Goal: Information Seeking & Learning: Check status

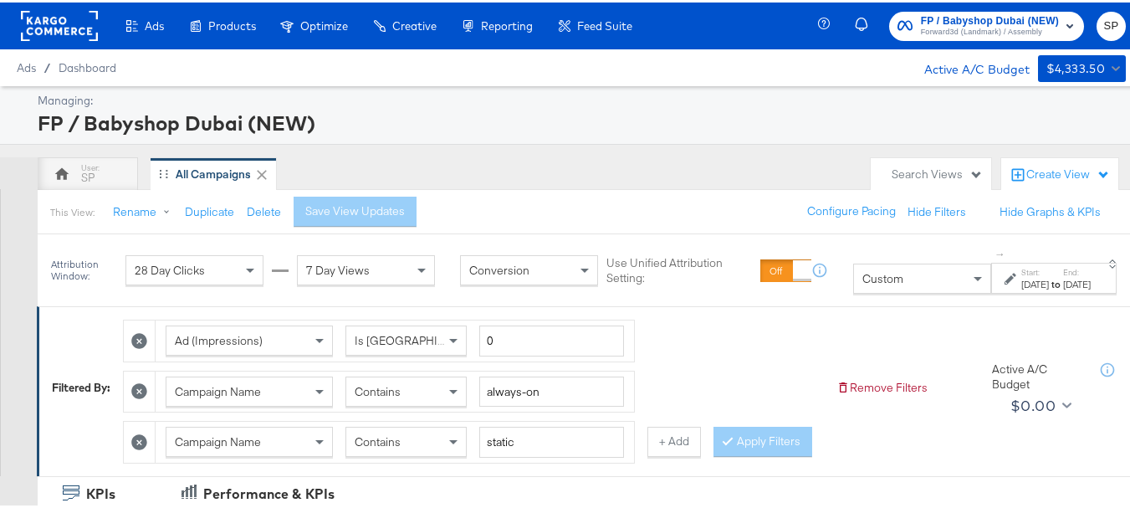
click at [147, 442] on icon at bounding box center [139, 440] width 16 height 16
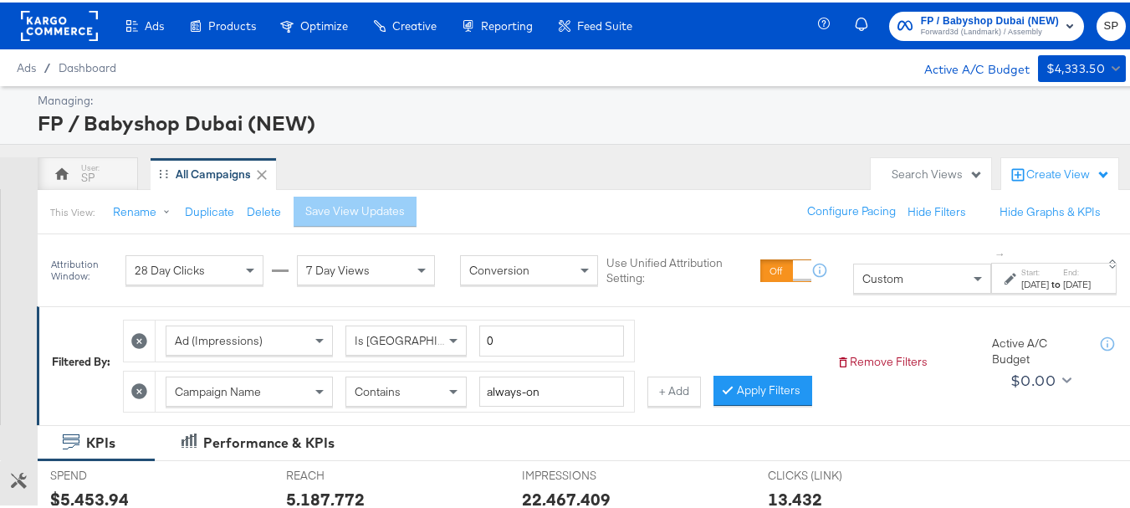
click at [145, 397] on icon at bounding box center [139, 389] width 16 height 16
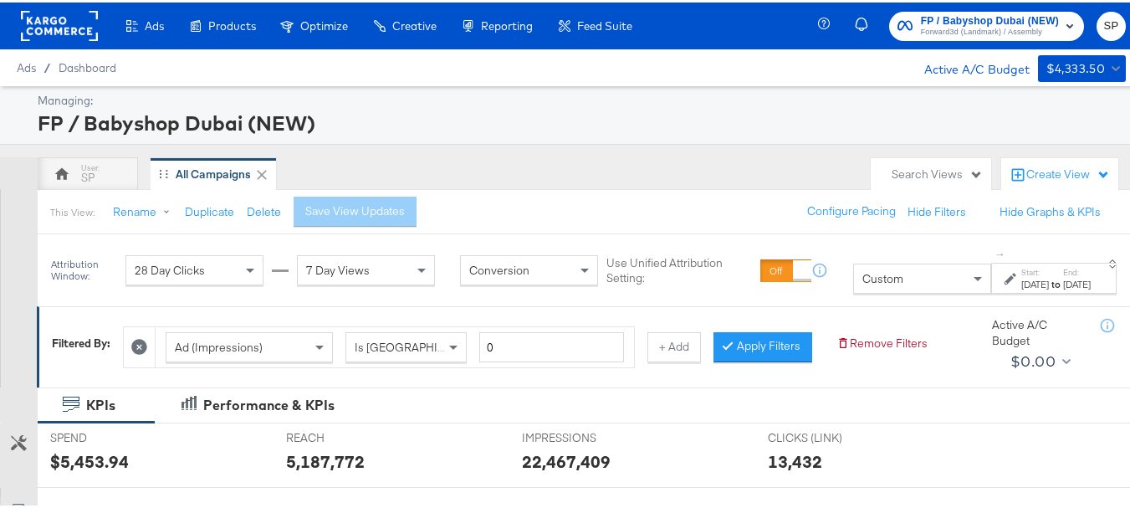
click at [143, 340] on icon at bounding box center [139, 344] width 16 height 16
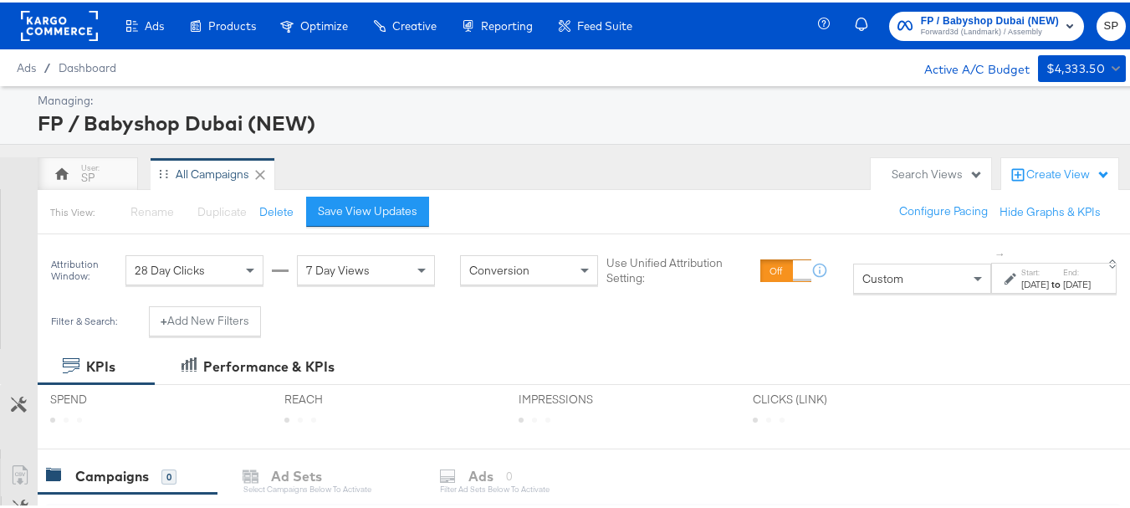
click at [1021, 275] on div "[DATE]" at bounding box center [1035, 281] width 28 height 13
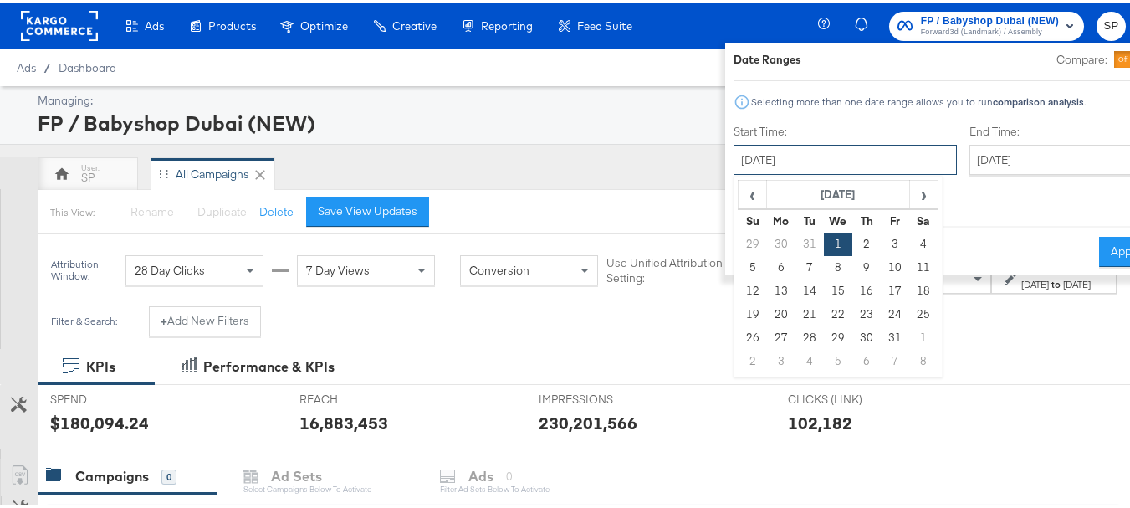
click at [755, 155] on input "[DATE]" at bounding box center [845, 157] width 223 height 30
click at [740, 190] on span "‹" at bounding box center [753, 191] width 26 height 25
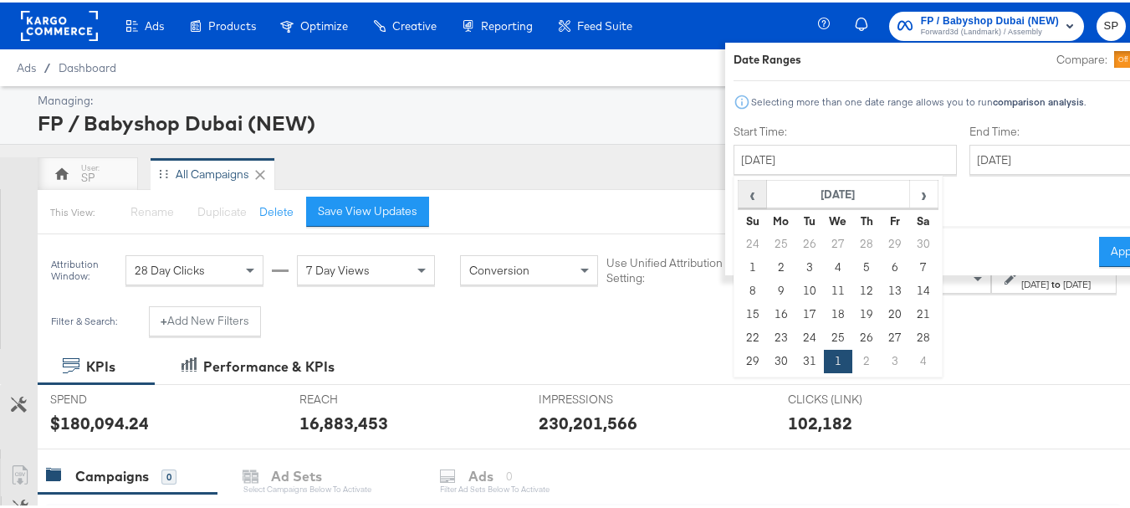
click at [740, 190] on span "‹" at bounding box center [753, 191] width 26 height 25
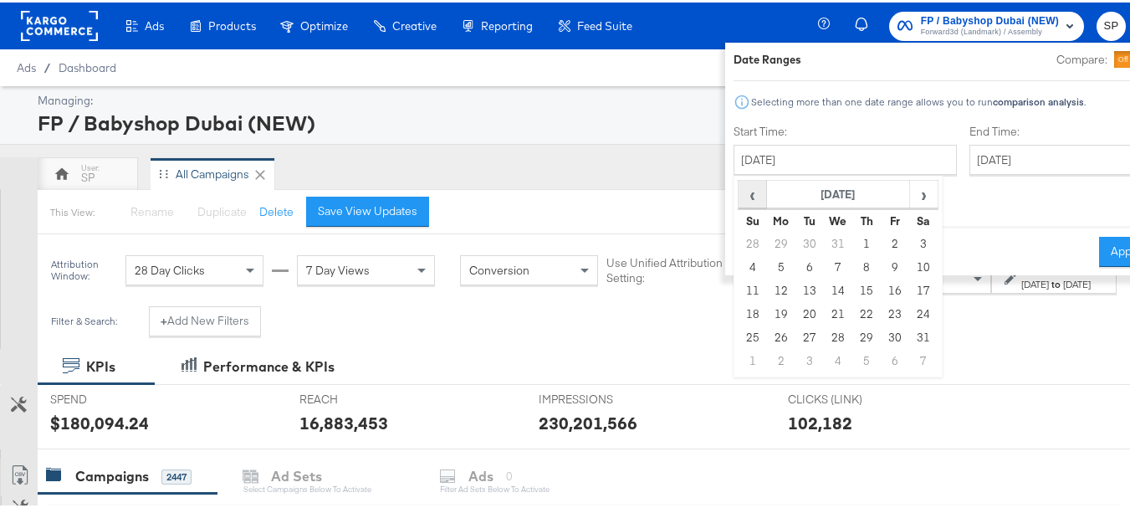
click at [740, 190] on span "‹" at bounding box center [753, 191] width 26 height 25
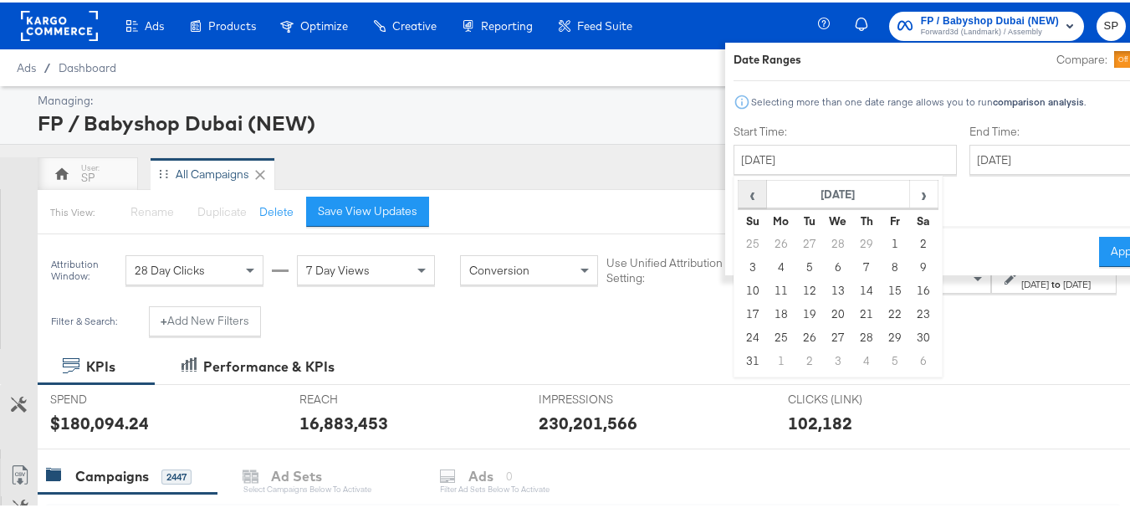
click at [740, 190] on span "‹" at bounding box center [753, 191] width 26 height 25
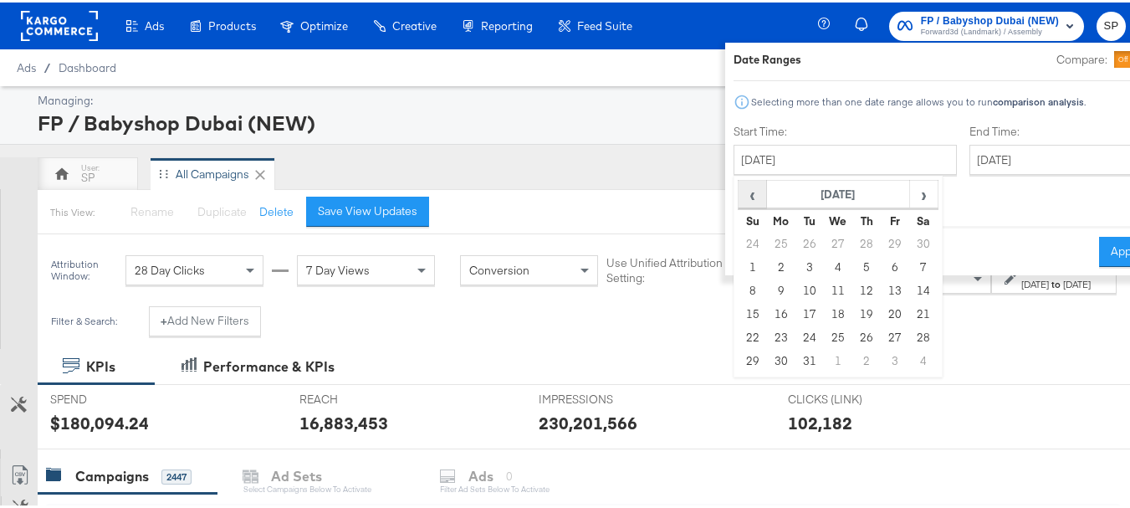
click at [740, 190] on span "‹" at bounding box center [753, 191] width 26 height 25
click at [911, 194] on span "›" at bounding box center [924, 191] width 26 height 25
click at [910, 237] on td "1" at bounding box center [924, 241] width 28 height 23
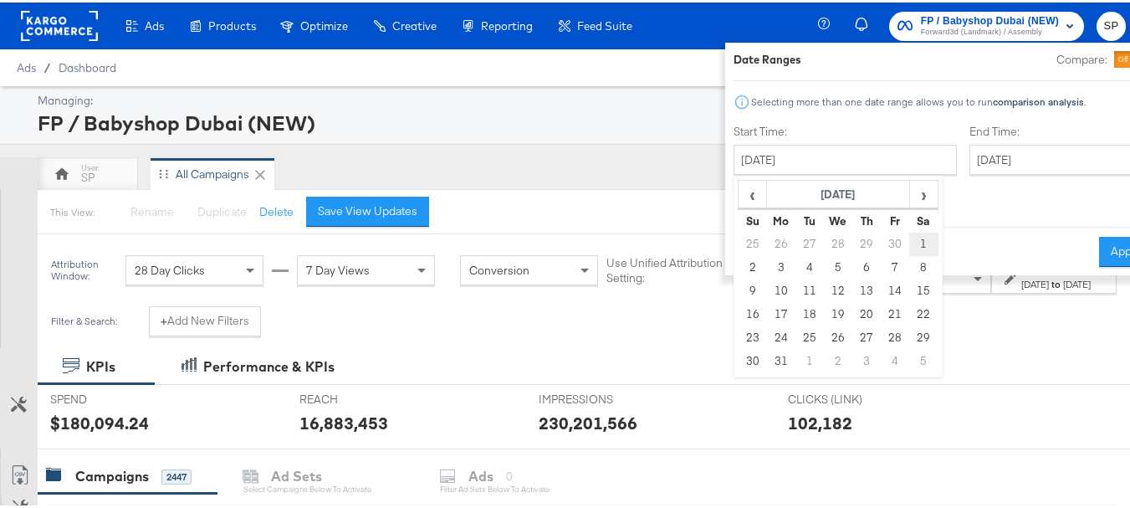
type input "[DATE]"
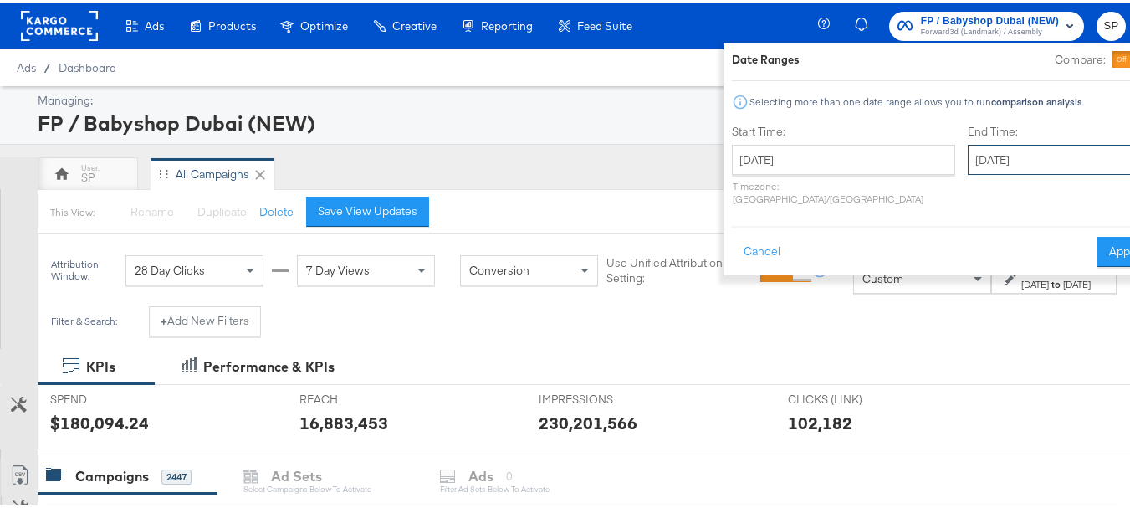
click at [973, 150] on input "[DATE]" at bounding box center [1056, 157] width 176 height 30
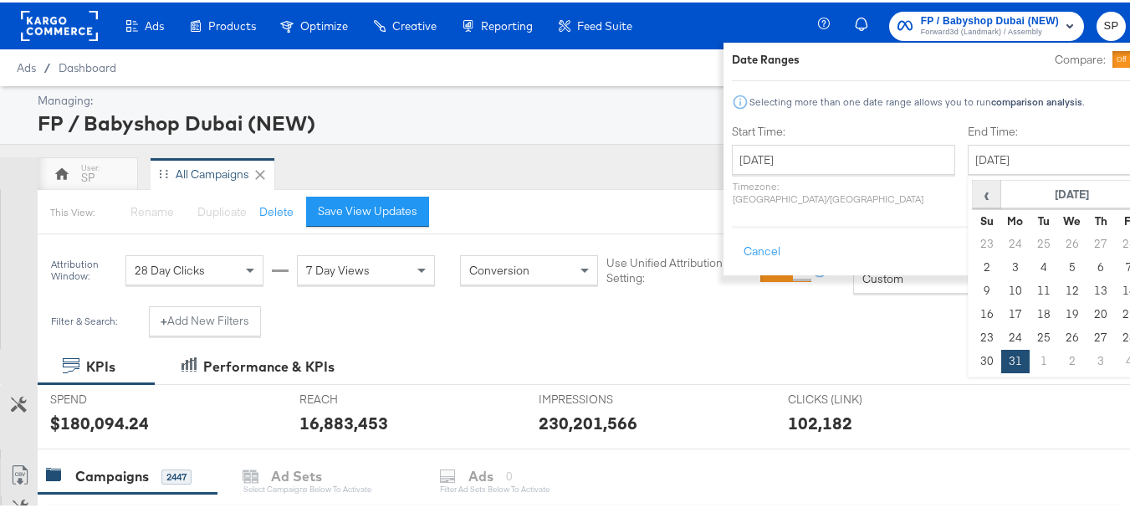
click at [974, 198] on span "‹" at bounding box center [987, 191] width 26 height 25
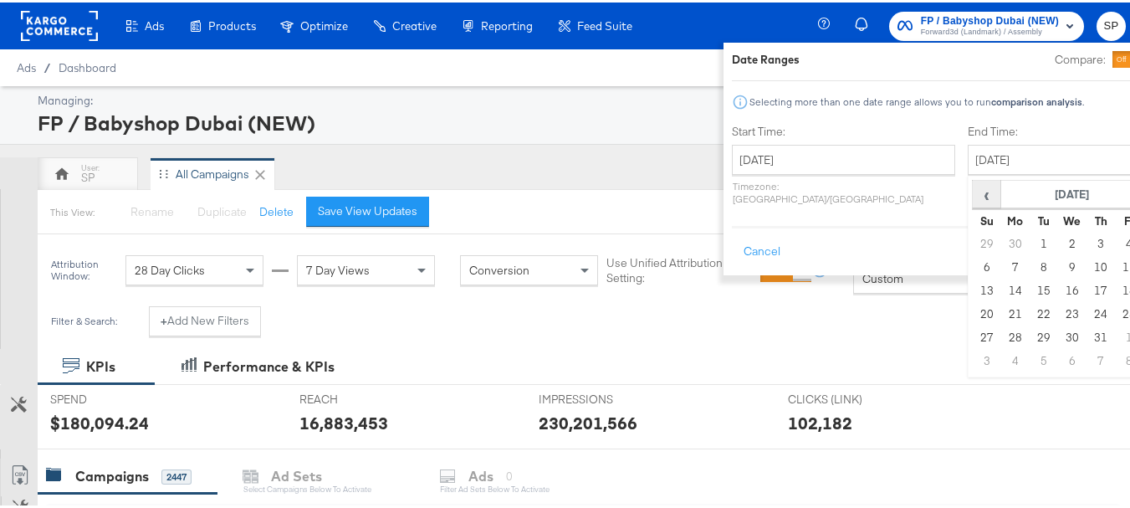
click at [974, 198] on span "‹" at bounding box center [987, 191] width 26 height 25
click at [973, 356] on td "30" at bounding box center [987, 358] width 28 height 23
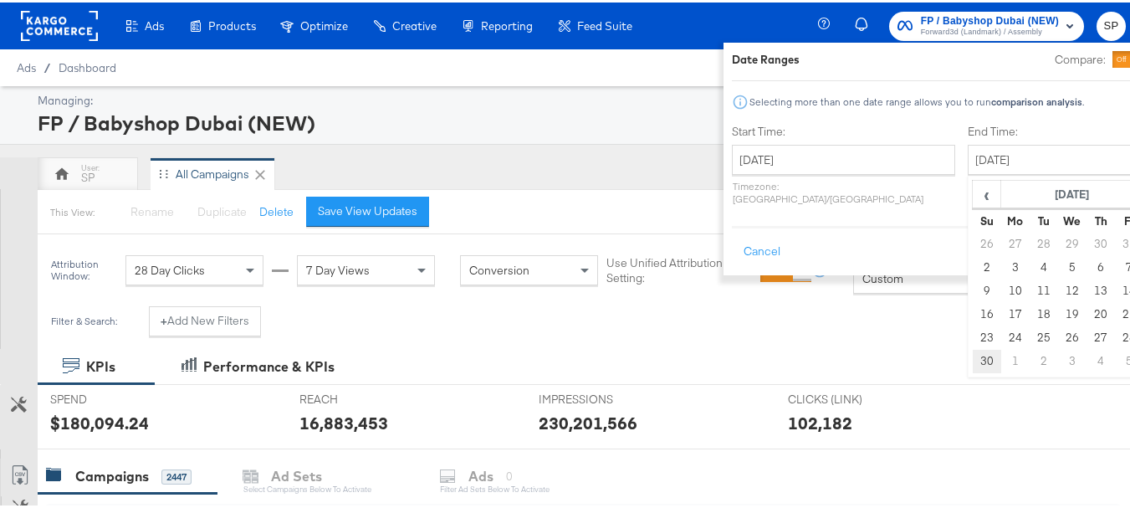
type input "[DATE]"
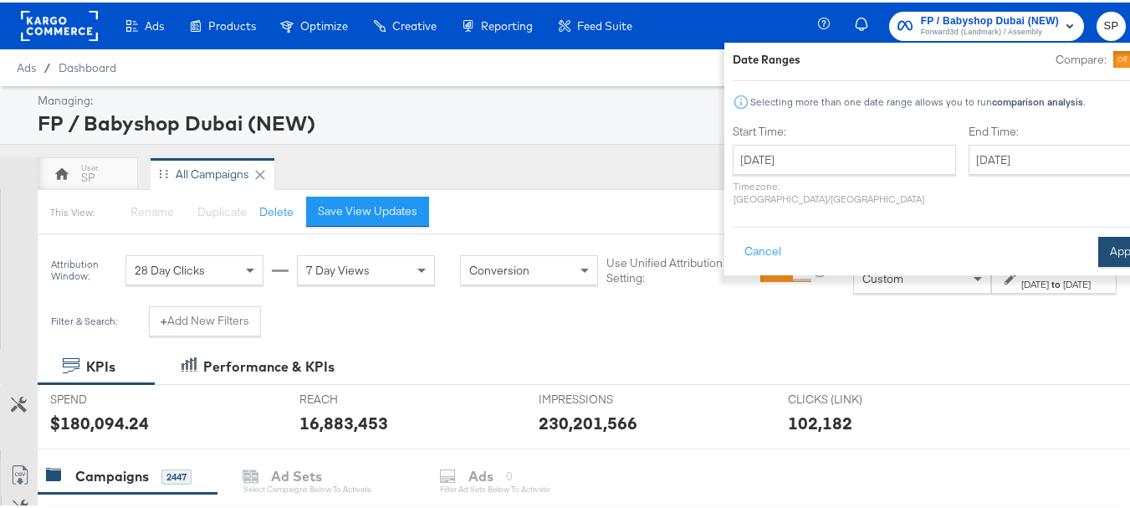
click at [1098, 234] on button "Apply" at bounding box center [1124, 249] width 53 height 30
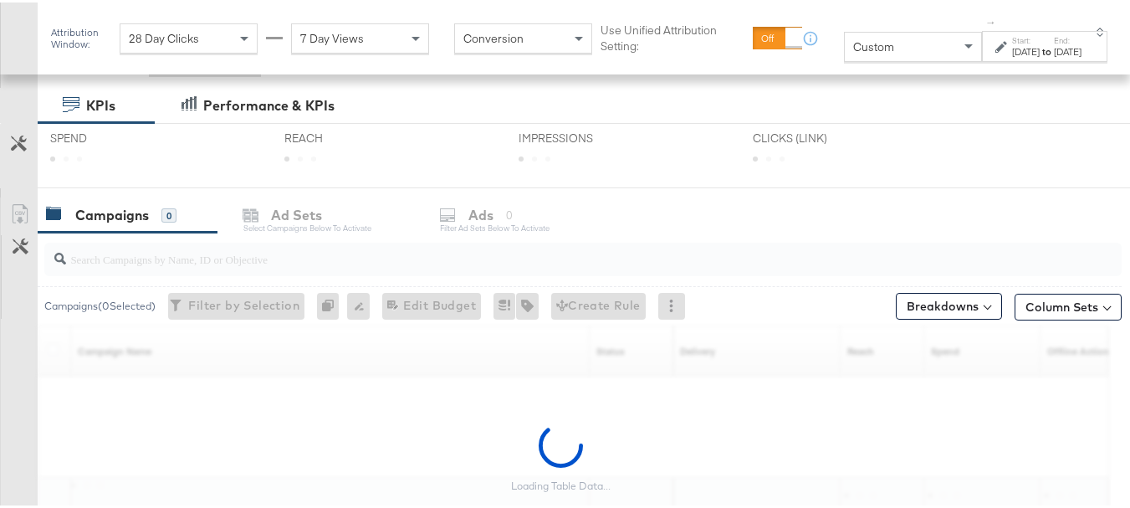
scroll to position [264, 0]
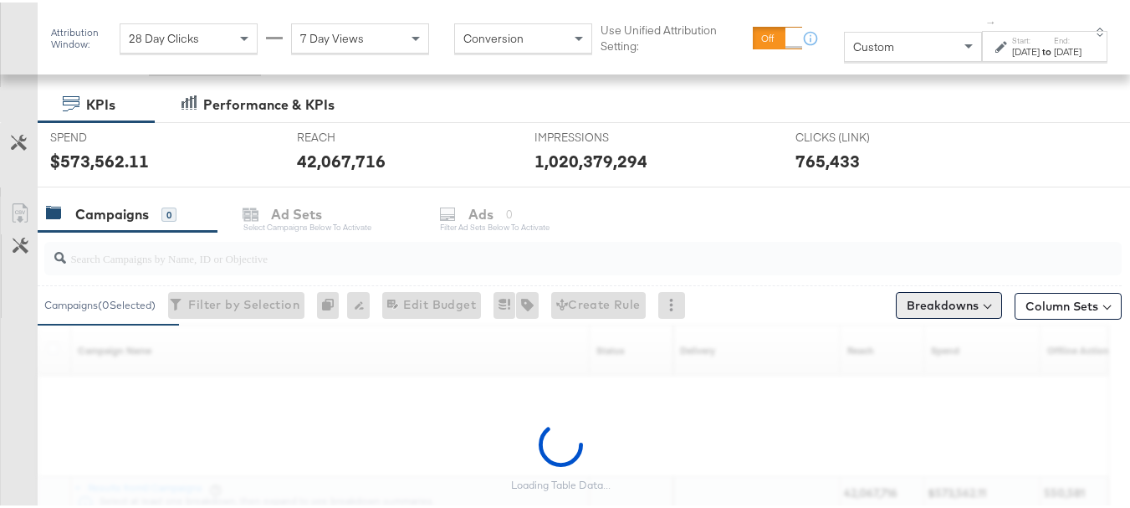
click at [953, 311] on button "Breakdowns" at bounding box center [949, 302] width 106 height 27
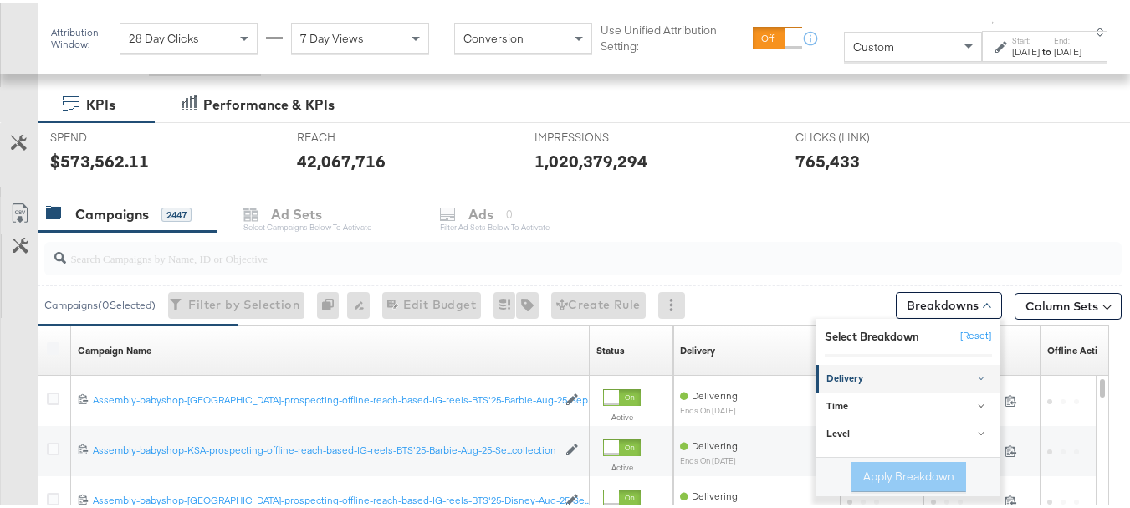
click at [888, 375] on div "Delivery" at bounding box center [910, 376] width 166 height 13
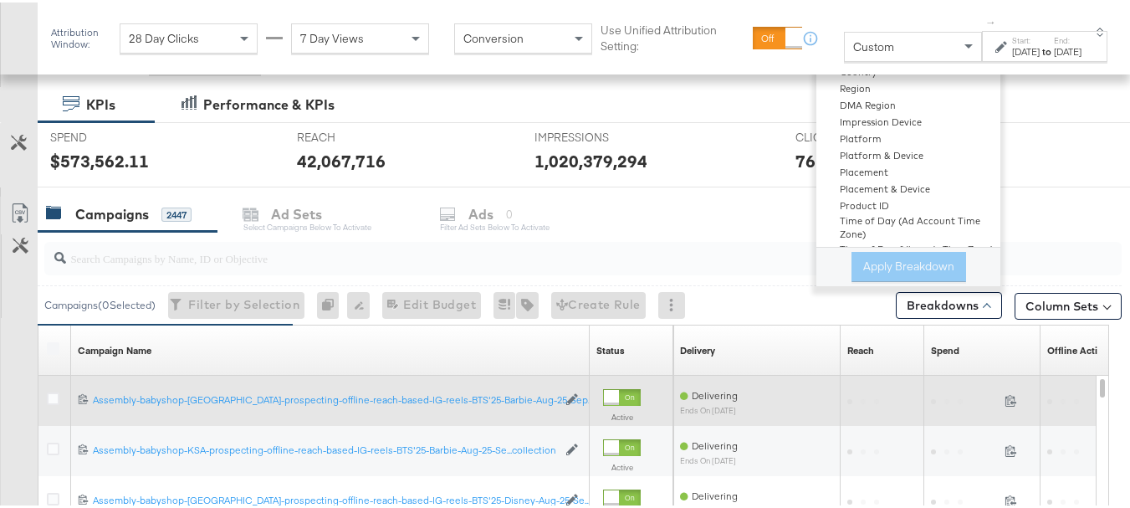
scroll to position [92, 0]
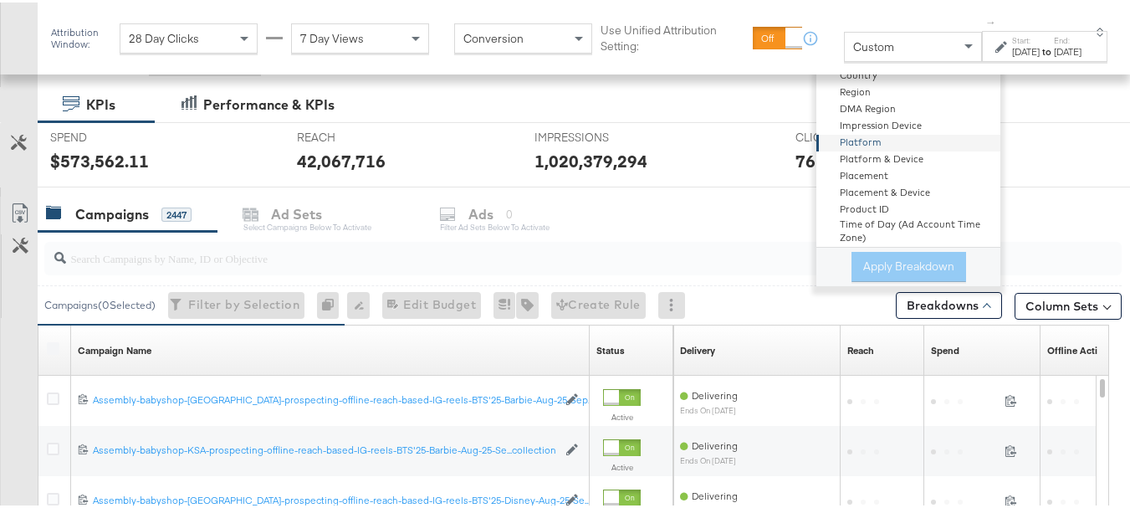
click at [893, 135] on div "Platform" at bounding box center [910, 140] width 182 height 17
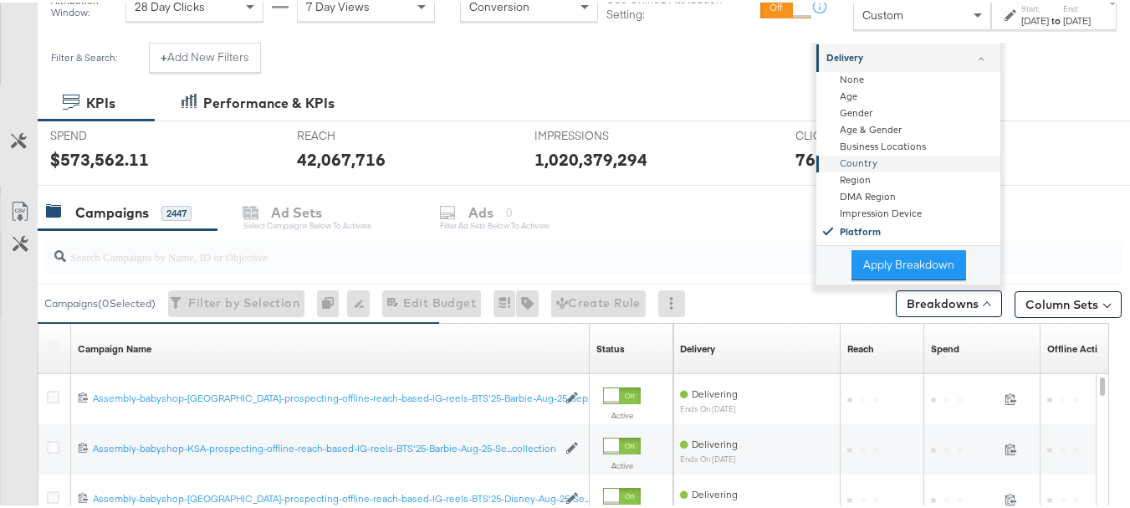
scroll to position [168, 0]
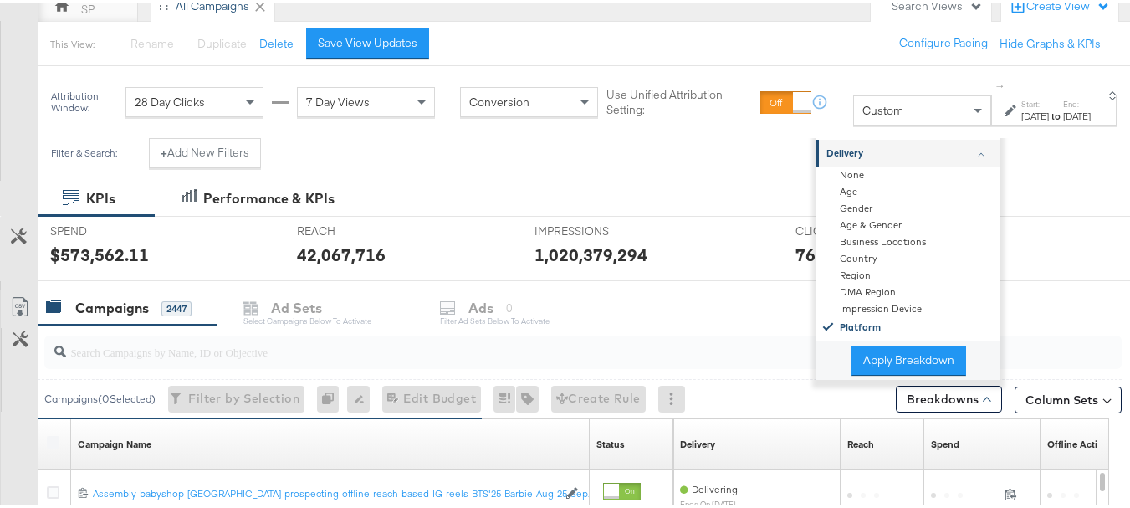
click at [966, 156] on div "Delivery" at bounding box center [910, 151] width 166 height 13
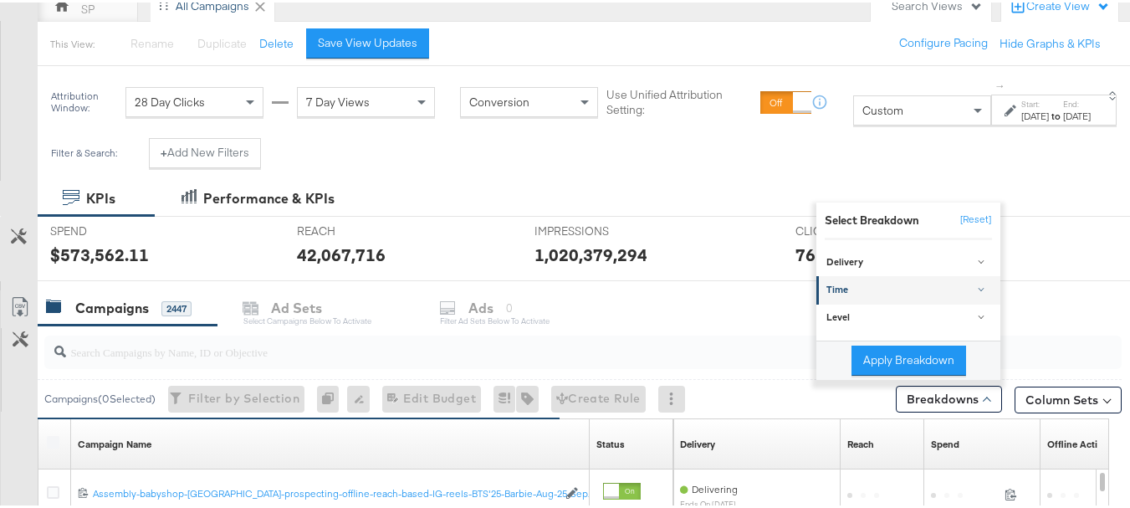
click at [967, 290] on div "Time" at bounding box center [910, 287] width 166 height 13
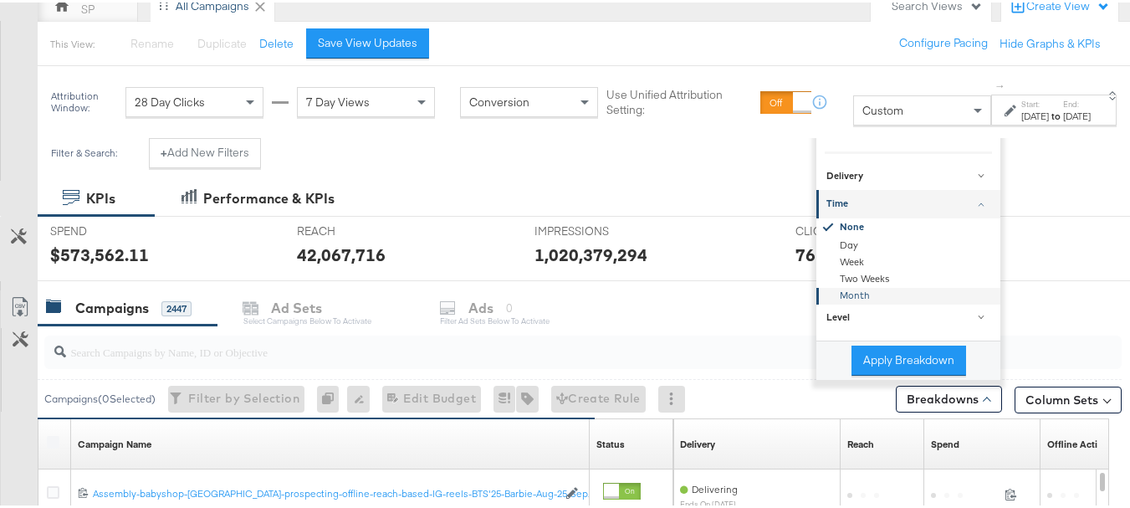
click at [900, 288] on div "Month" at bounding box center [910, 293] width 182 height 17
click at [897, 356] on button "Apply Breakdown" at bounding box center [909, 358] width 115 height 30
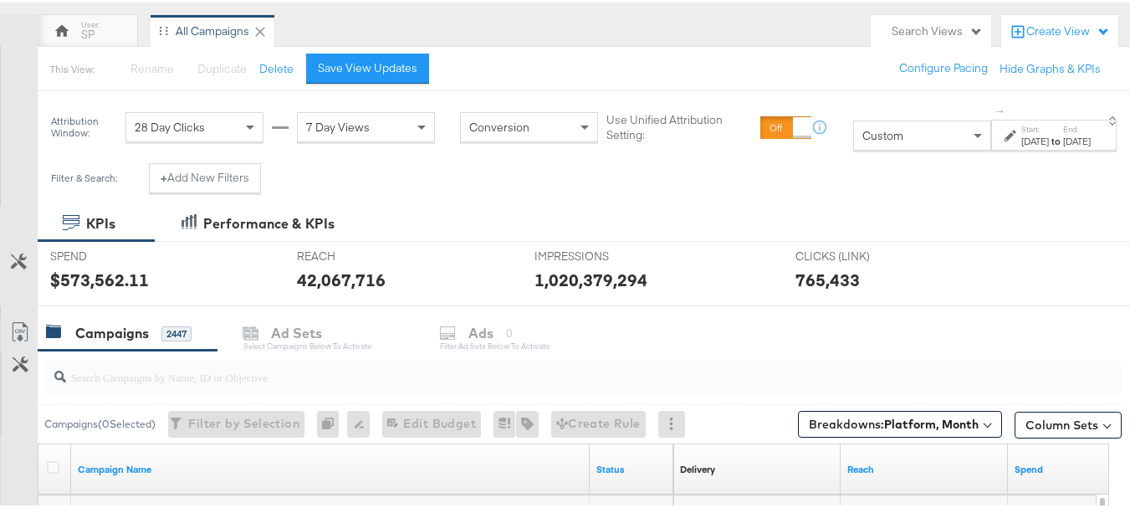
scroll to position [141, 0]
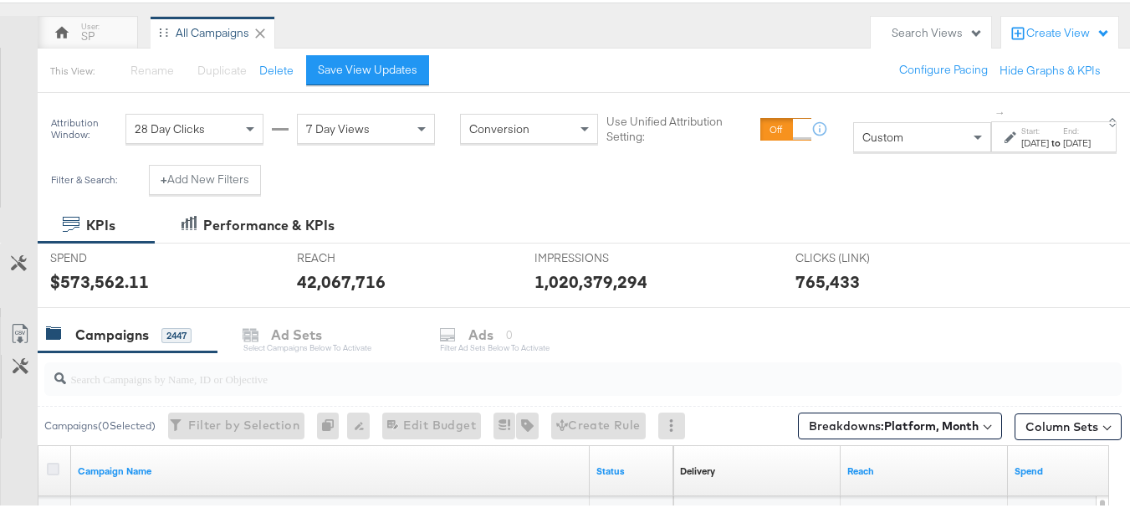
click at [52, 470] on icon at bounding box center [53, 466] width 13 height 13
click at [0, 0] on input "checkbox" at bounding box center [0, 0] width 0 height 0
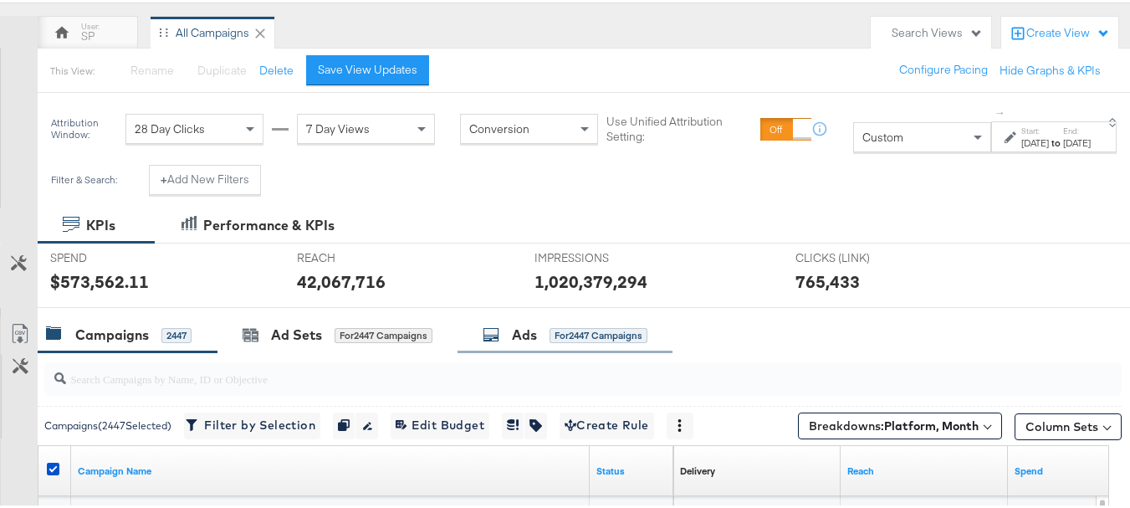
click at [536, 334] on div "Ads" at bounding box center [524, 332] width 25 height 19
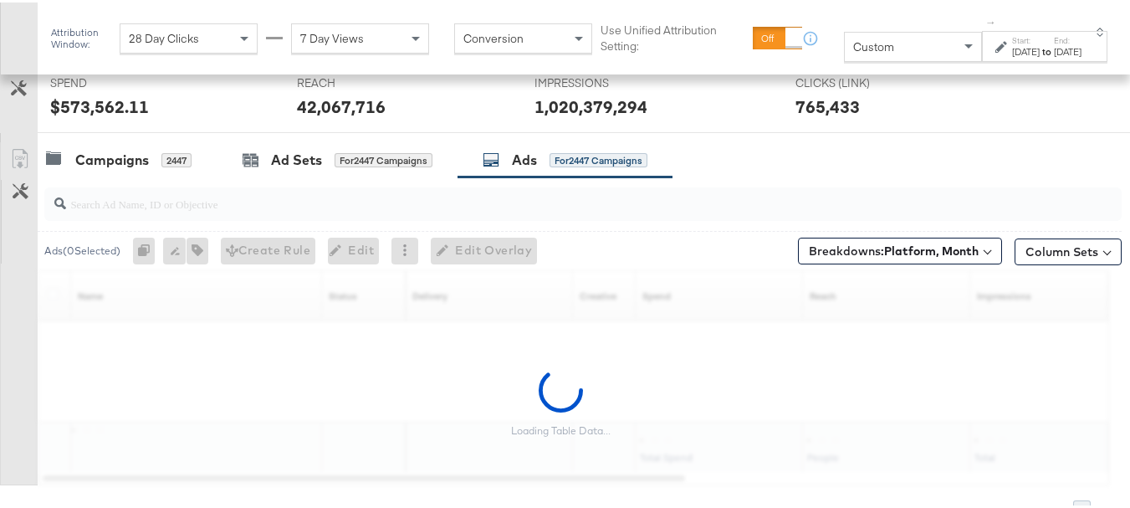
scroll to position [326, 0]
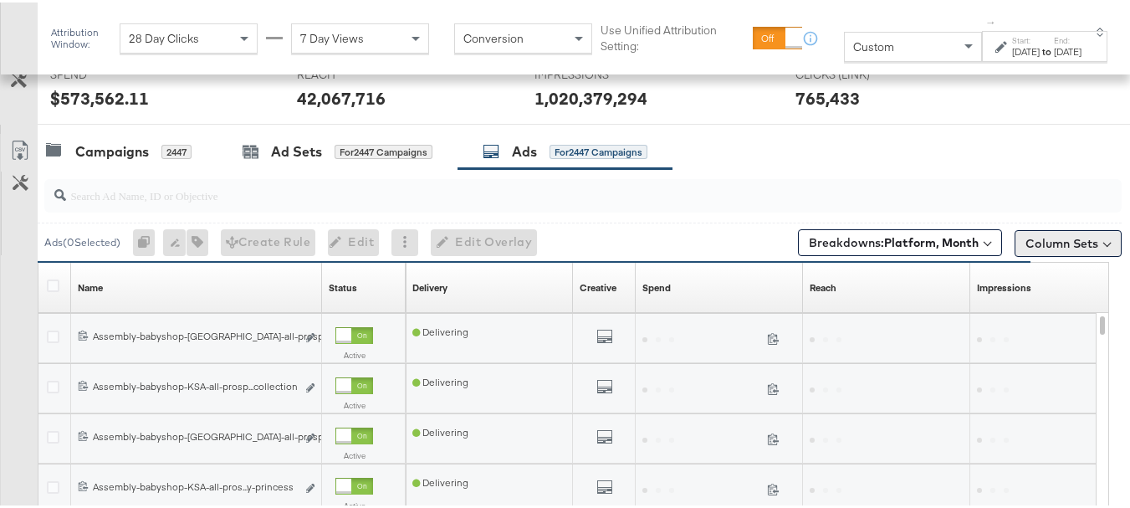
click at [1042, 240] on button "Column Sets" at bounding box center [1068, 241] width 107 height 27
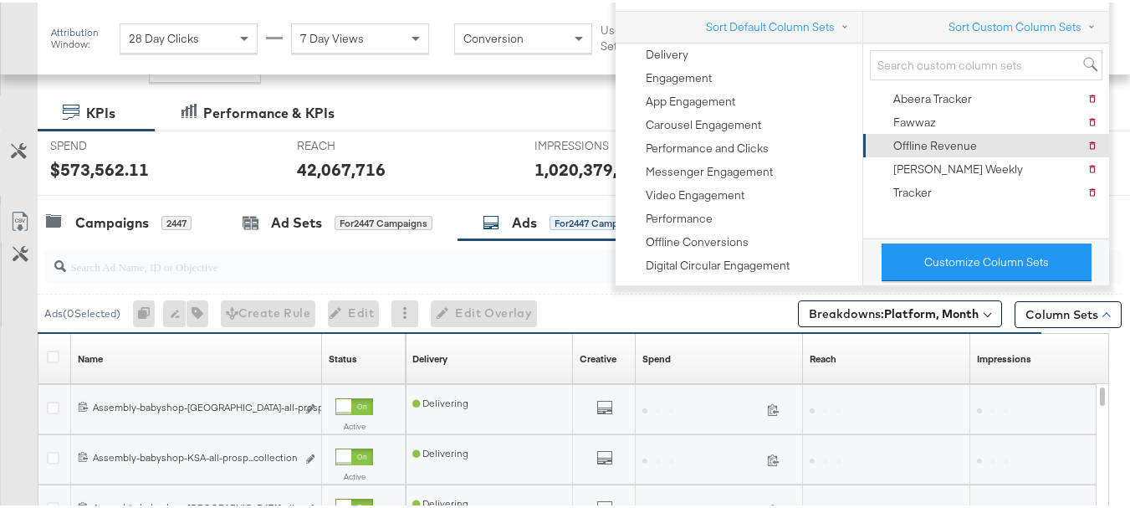
scroll to position [252, 0]
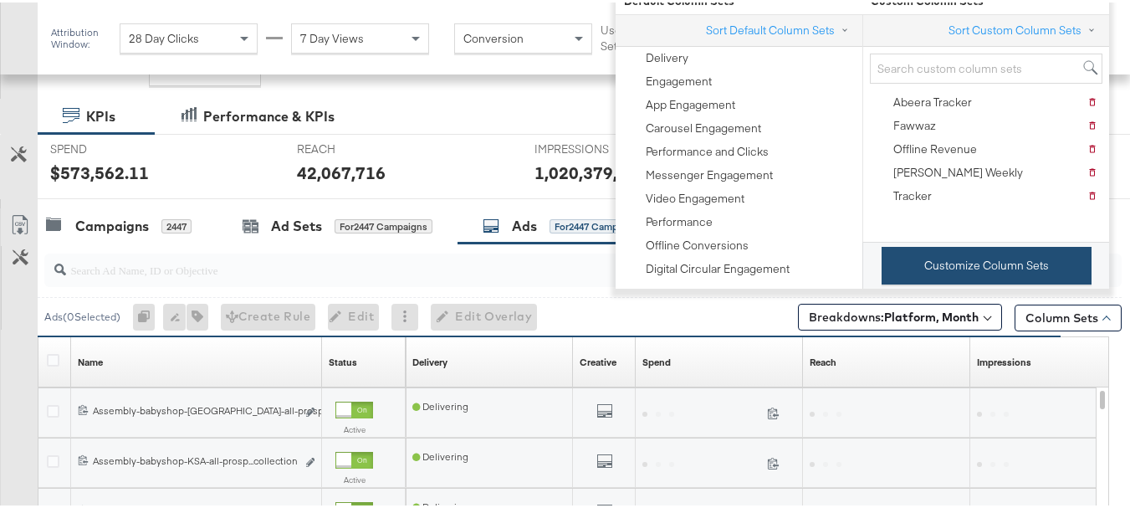
click at [954, 274] on button "Customize Column Sets" at bounding box center [987, 263] width 210 height 38
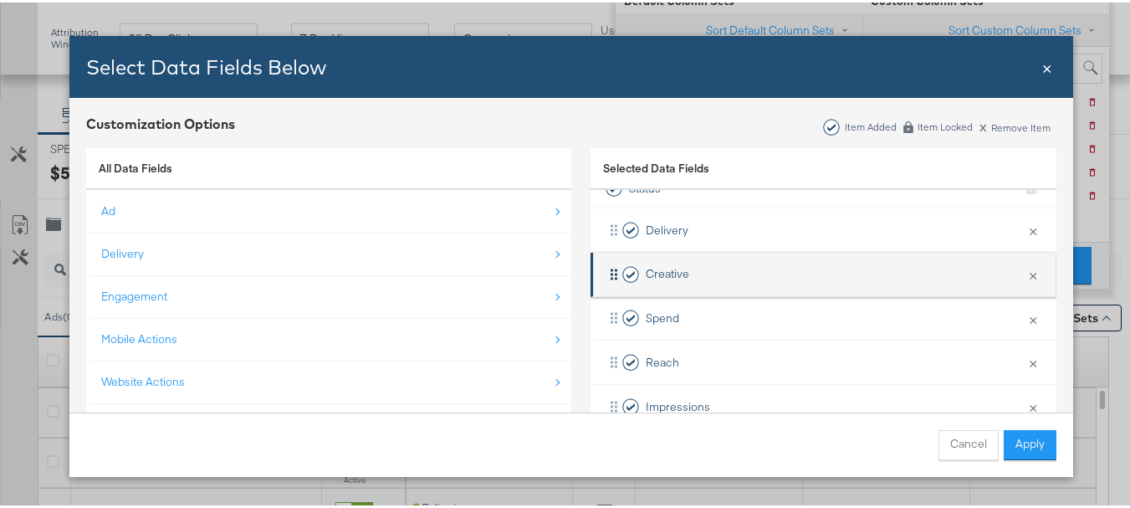
scroll to position [0, 0]
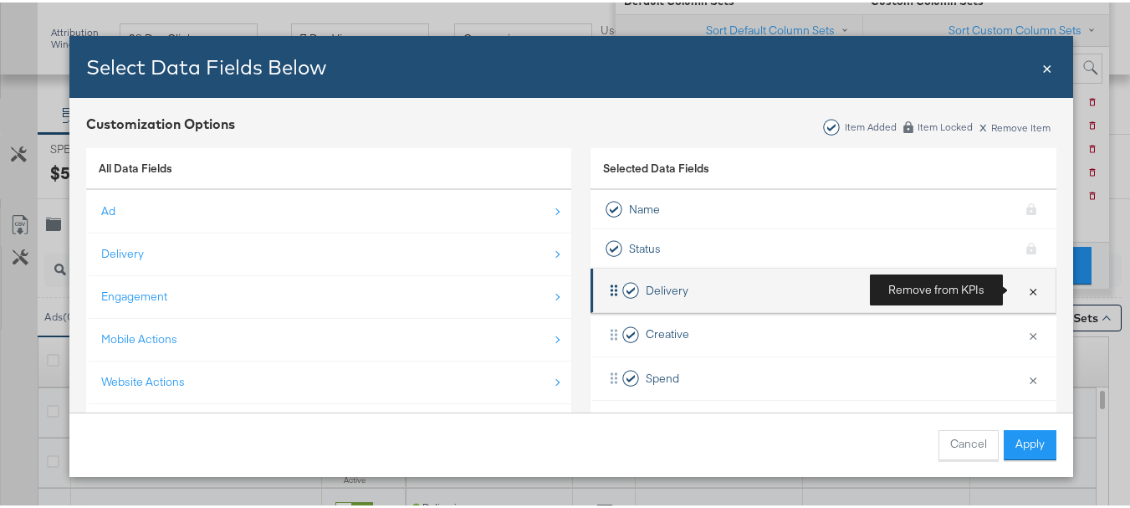
click at [1022, 294] on button "×" at bounding box center [1033, 287] width 22 height 35
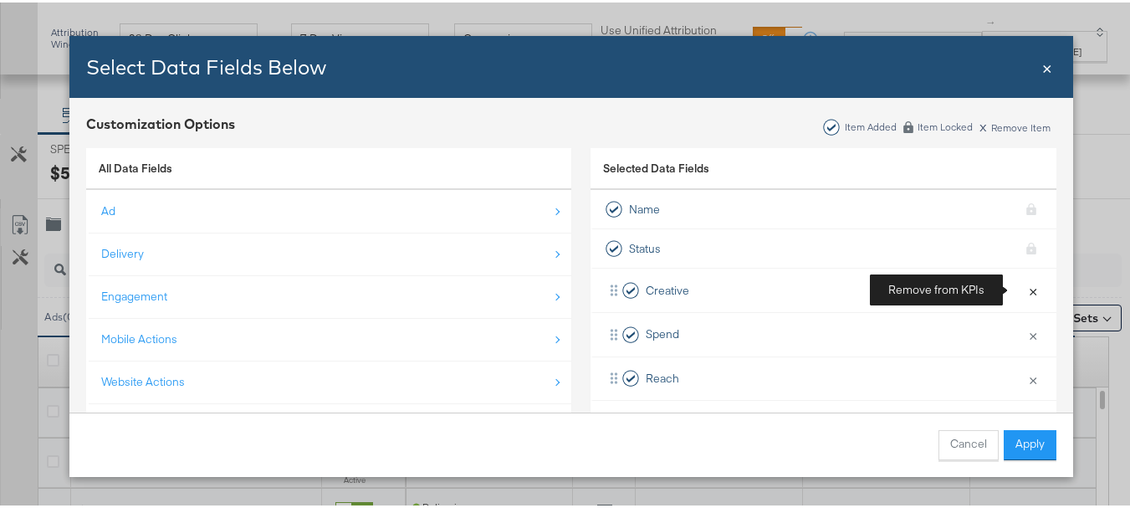
click at [1022, 294] on button "×" at bounding box center [1033, 287] width 22 height 35
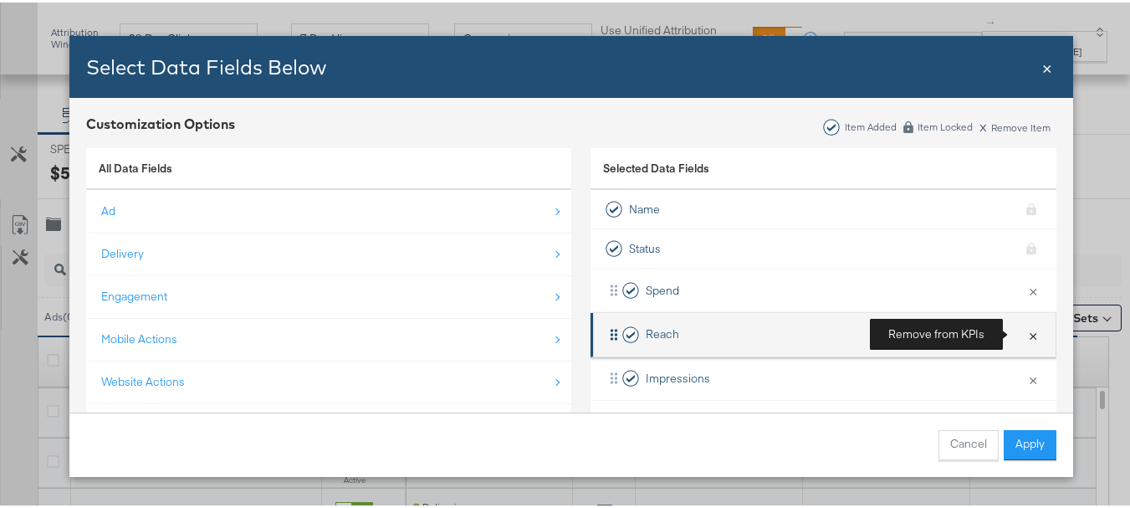
click at [1022, 330] on button "×" at bounding box center [1033, 332] width 22 height 35
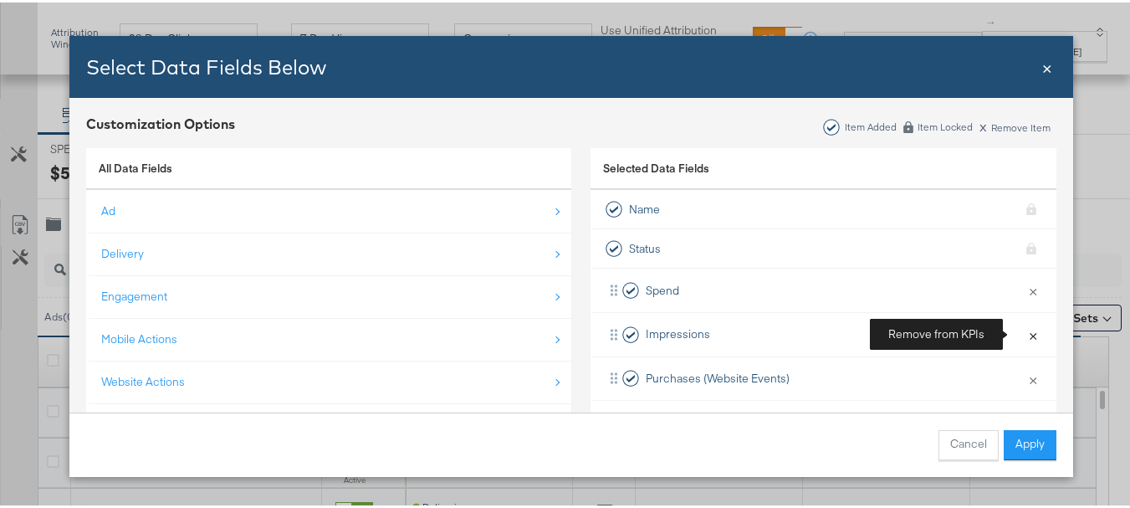
click at [1022, 330] on button "×" at bounding box center [1033, 332] width 22 height 35
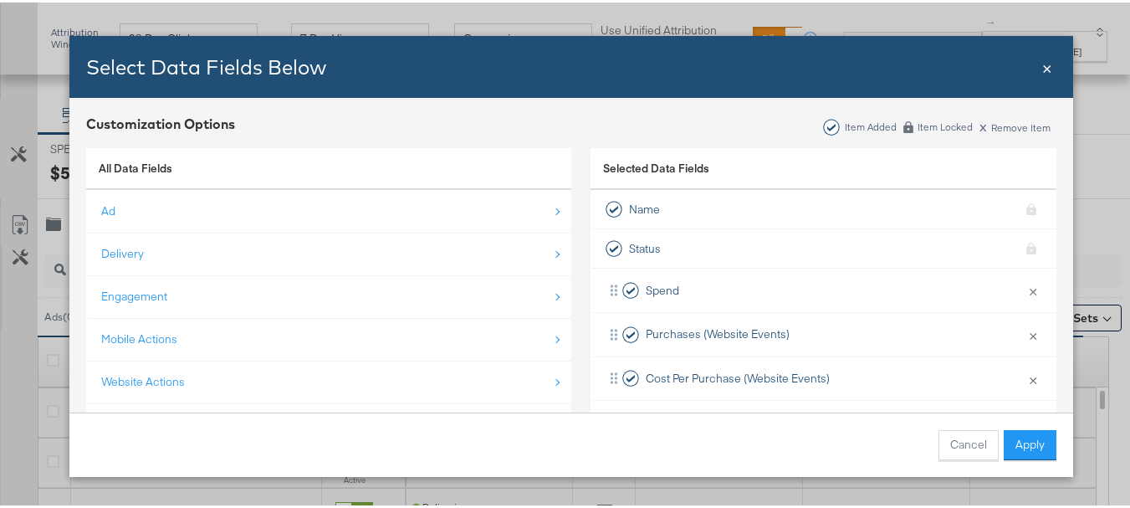
click at [1015, 330] on li "Purchases (Website Events) × Remove from KPIs" at bounding box center [824, 332] width 466 height 44
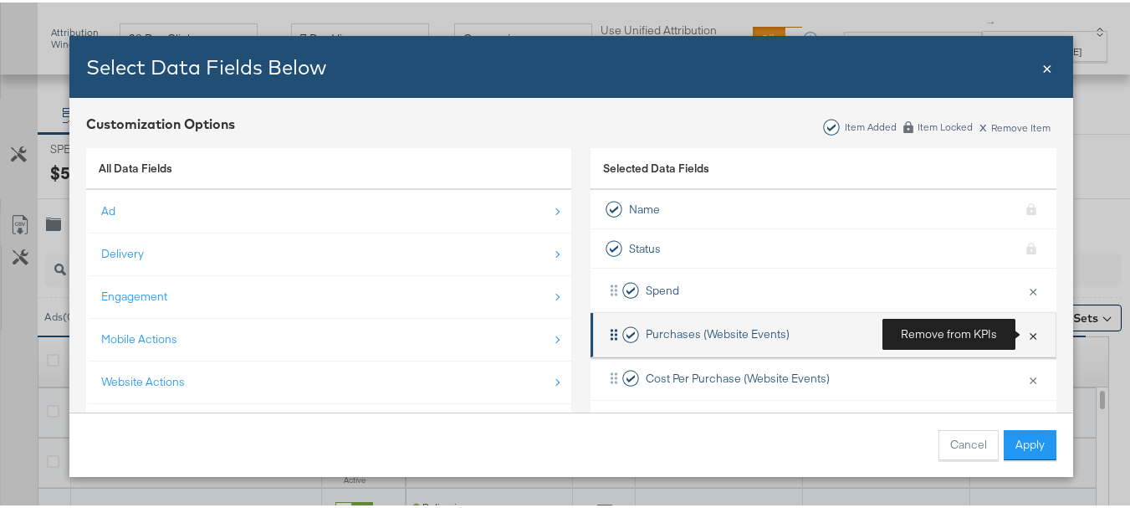
click at [1027, 332] on button "×" at bounding box center [1033, 332] width 22 height 35
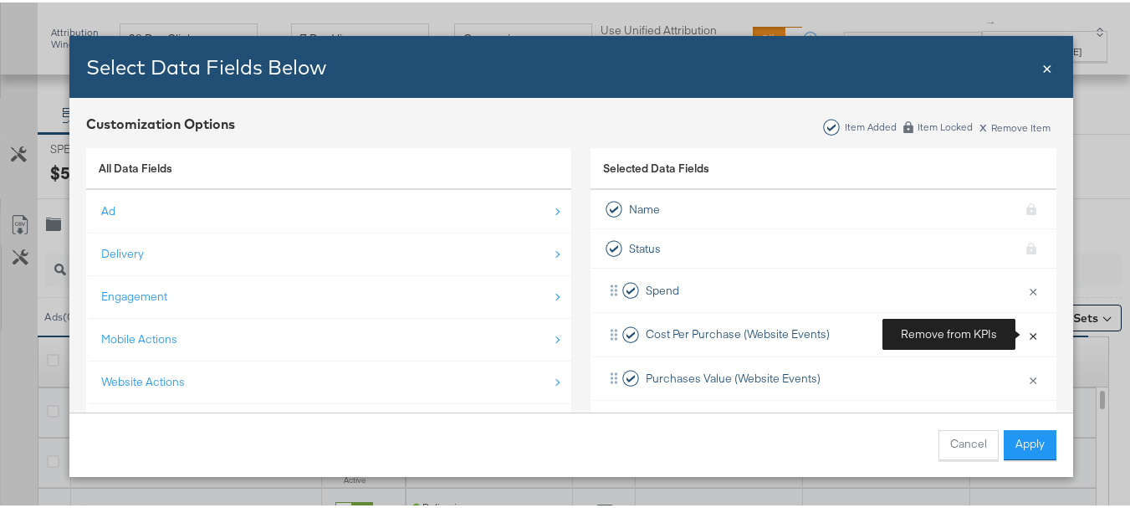
click at [1027, 332] on button "×" at bounding box center [1033, 332] width 22 height 35
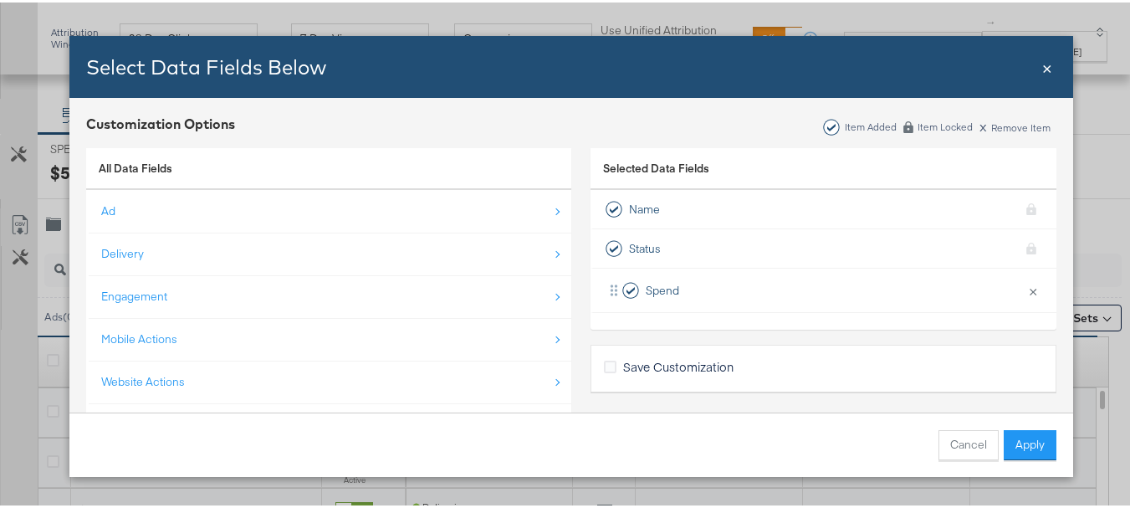
click at [422, 161] on div "All Data Fields" at bounding box center [328, 167] width 485 height 43
click at [724, 169] on div "Selected Data Fields" at bounding box center [824, 167] width 466 height 43
click at [657, 167] on span "Selected Data Fields" at bounding box center [656, 169] width 106 height 23
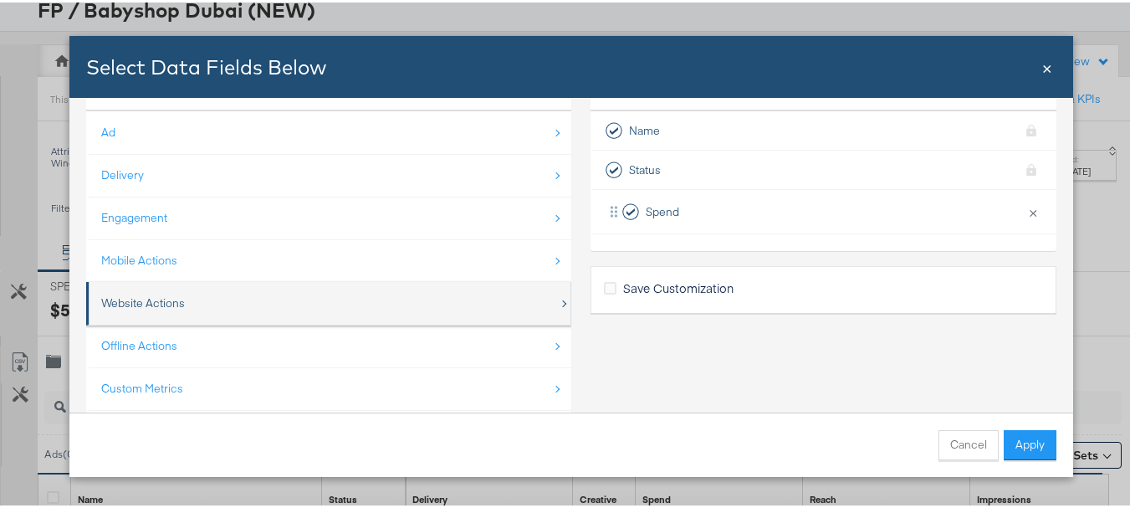
scroll to position [125, 0]
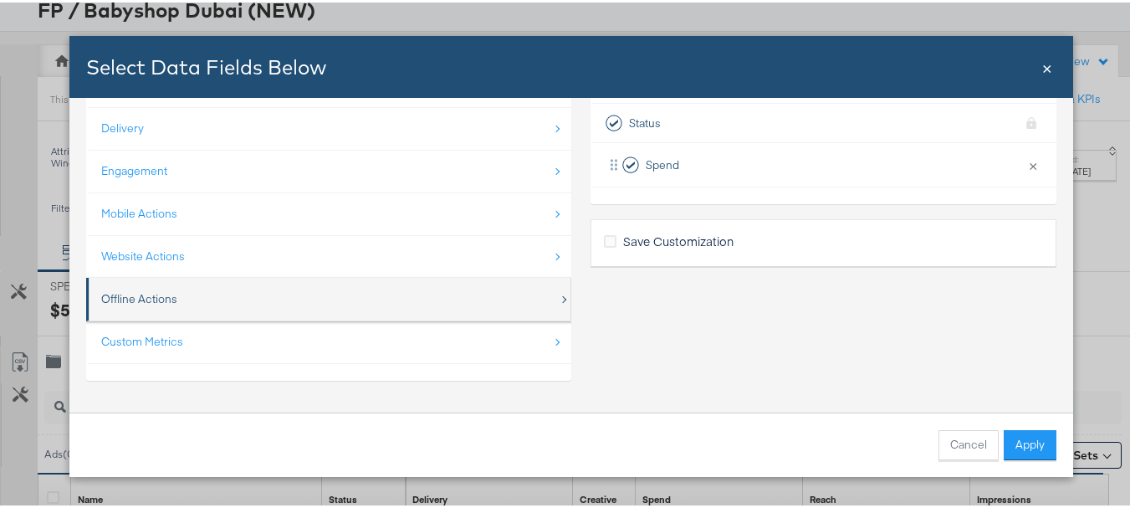
click at [244, 302] on div "Offline Actions" at bounding box center [330, 296] width 458 height 34
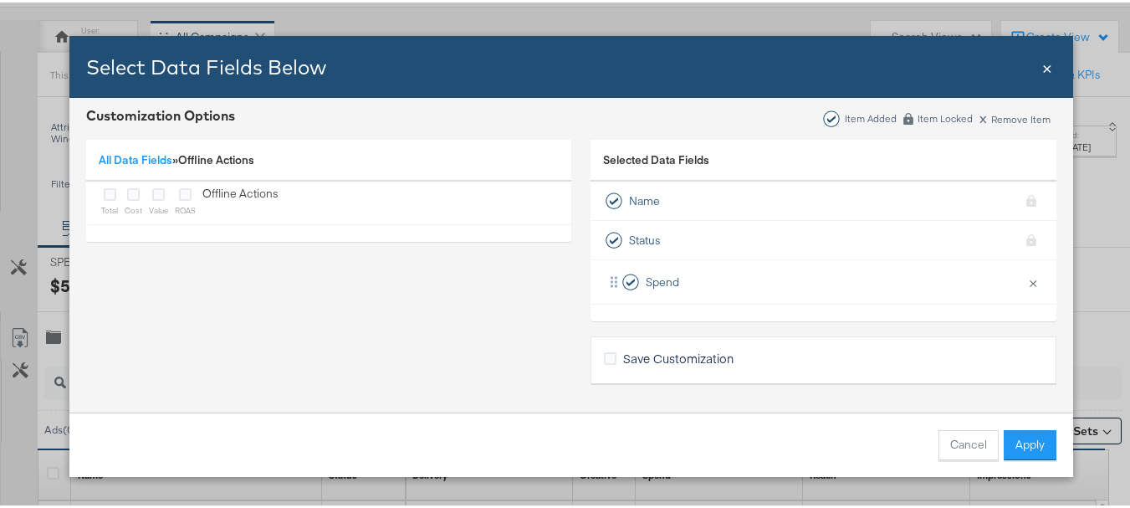
scroll to position [136, 0]
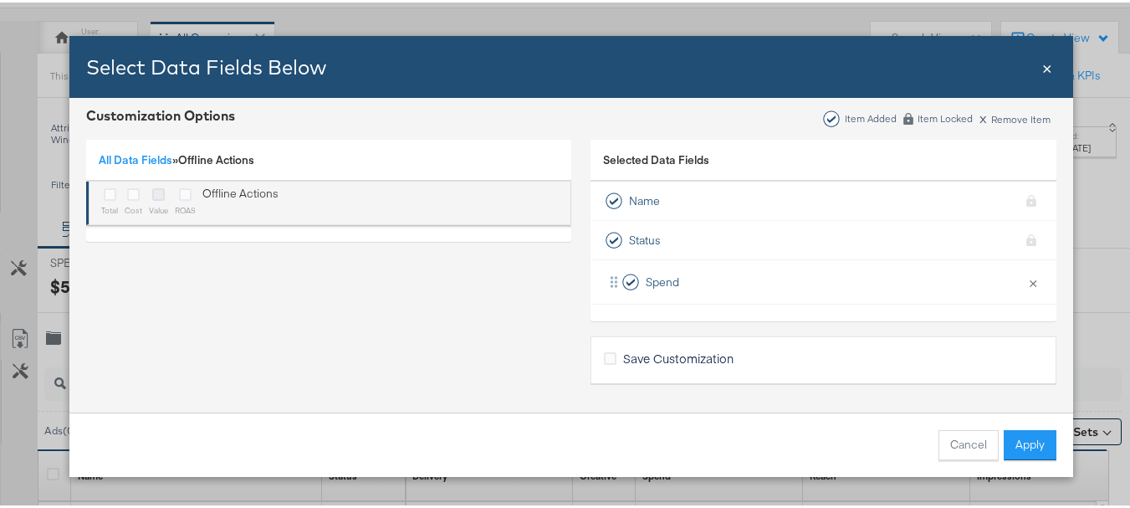
click at [152, 194] on icon "Bulk Add Locations Modal" at bounding box center [158, 192] width 13 height 13
click at [0, 0] on input "Bulk Add Locations Modal" at bounding box center [0, 0] width 0 height 0
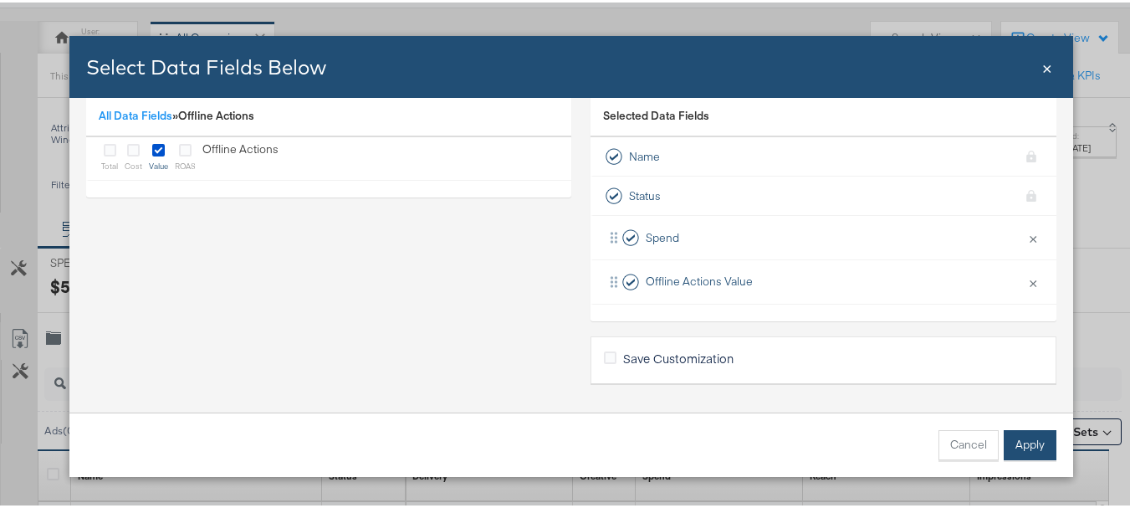
click at [1026, 438] on button "Apply" at bounding box center [1030, 442] width 53 height 30
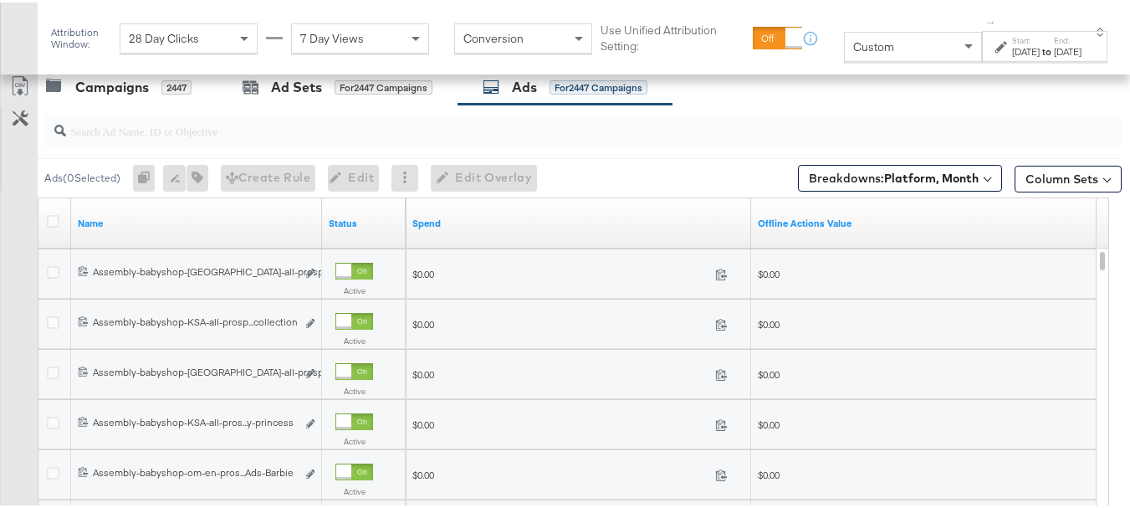
scroll to position [653, 0]
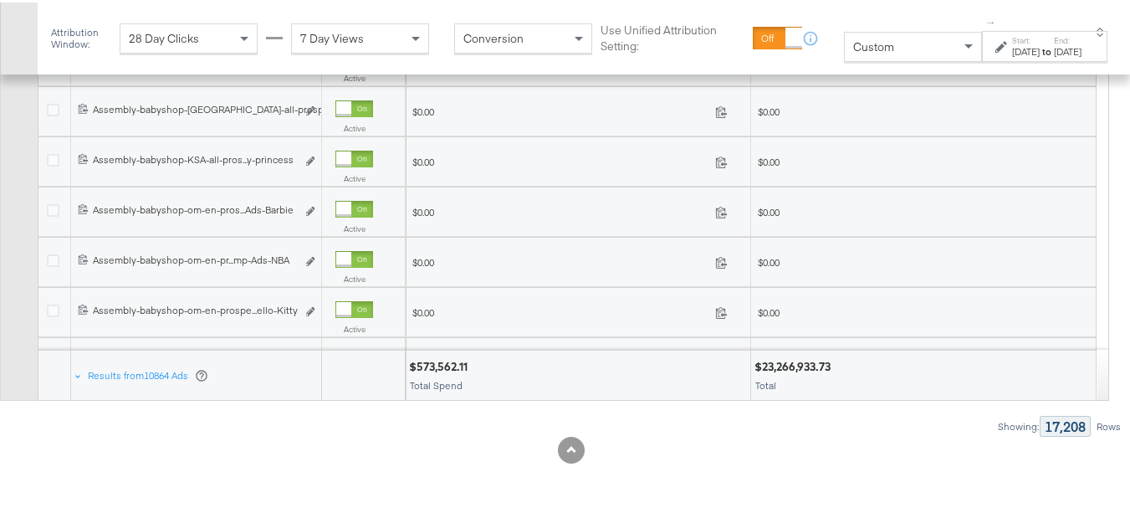
click at [379, 28] on div "7 Day Views" at bounding box center [360, 36] width 136 height 28
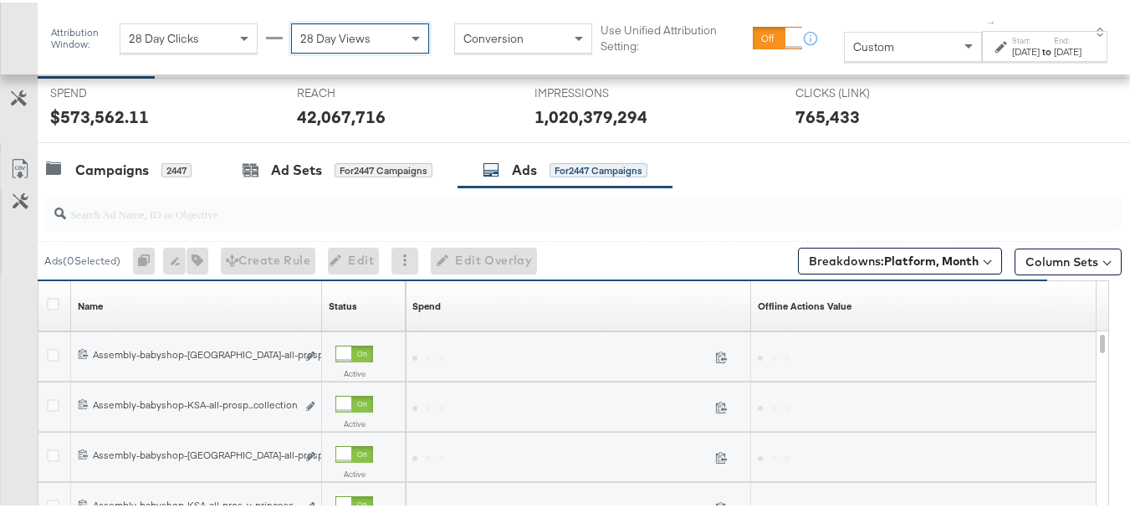
scroll to position [307, 0]
click at [119, 175] on div "Campaigns" at bounding box center [112, 168] width 74 height 19
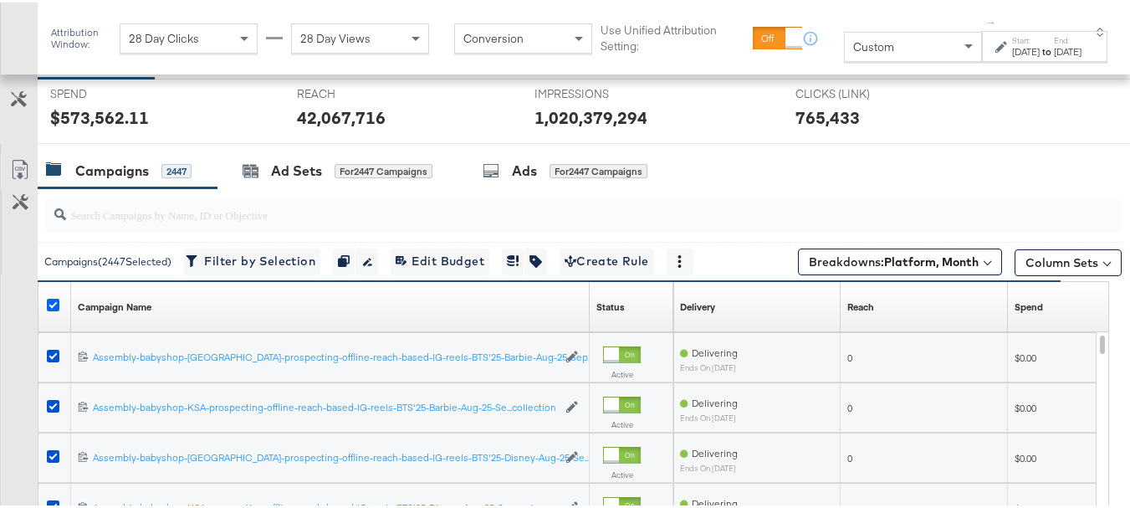
click at [50, 300] on icon at bounding box center [53, 302] width 13 height 13
click at [0, 0] on input "checkbox" at bounding box center [0, 0] width 0 height 0
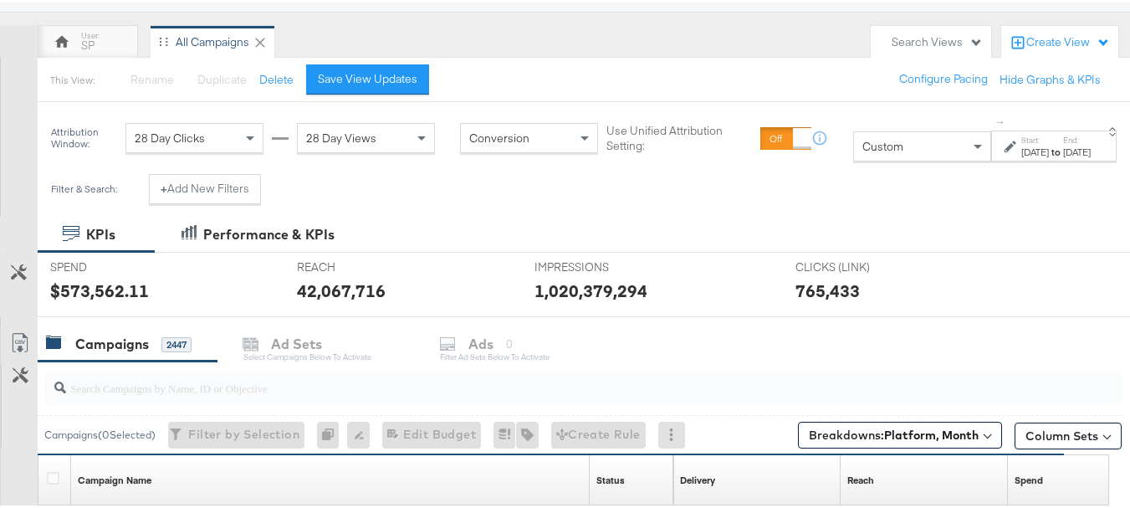
scroll to position [126, 0]
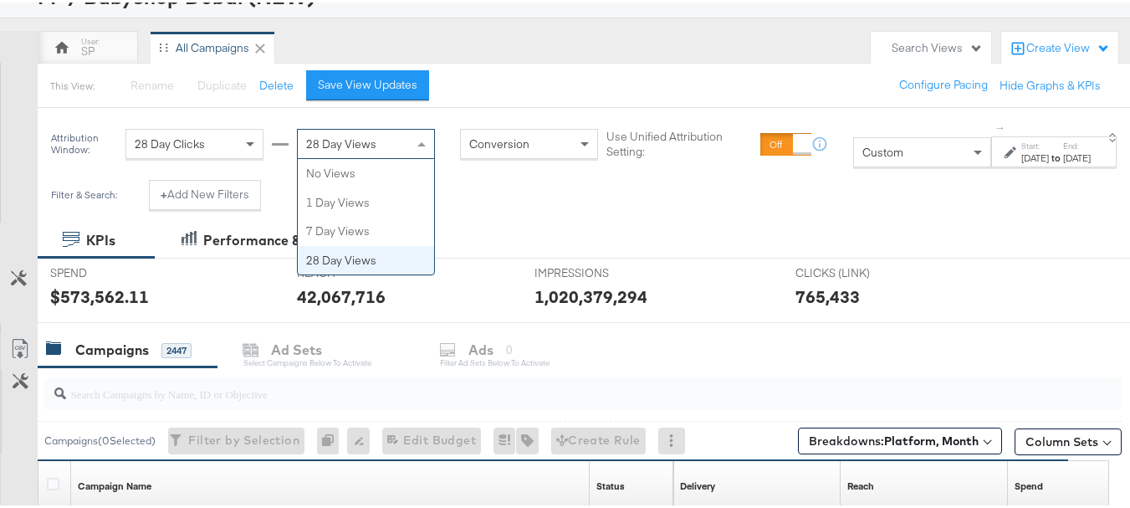
click at [365, 147] on div "28 Day Views" at bounding box center [366, 141] width 136 height 28
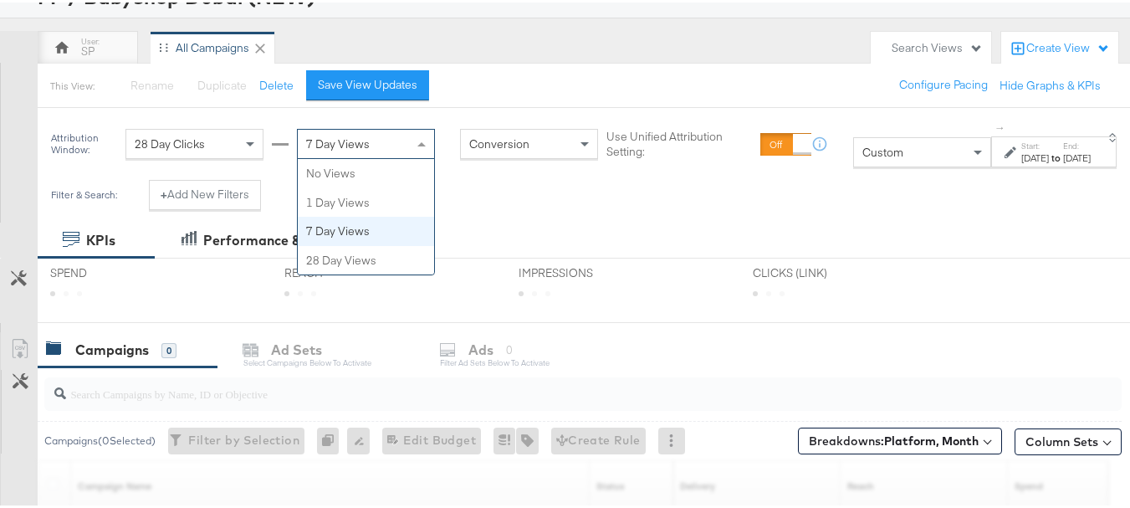
click at [374, 136] on div "7 Day Views" at bounding box center [366, 141] width 136 height 28
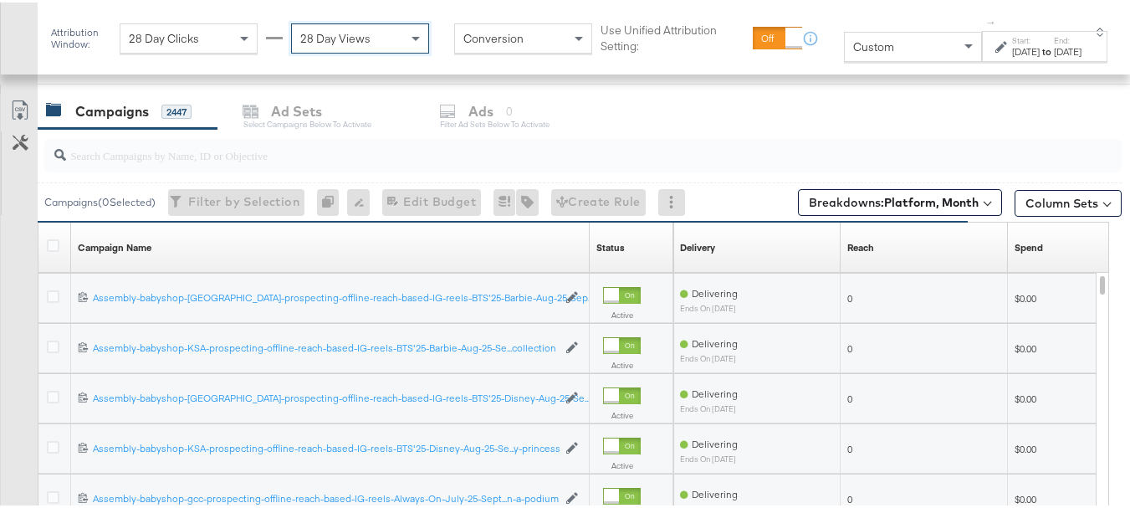
scroll to position [366, 0]
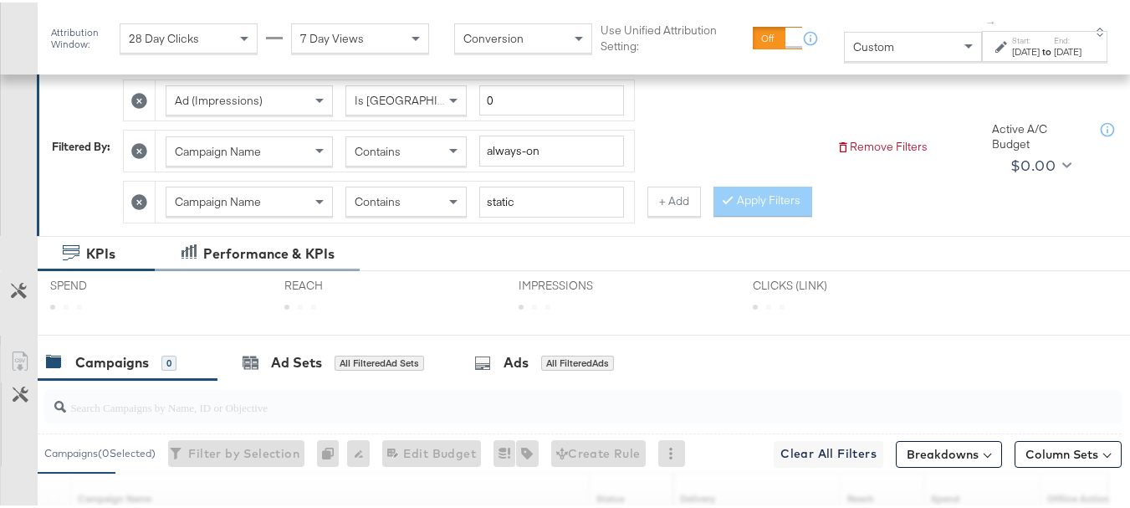
scroll to position [241, 0]
click at [141, 202] on icon at bounding box center [139, 200] width 16 height 16
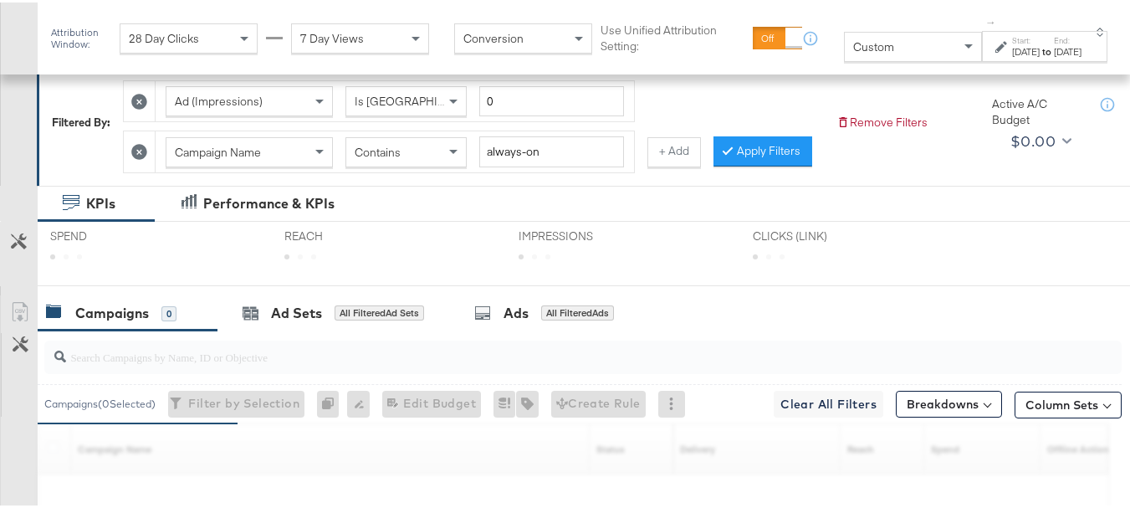
click at [138, 155] on icon at bounding box center [139, 149] width 16 height 16
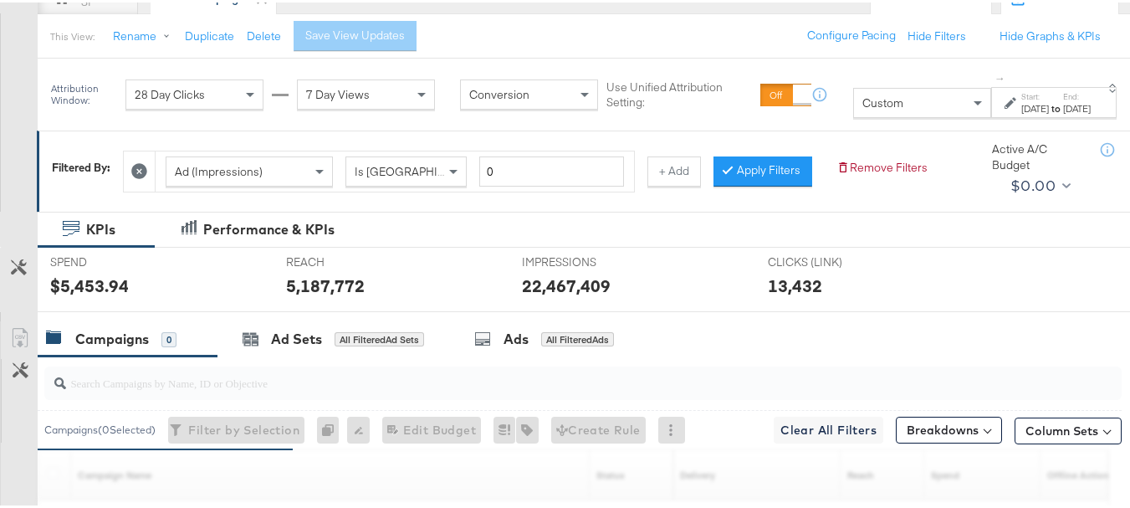
scroll to position [175, 0]
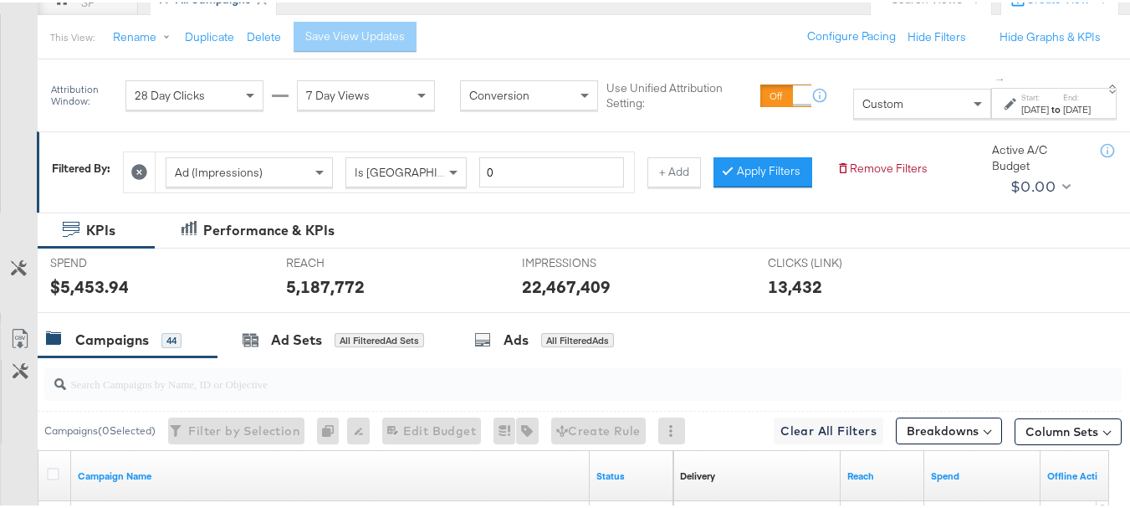
click at [147, 166] on icon at bounding box center [139, 170] width 16 height 16
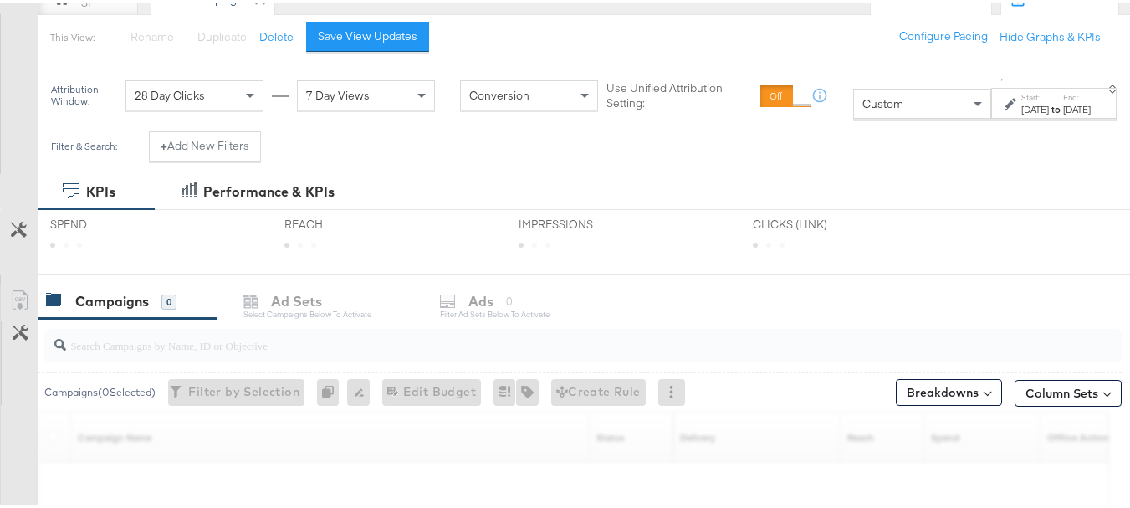
click at [327, 105] on div "7 Day Views" at bounding box center [366, 93] width 136 height 28
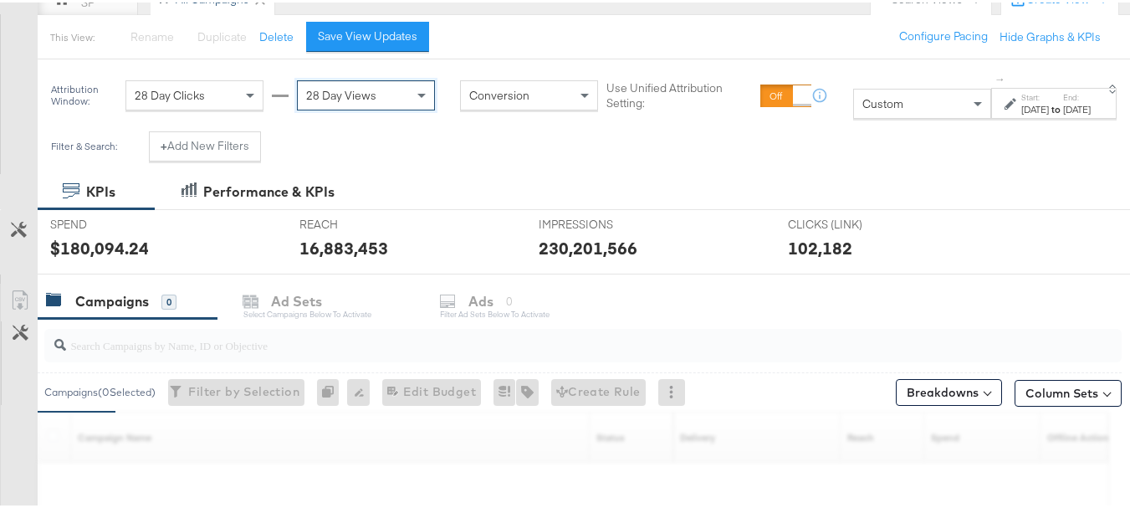
click at [1021, 110] on div "[DATE]" at bounding box center [1035, 106] width 28 height 13
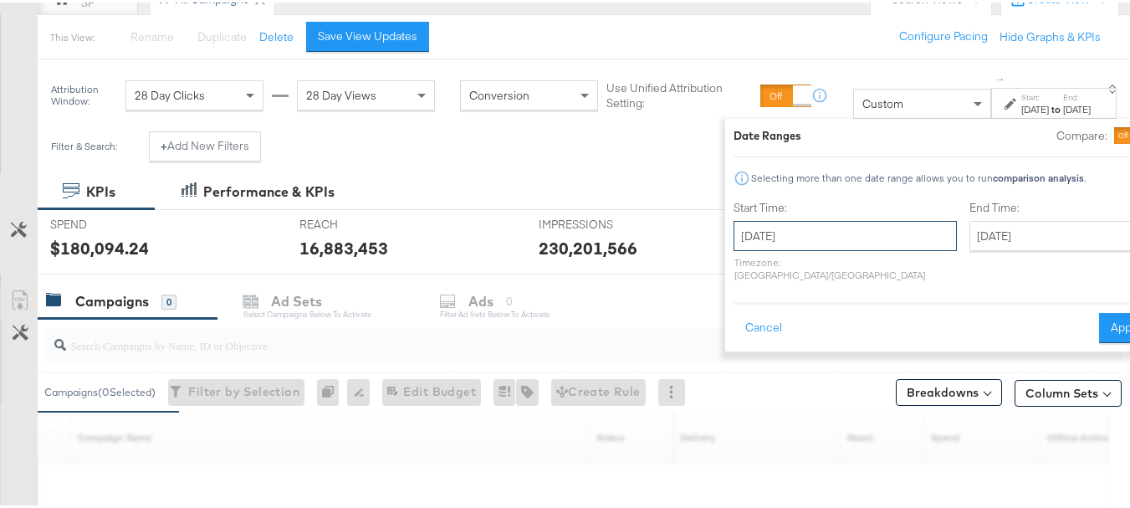
click at [768, 246] on input "[DATE]" at bounding box center [845, 233] width 223 height 30
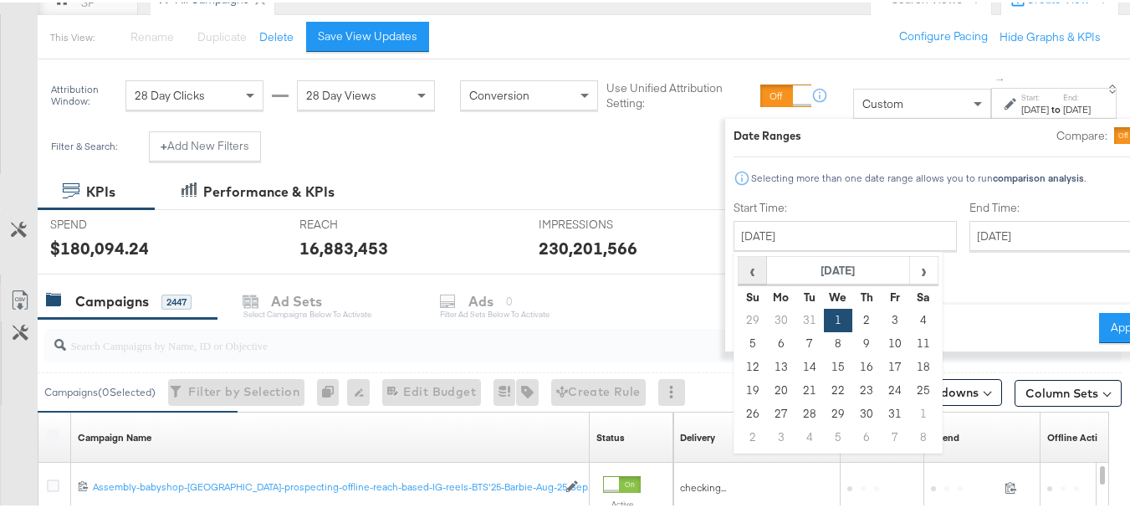
click at [740, 274] on span "‹" at bounding box center [753, 267] width 26 height 25
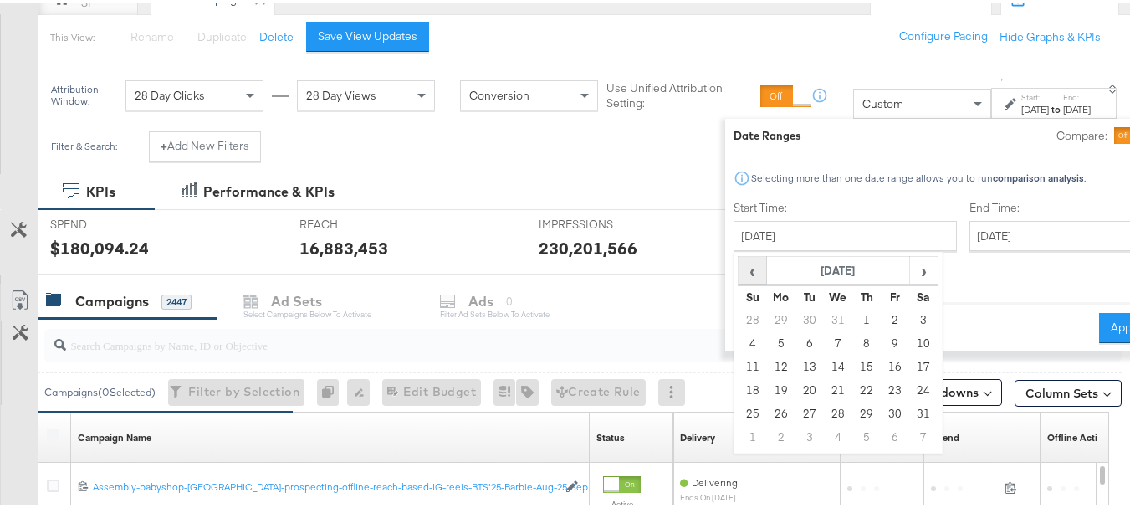
click at [740, 274] on span "‹" at bounding box center [753, 267] width 26 height 25
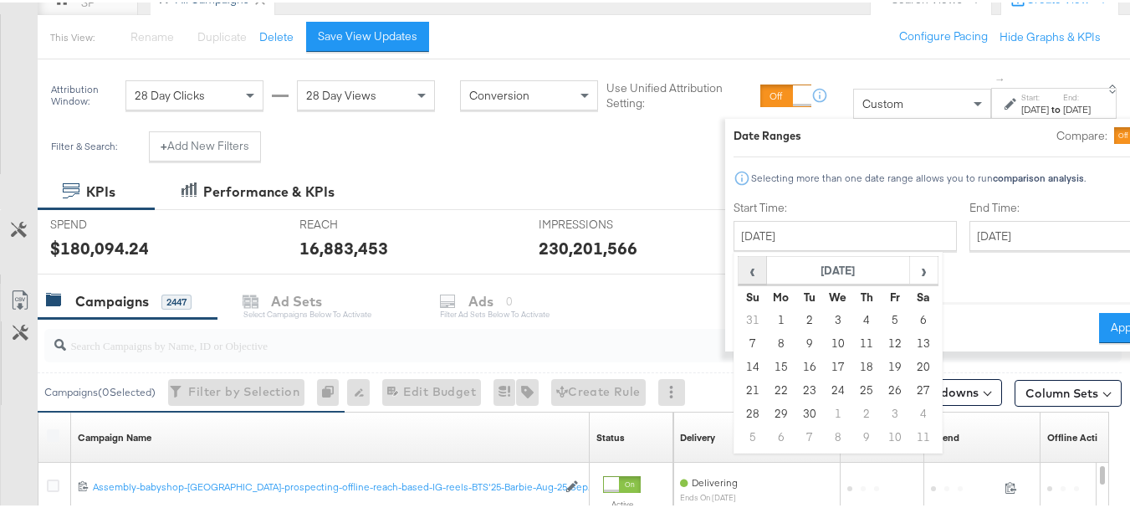
click at [740, 274] on span "‹" at bounding box center [753, 267] width 26 height 25
click at [767, 271] on th "February 2024" at bounding box center [838, 268] width 143 height 28
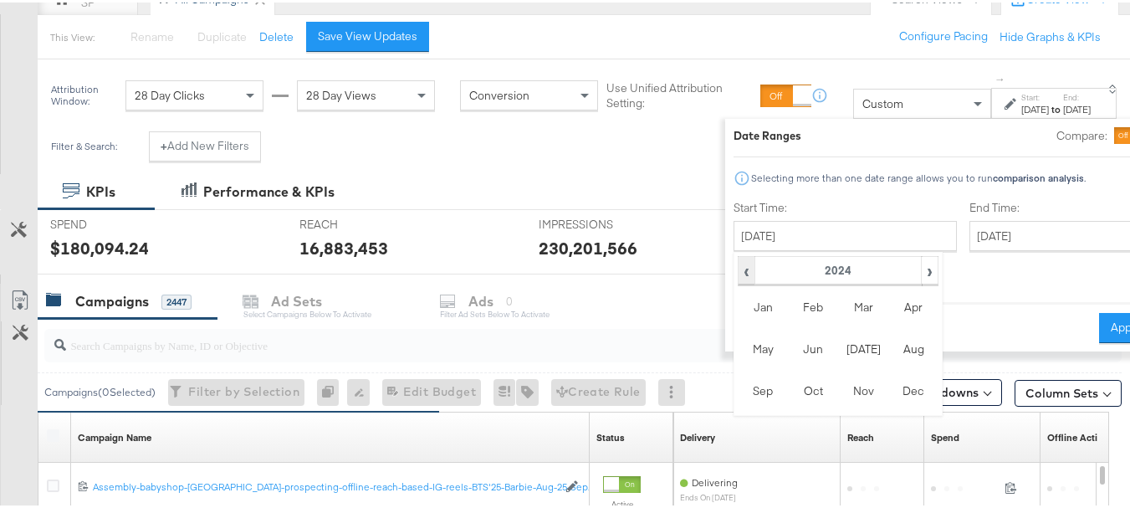
click at [740, 274] on span "‹" at bounding box center [747, 267] width 14 height 25
click at [838, 349] on td "Jul" at bounding box center [863, 346] width 50 height 42
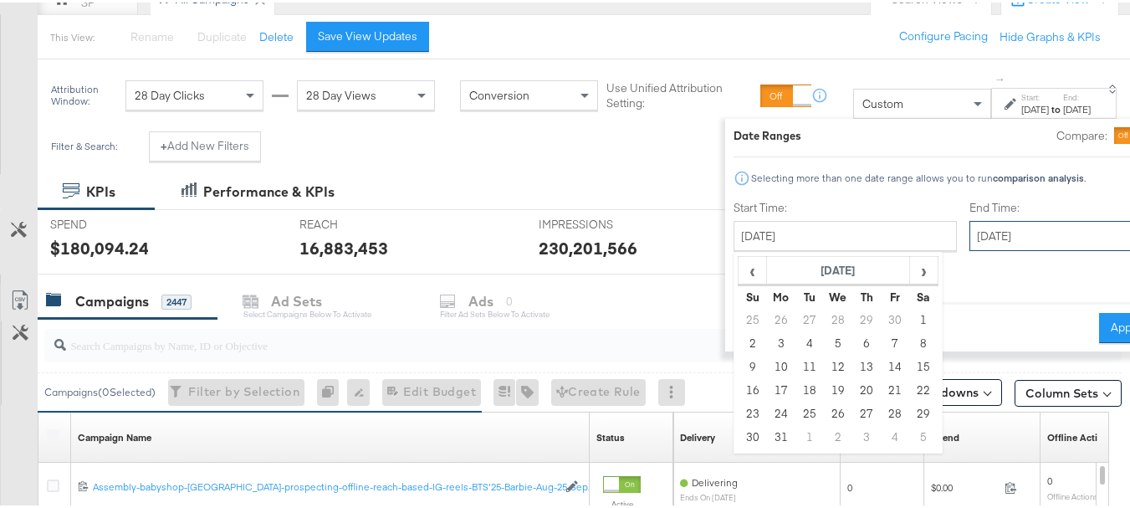
click at [970, 243] on input "[DATE]" at bounding box center [1058, 233] width 176 height 30
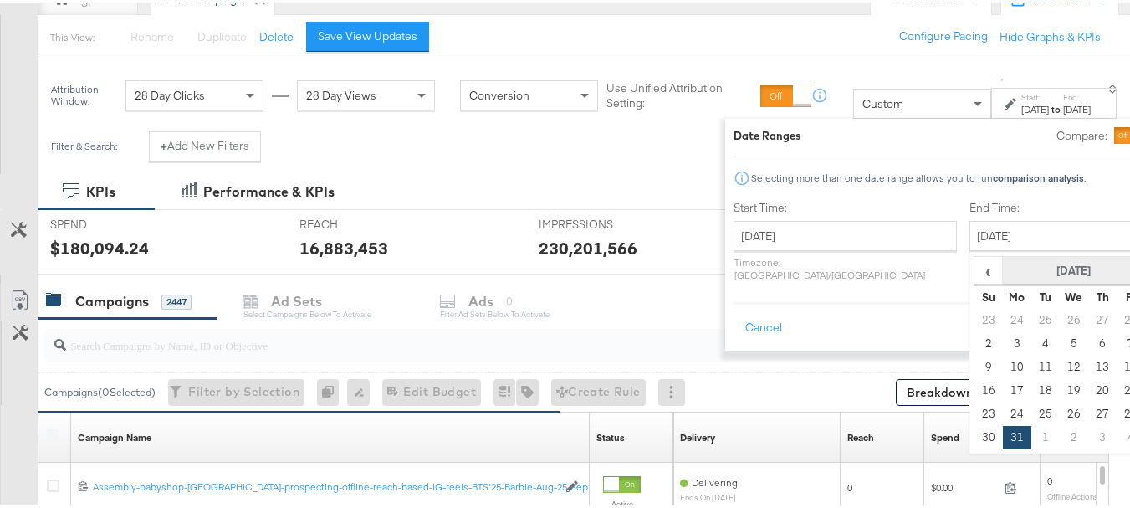
click at [1003, 271] on th "[DATE]" at bounding box center [1074, 268] width 143 height 28
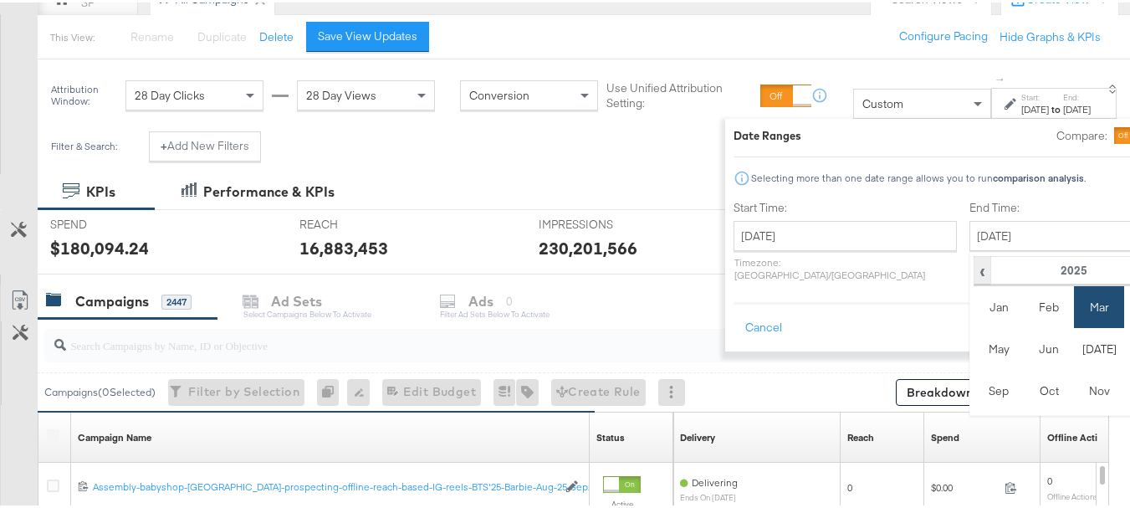
click at [975, 273] on span "‹" at bounding box center [982, 267] width 14 height 25
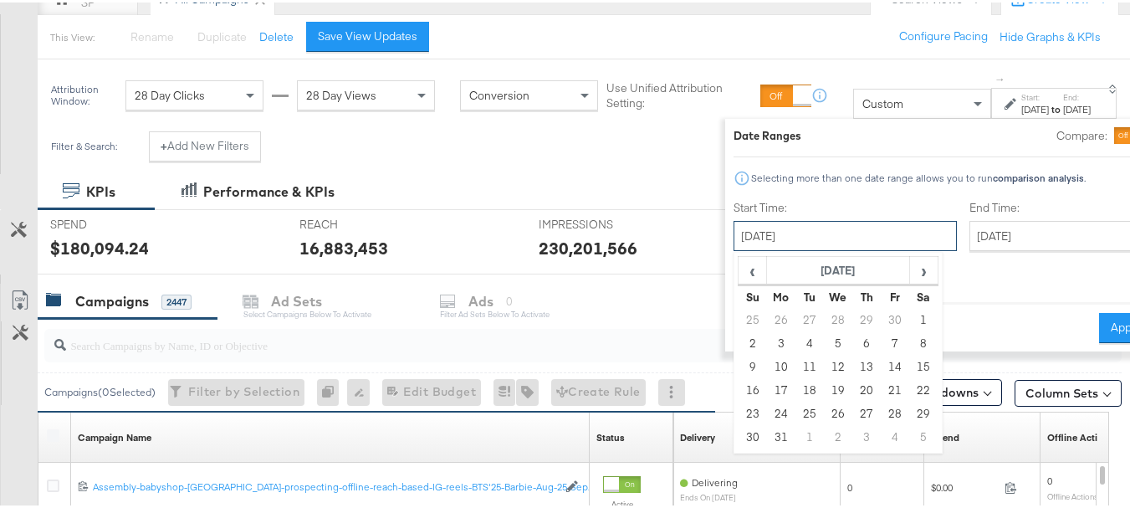
click at [801, 233] on input "[DATE]" at bounding box center [845, 233] width 223 height 30
click at [910, 324] on td "1" at bounding box center [924, 317] width 28 height 23
type input "[DATE]"
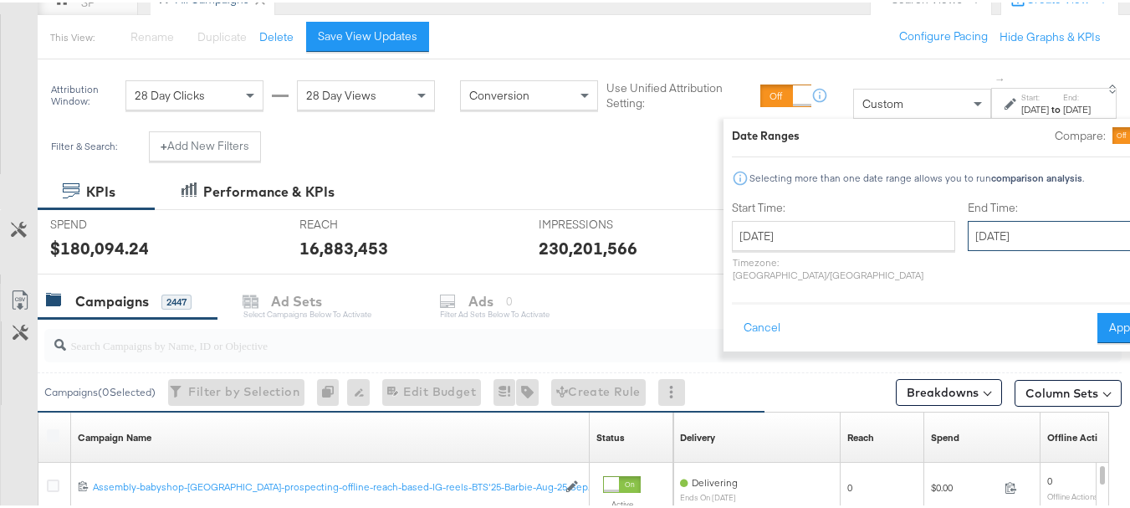
click at [968, 228] on input "[DATE]" at bounding box center [1056, 233] width 176 height 30
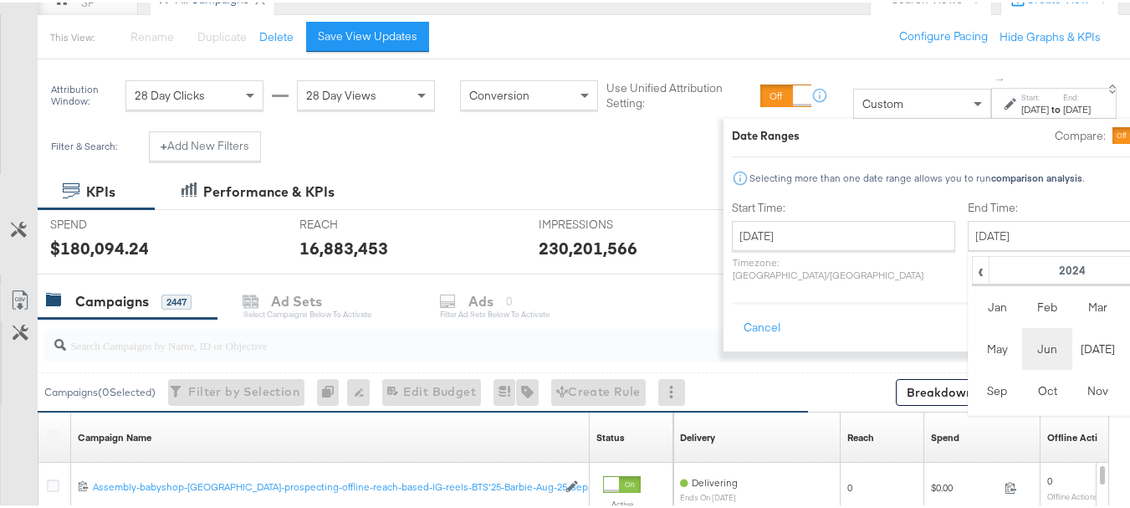
click at [1022, 342] on td "Jun" at bounding box center [1047, 346] width 50 height 42
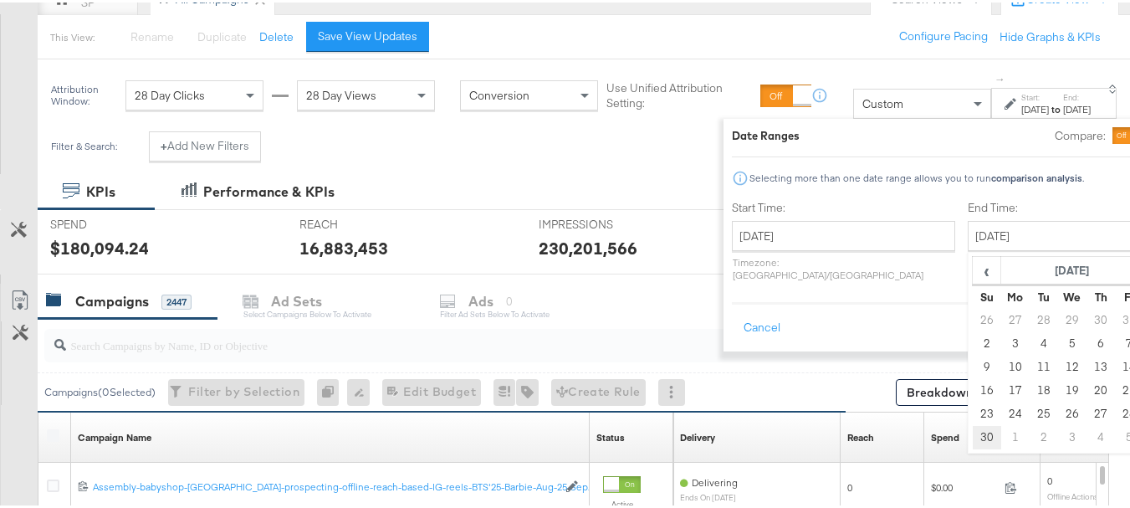
click at [973, 435] on td "30" at bounding box center [987, 434] width 28 height 23
type input "[DATE]"
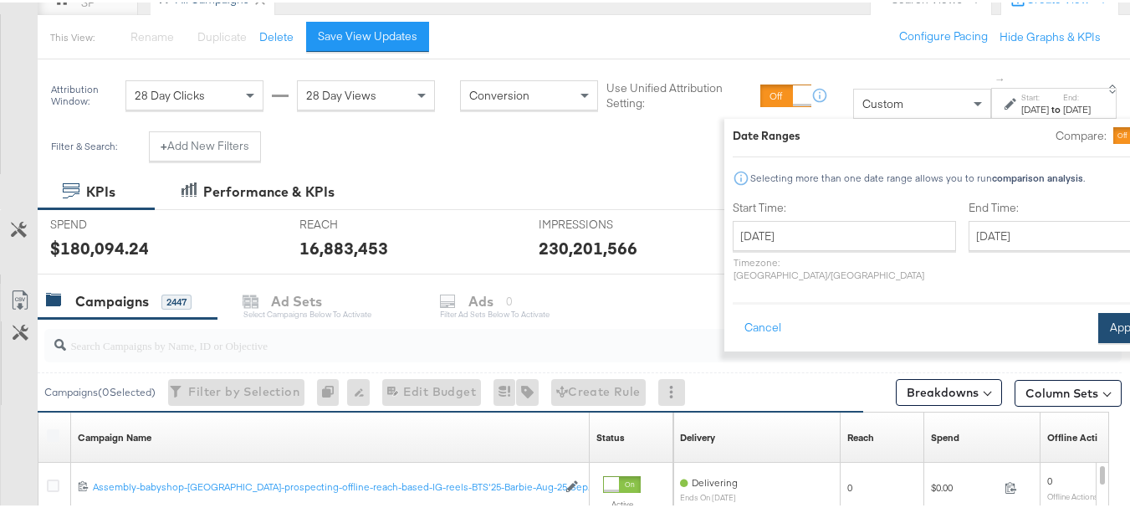
click at [1098, 320] on button "Apply" at bounding box center [1124, 325] width 53 height 30
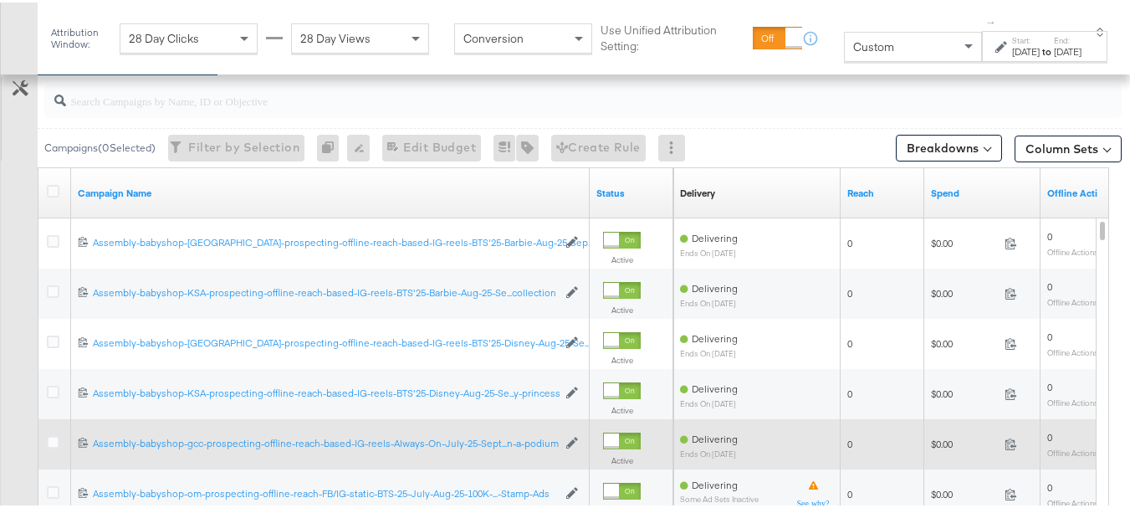
scroll to position [420, 0]
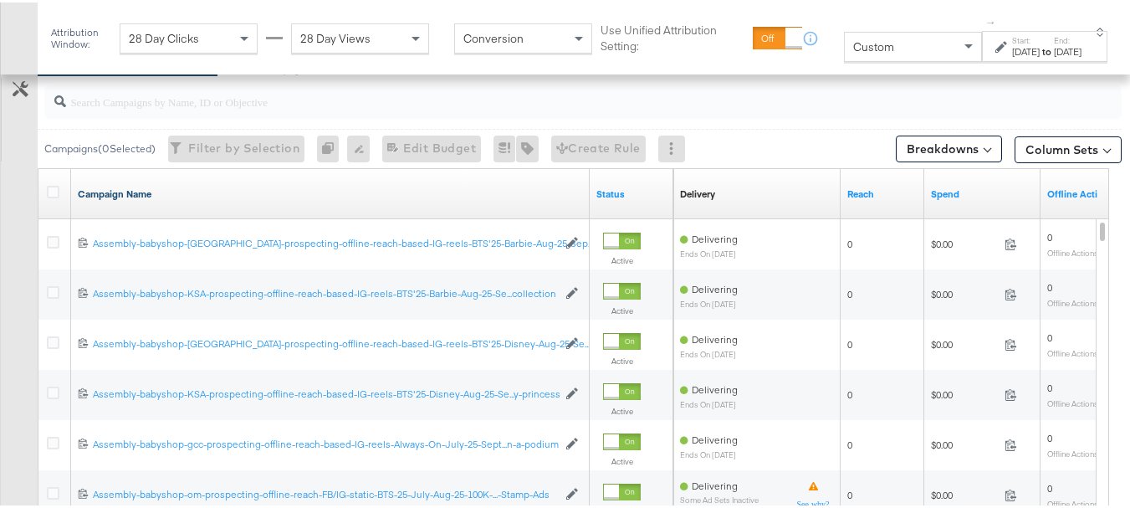
click at [52, 188] on icon at bounding box center [53, 189] width 13 height 13
click at [0, 0] on input "checkbox" at bounding box center [0, 0] width 0 height 0
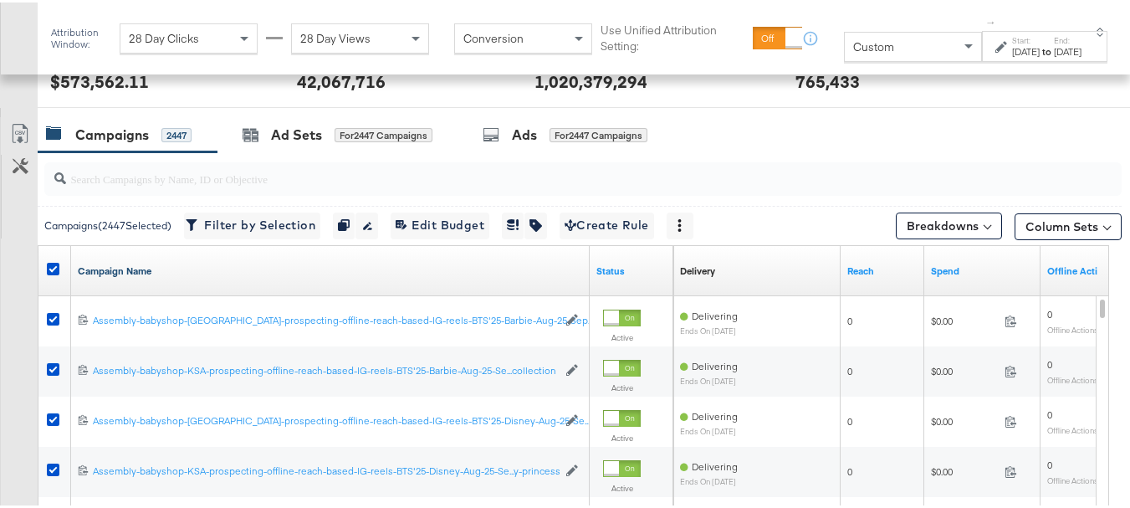
scroll to position [343, 0]
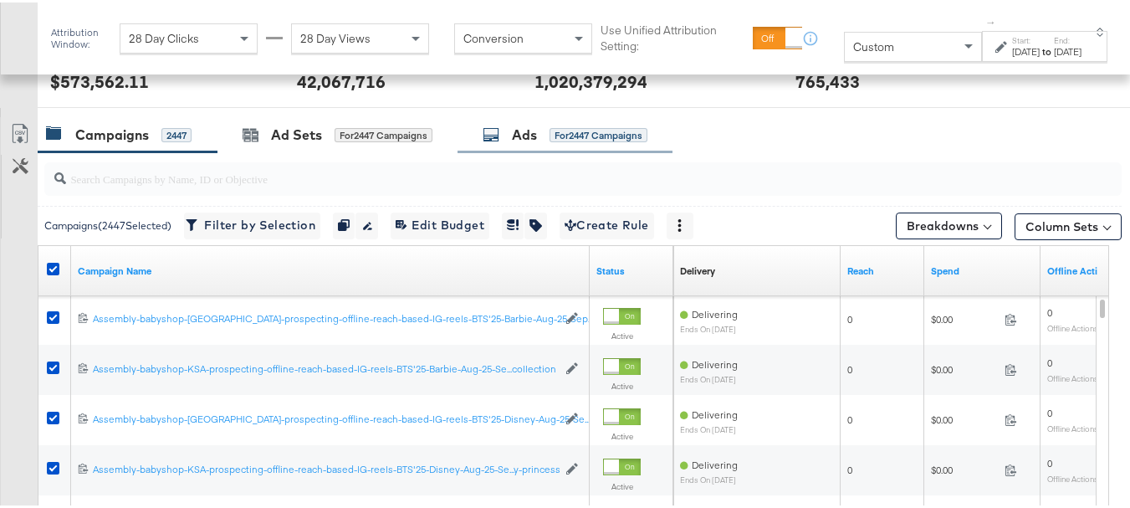
click at [596, 140] on div "for 2447 Campaigns" at bounding box center [599, 132] width 98 height 15
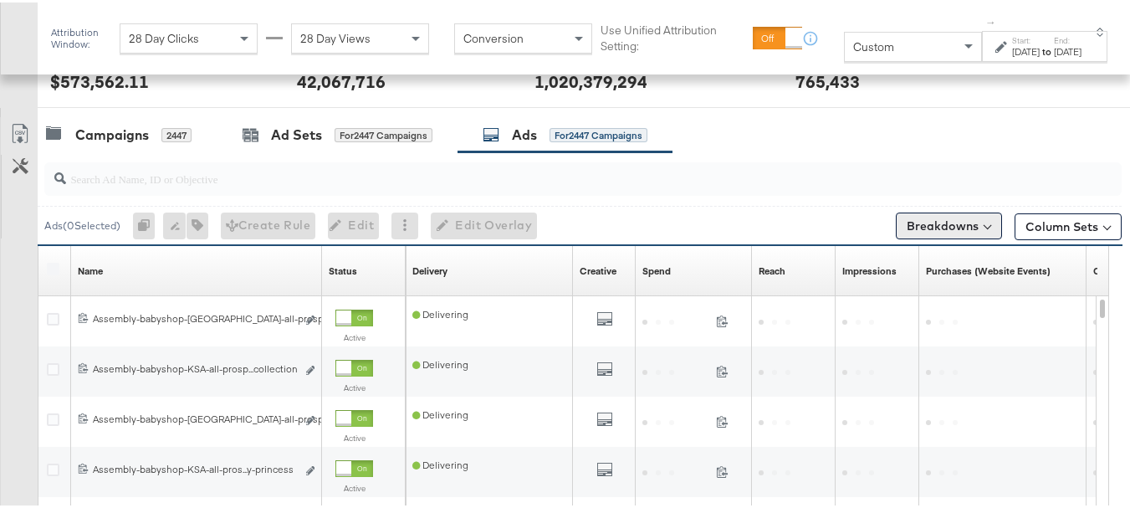
click at [923, 233] on button "Breakdowns" at bounding box center [949, 223] width 106 height 27
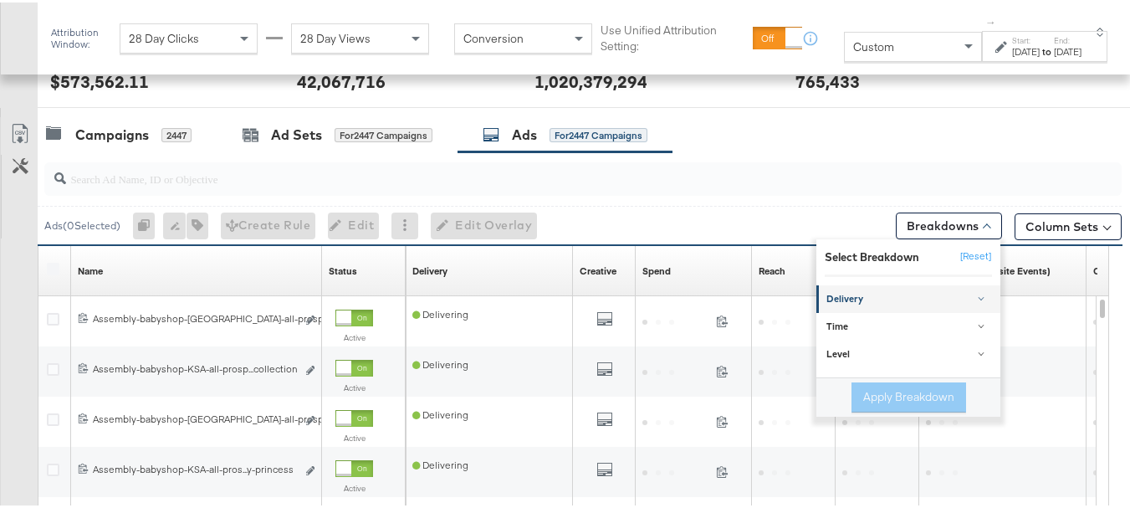
click at [876, 285] on link "Delivery" at bounding box center [909, 297] width 184 height 28
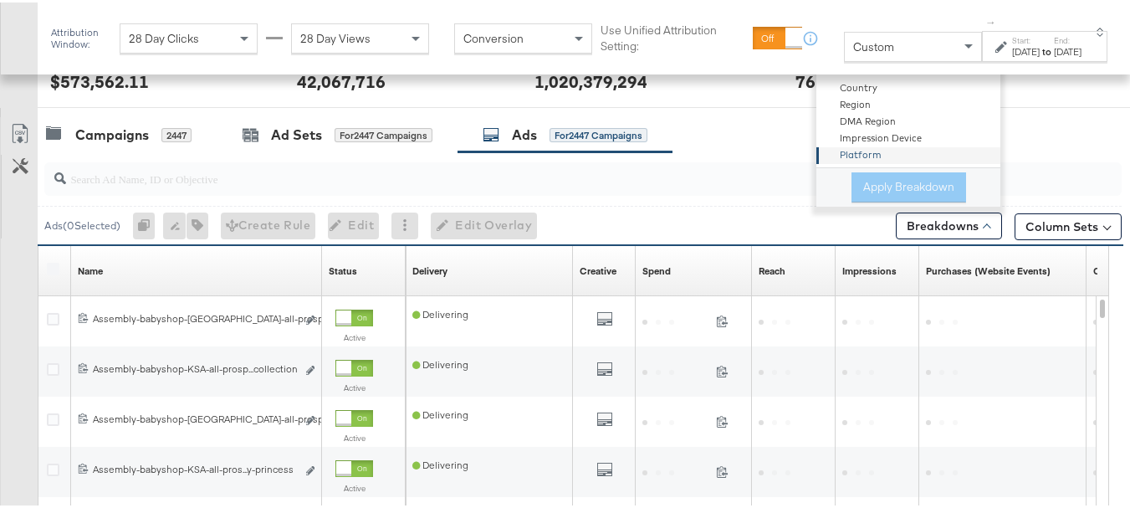
click at [868, 153] on div "Platform" at bounding box center [910, 153] width 182 height 17
click at [873, 179] on button "Apply Breakdown" at bounding box center [909, 185] width 115 height 30
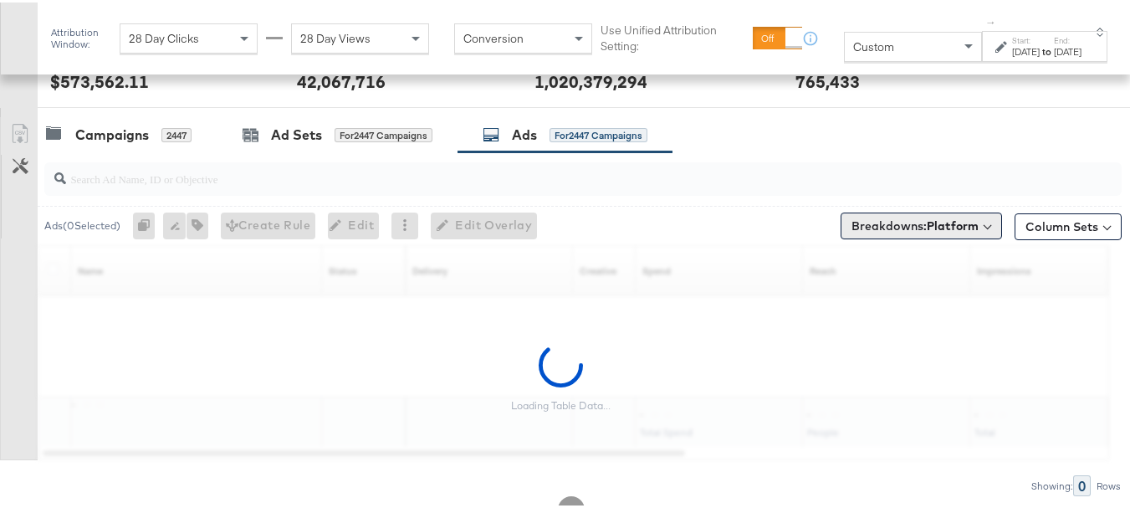
click at [927, 222] on b "Platform" at bounding box center [953, 223] width 52 height 15
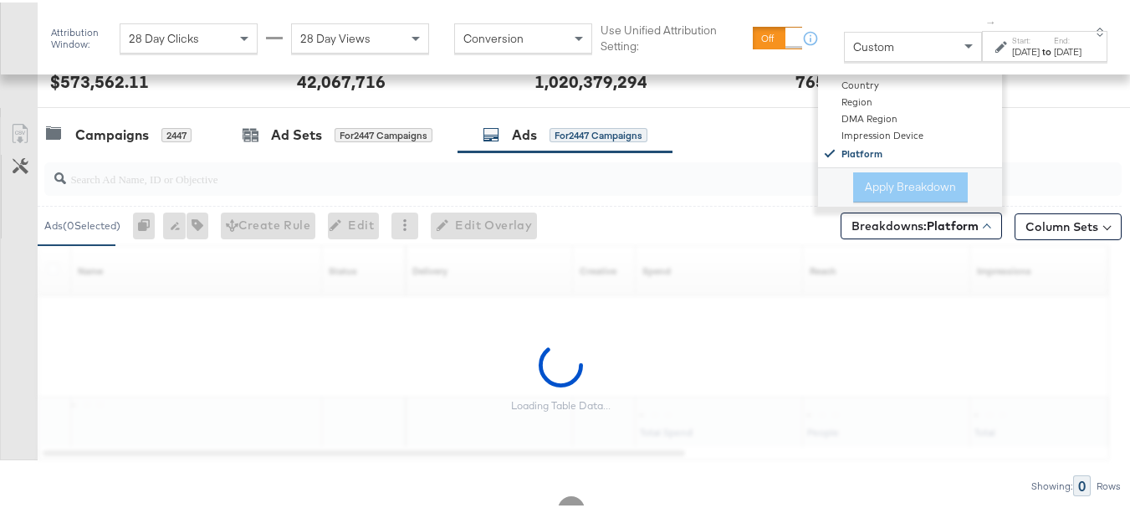
click at [843, 289] on div "Customize KPIs Export as CSV Loading Table Data... Name Sorting Unavailable Sta…" at bounding box center [561, 350] width 1122 height 215
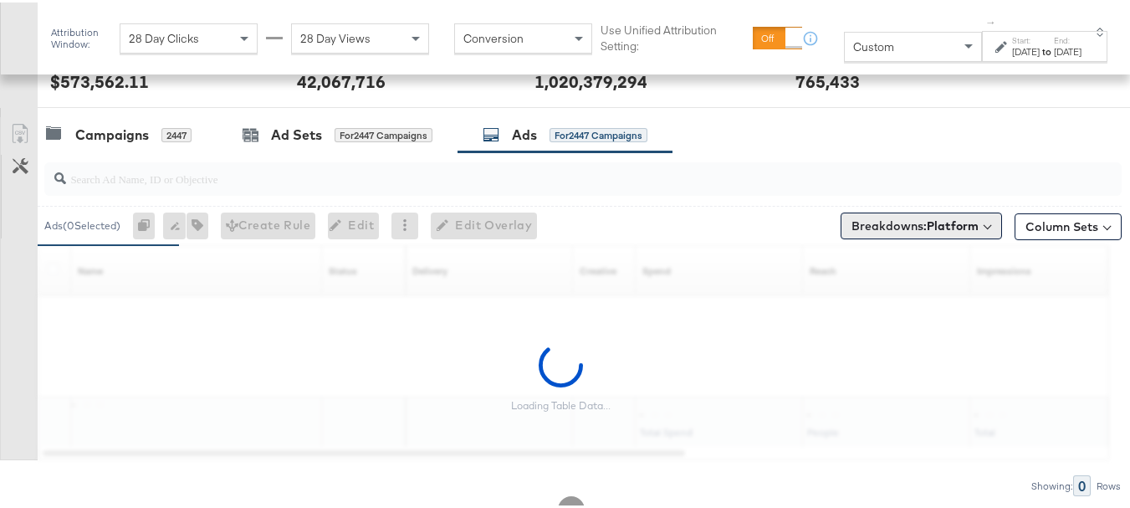
click at [880, 236] on button "Breakdowns: Platform" at bounding box center [921, 223] width 161 height 27
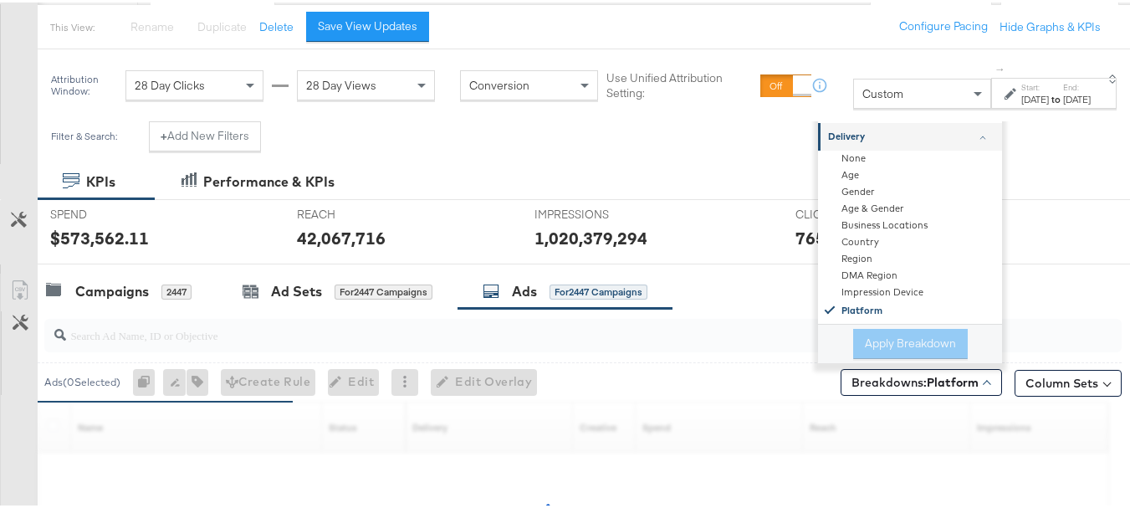
scroll to position [184, 0]
click at [968, 142] on div "Delivery" at bounding box center [911, 135] width 166 height 13
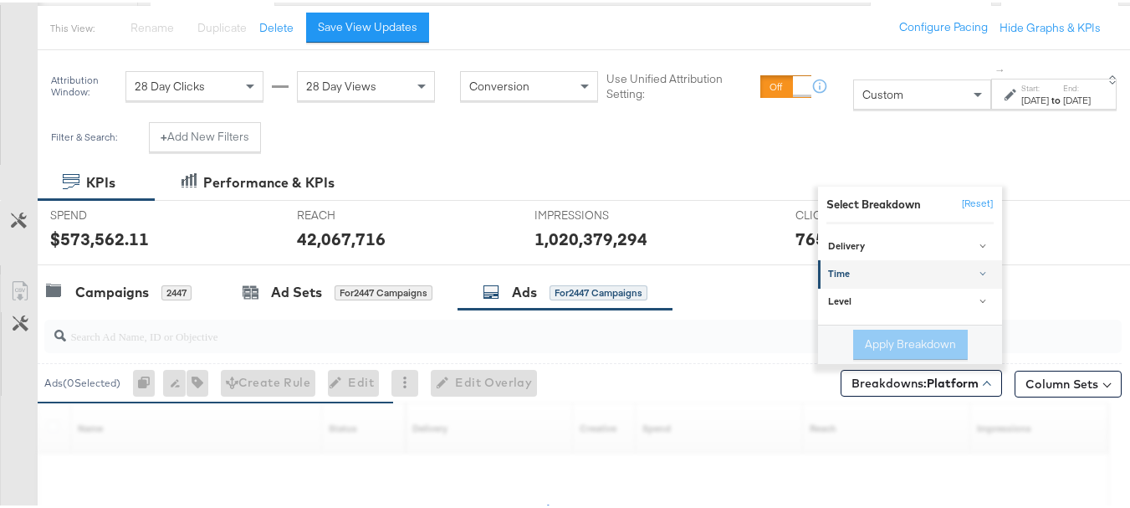
click at [861, 260] on link "Time" at bounding box center [910, 272] width 184 height 28
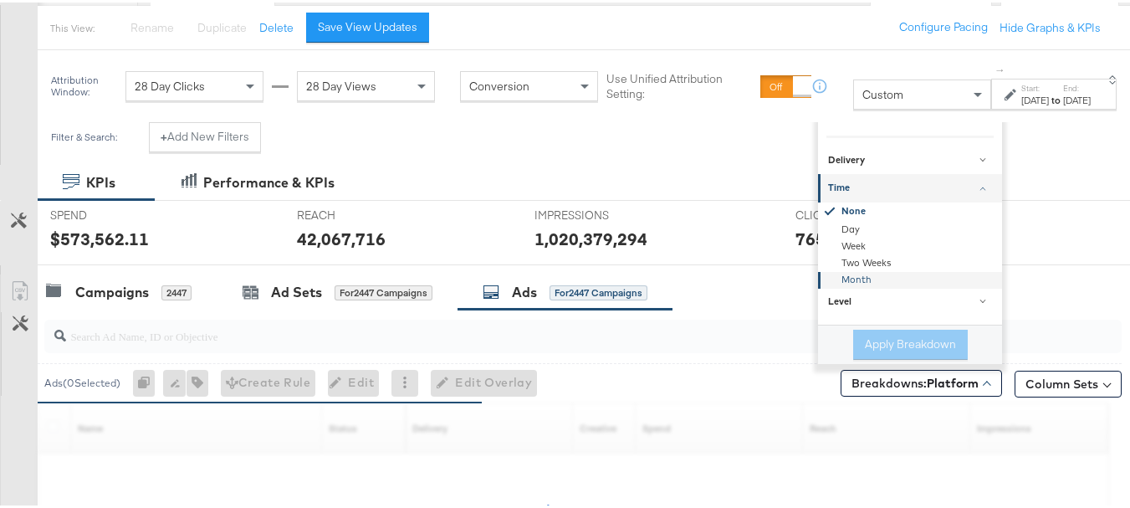
click at [847, 359] on div "Select Breakdown [Reset] Delivery None Age Gender Age & Gender Business Locatio…" at bounding box center [910, 230] width 184 height 264
click at [874, 270] on div "Month" at bounding box center [912, 277] width 182 height 17
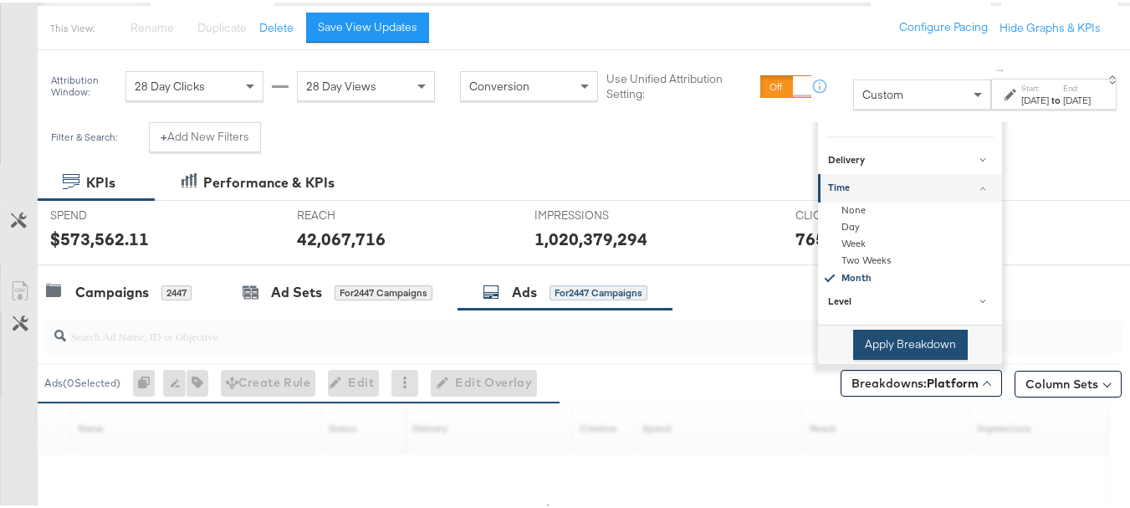
click at [874, 347] on button "Apply Breakdown" at bounding box center [910, 342] width 115 height 30
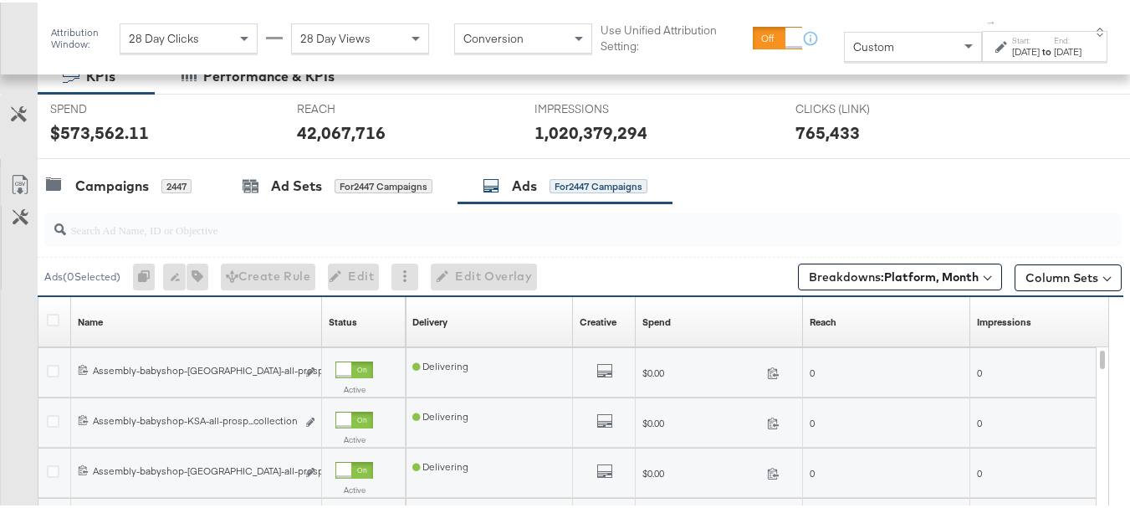
scroll to position [316, 0]
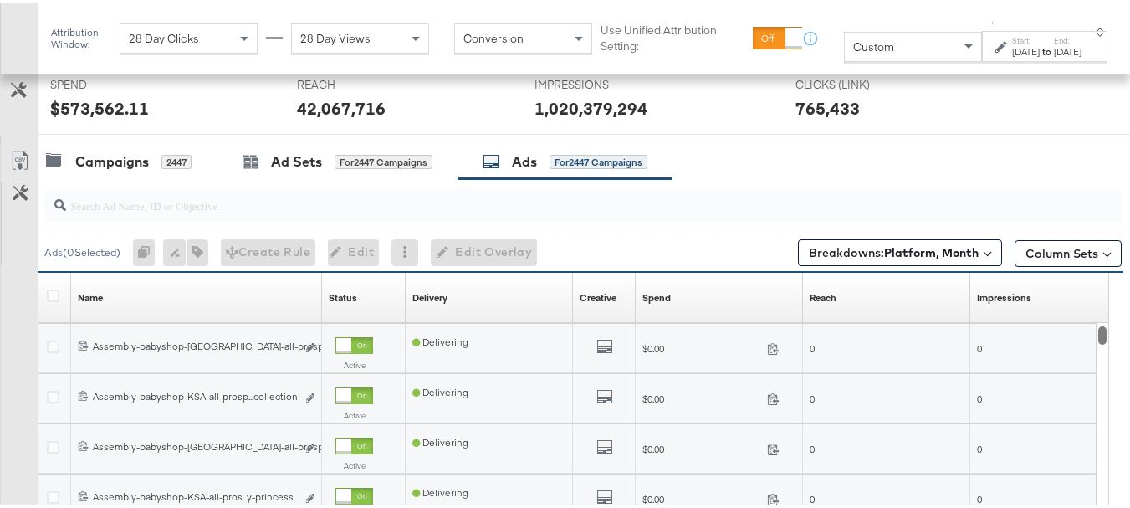
drag, startPoint x: 1101, startPoint y: 332, endPoint x: 1138, endPoint y: 279, distance: 65.0
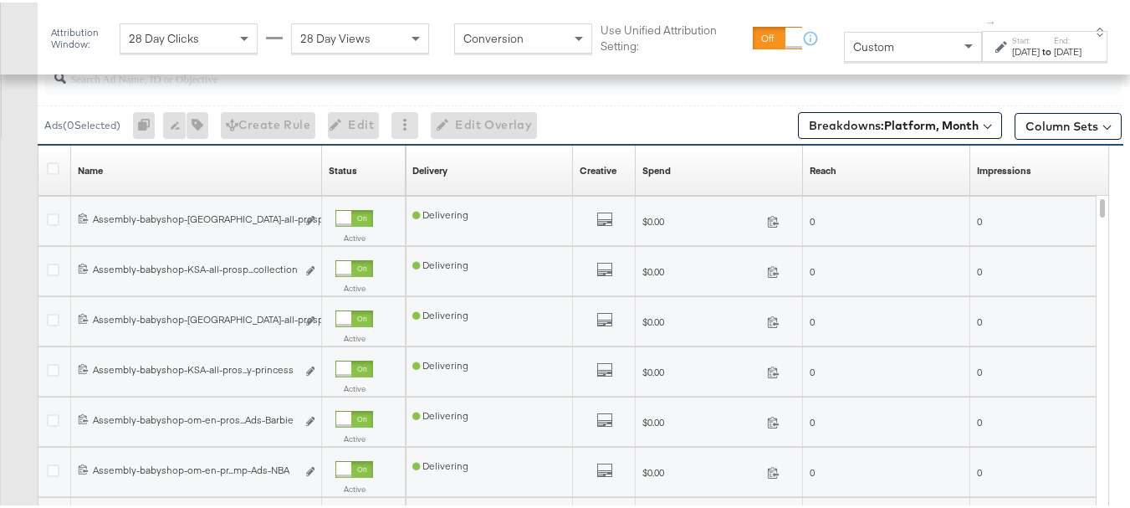
scroll to position [443, 0]
click at [1099, 131] on button "Column Sets" at bounding box center [1068, 124] width 107 height 27
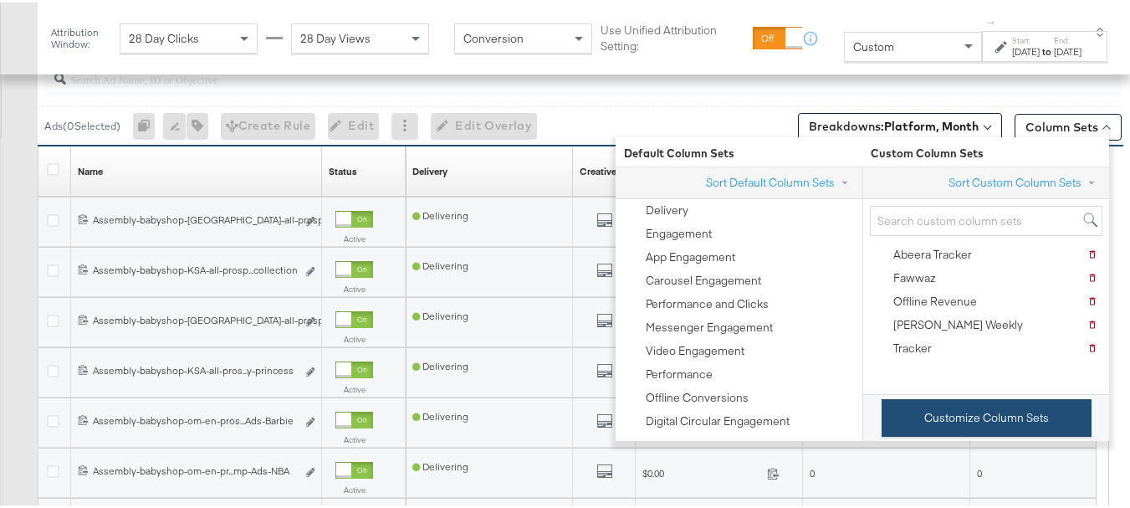
click at [950, 425] on button "Customize Column Sets" at bounding box center [987, 416] width 210 height 38
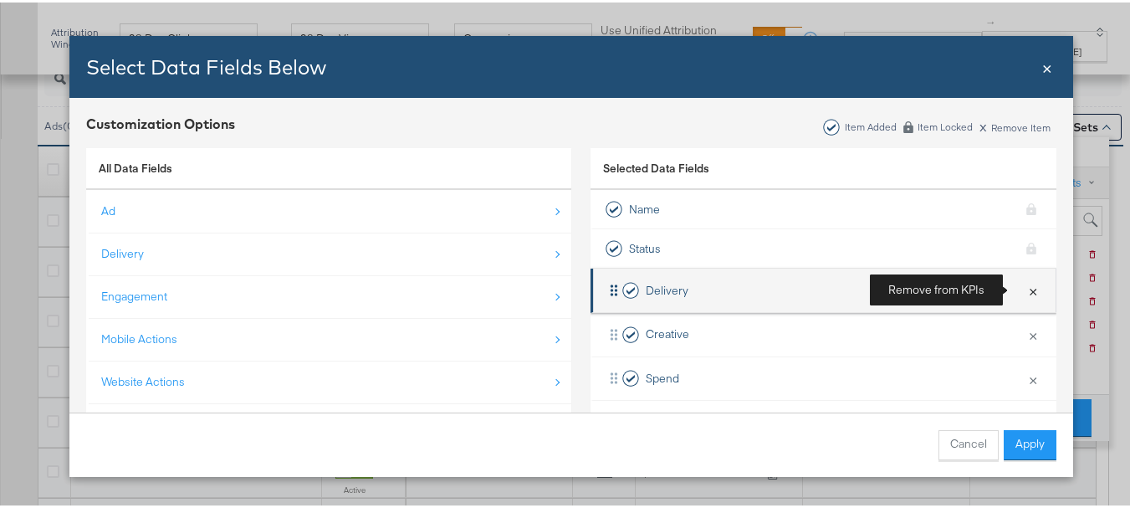
click at [1022, 294] on button "×" at bounding box center [1033, 287] width 22 height 35
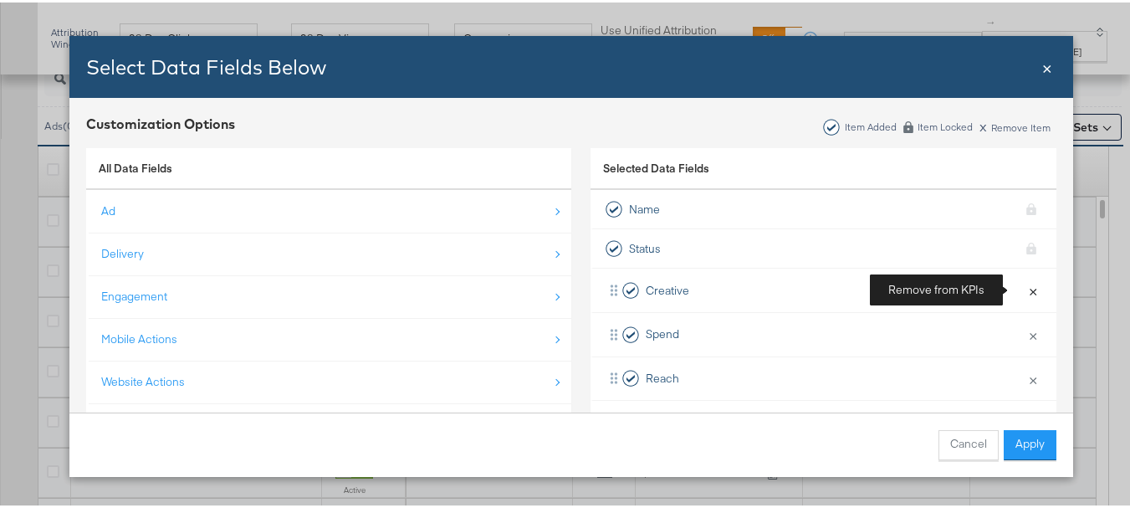
click at [1022, 294] on button "×" at bounding box center [1033, 287] width 22 height 35
click at [1022, 294] on div "× Remove from KPIs" at bounding box center [1033, 287] width 22 height 35
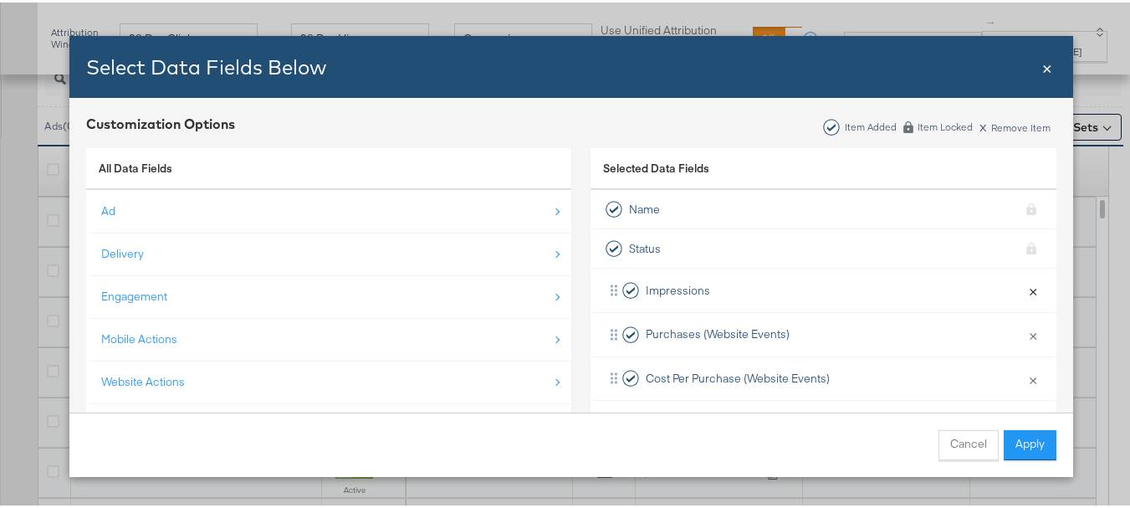
click at [1022, 294] on div "× Remove from KPIs" at bounding box center [1033, 287] width 22 height 35
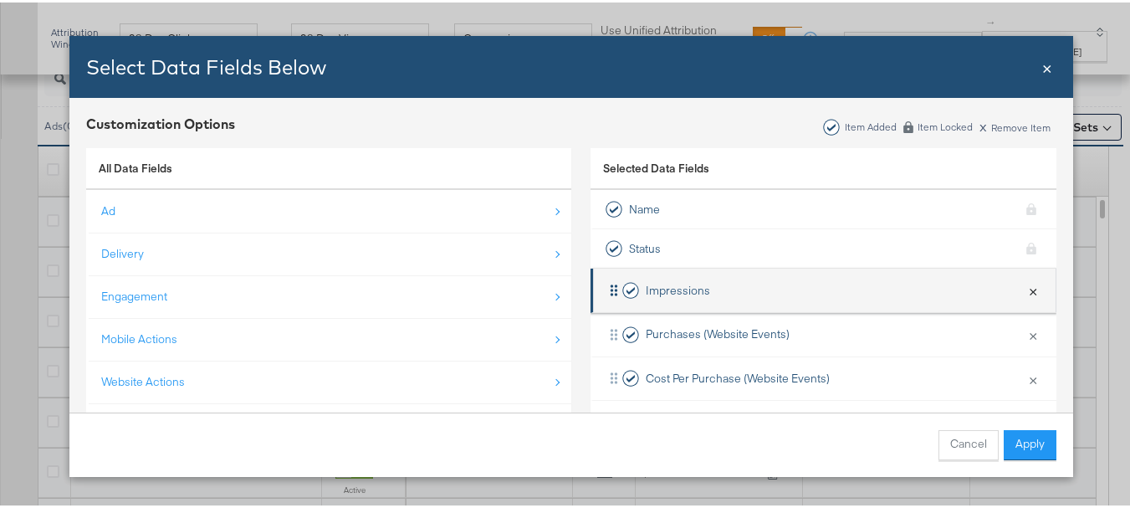
click at [1022, 293] on button "×" at bounding box center [1033, 287] width 22 height 35
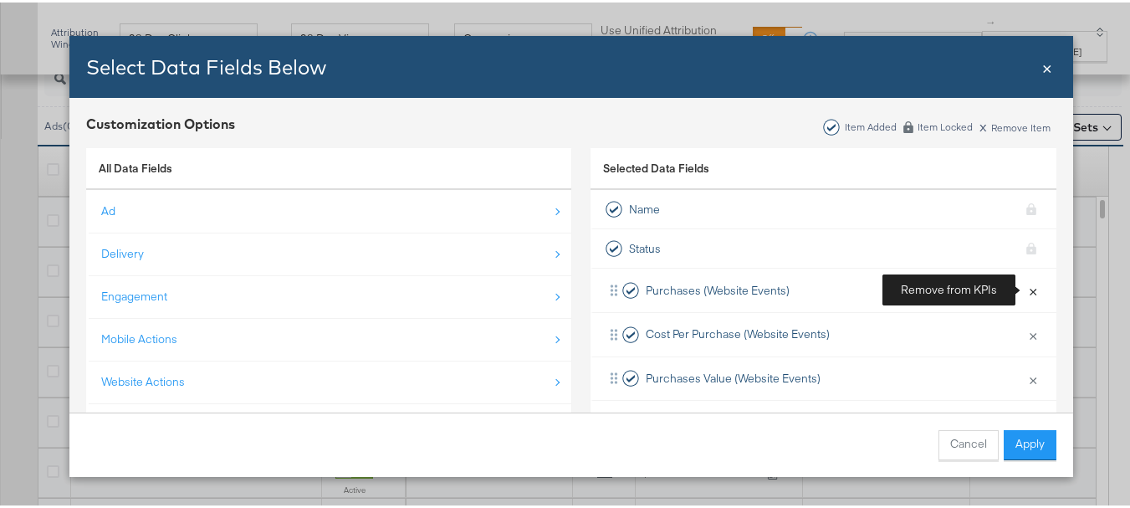
click at [1022, 293] on button "×" at bounding box center [1033, 287] width 22 height 35
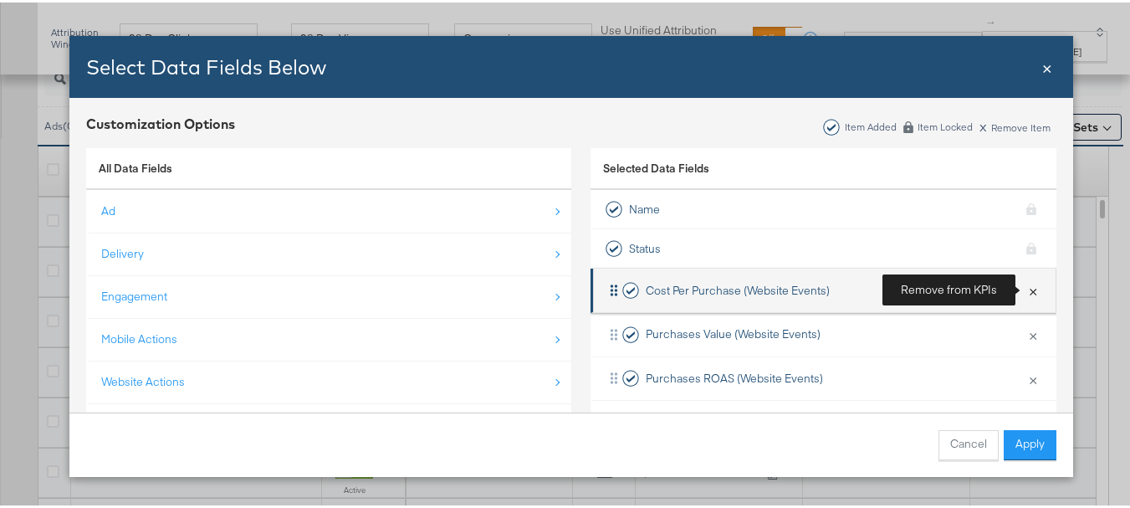
click at [1028, 291] on button "×" at bounding box center [1033, 287] width 22 height 35
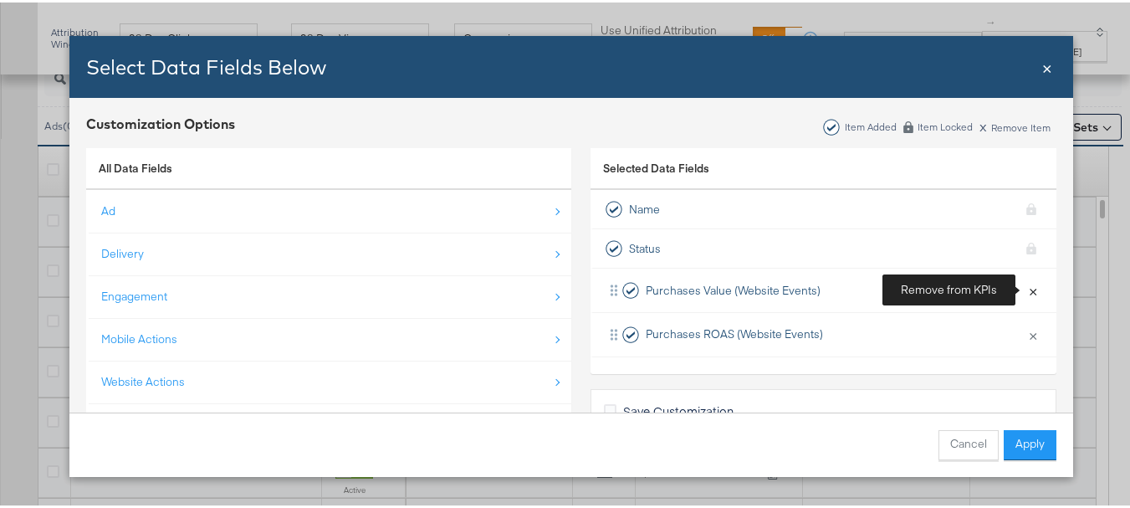
click at [1028, 291] on button "×" at bounding box center [1033, 287] width 22 height 35
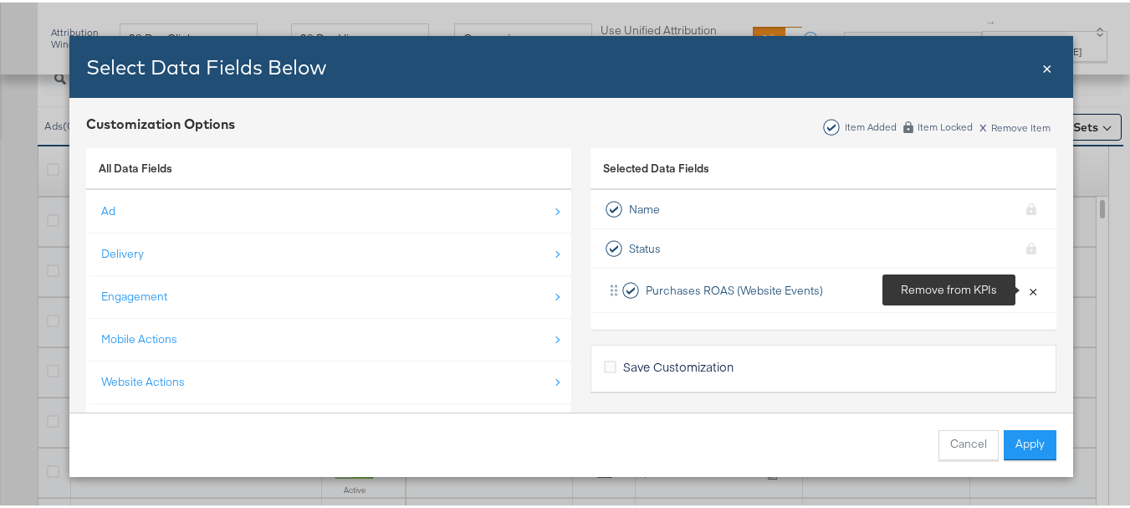
click at [1028, 291] on button "×" at bounding box center [1033, 287] width 22 height 35
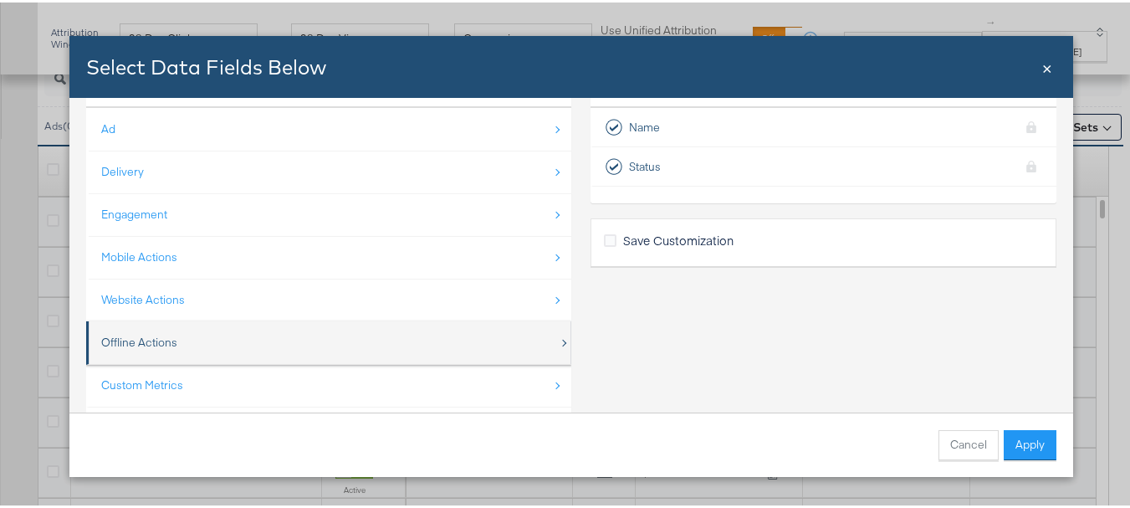
scroll to position [125, 0]
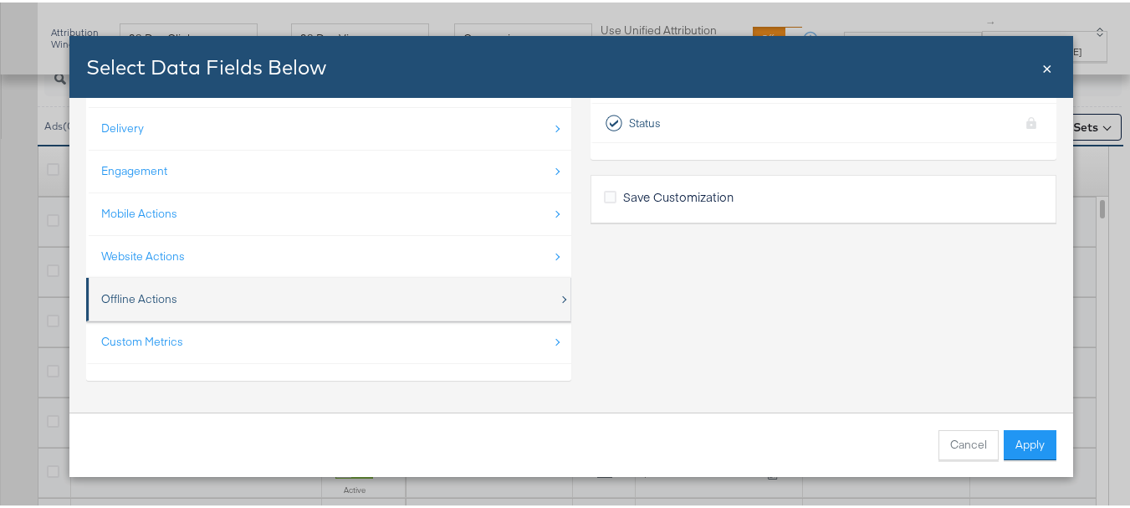
click at [327, 304] on div "Offline Actions" at bounding box center [330, 296] width 458 height 34
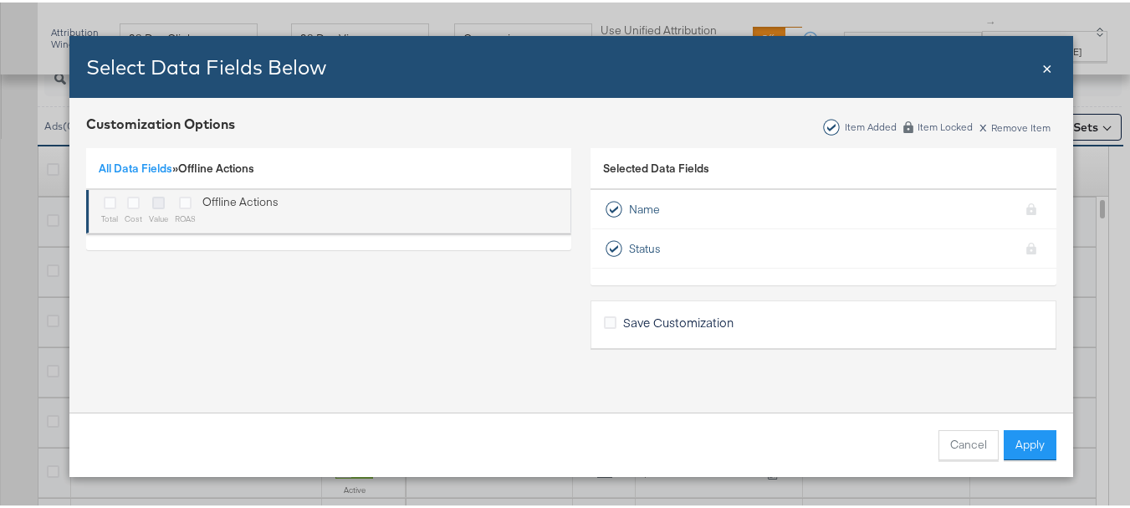
click at [153, 203] on icon "Bulk Add Locations Modal" at bounding box center [158, 200] width 13 height 13
click at [0, 0] on input "Bulk Add Locations Modal" at bounding box center [0, 0] width 0 height 0
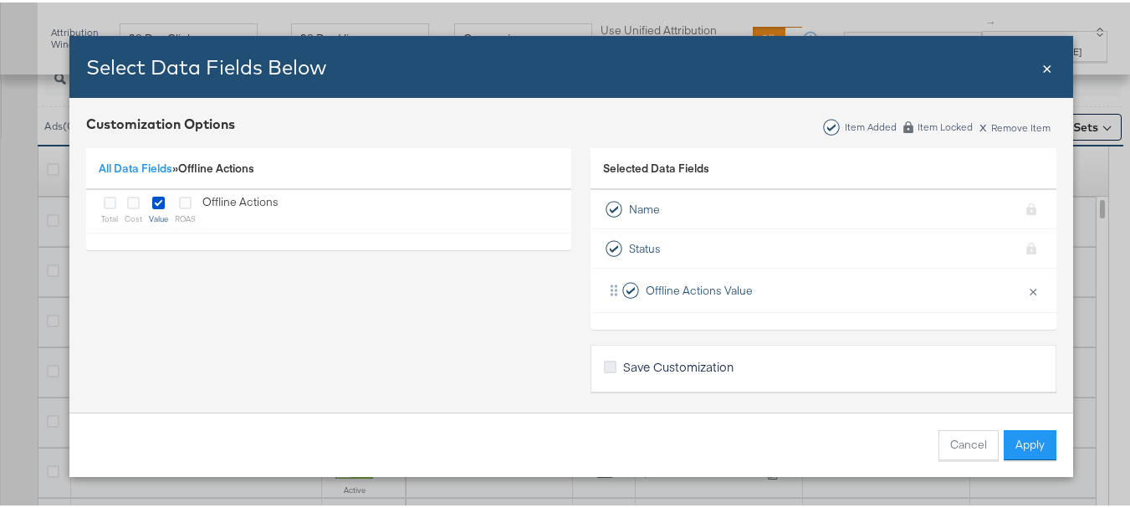
click at [604, 367] on icon "Bulk Add Locations Modal" at bounding box center [610, 364] width 13 height 13
click at [0, 0] on input "Save Customization" at bounding box center [0, 0] width 0 height 0
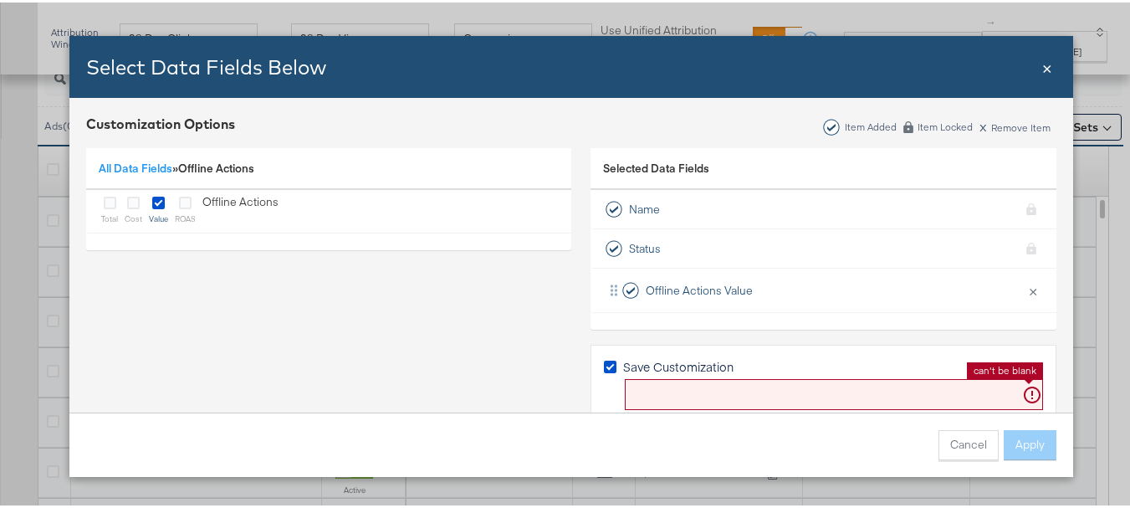
click at [653, 388] on input "Bulk Add Locations Modal" at bounding box center [834, 391] width 418 height 31
click at [345, 265] on div "All Data Fields » Offline Actions total cost value ROAS Offline Actions" at bounding box center [328, 286] width 485 height 299
click at [120, 167] on link "All Data Fields" at bounding box center [136, 165] width 74 height 15
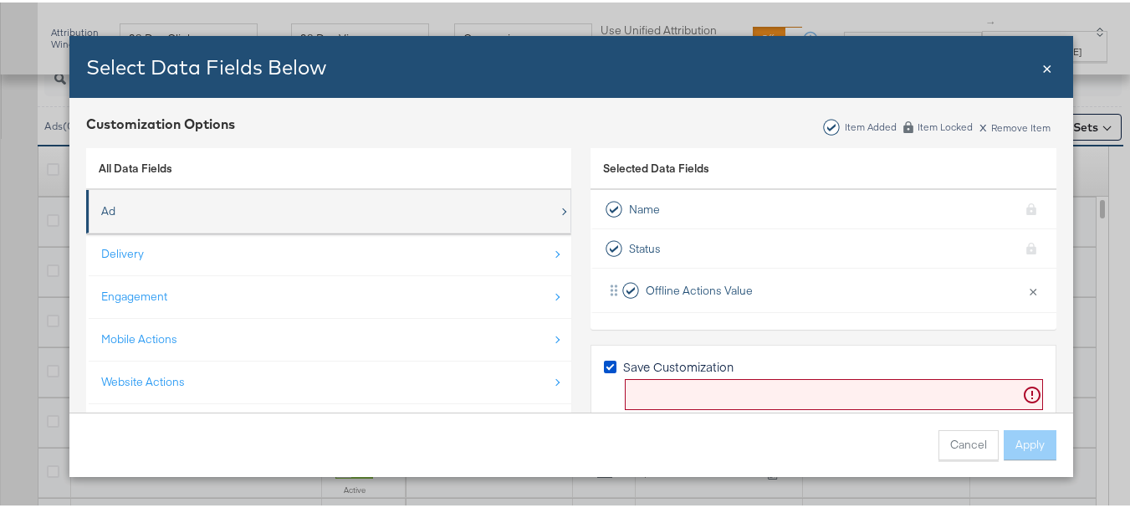
click at [142, 210] on div "Ad" at bounding box center [330, 209] width 458 height 34
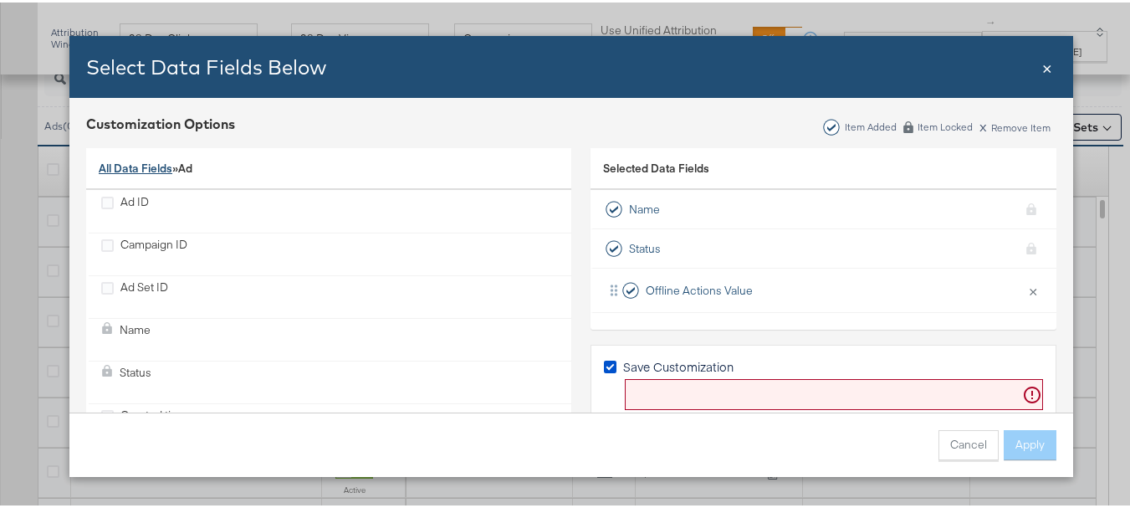
click at [136, 162] on link "All Data Fields" at bounding box center [136, 165] width 74 height 15
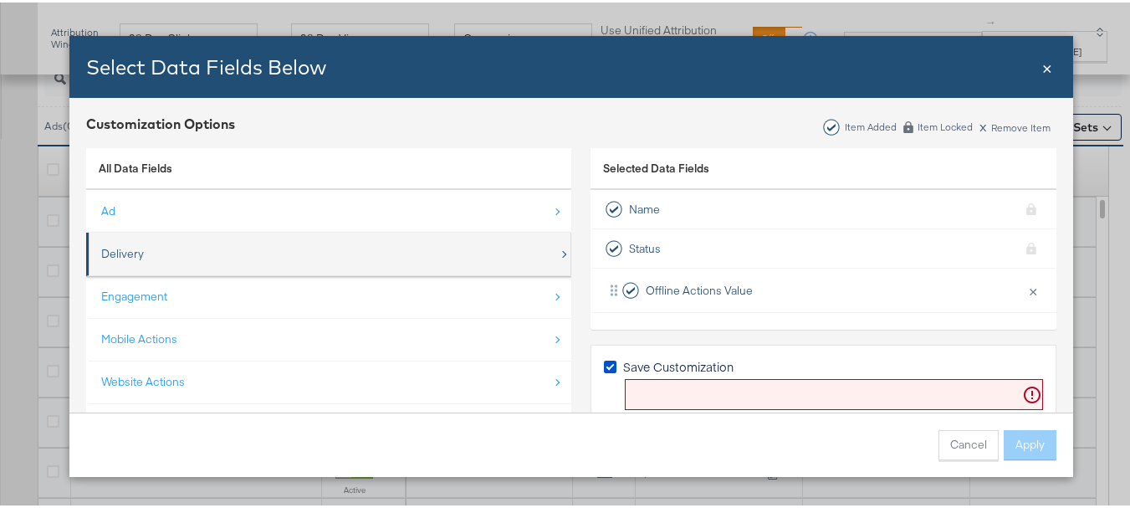
click at [158, 238] on div "Delivery" at bounding box center [330, 251] width 458 height 34
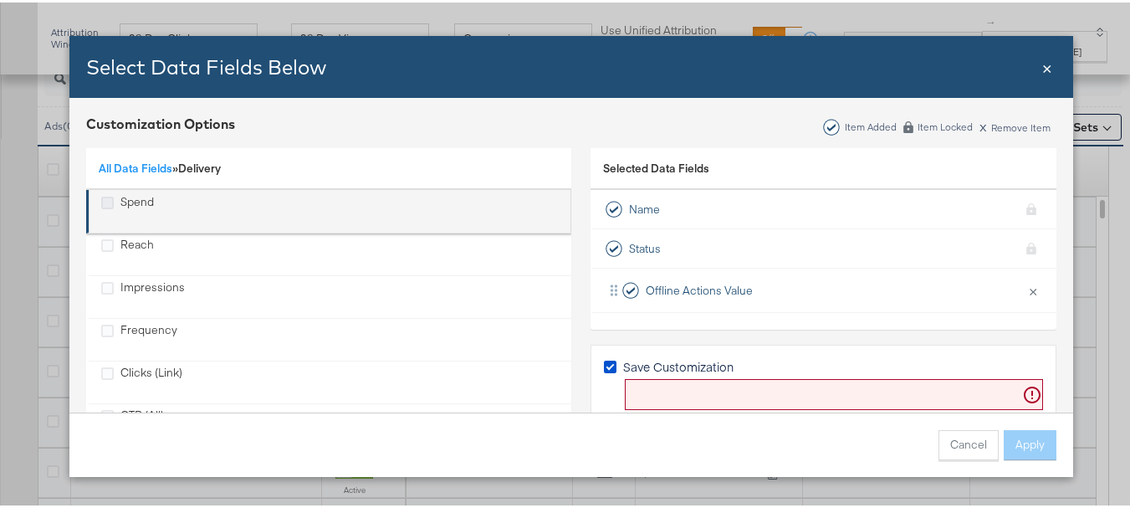
click at [105, 205] on icon "Spend" at bounding box center [107, 200] width 13 height 13
click at [0, 0] on input "Spend" at bounding box center [0, 0] width 0 height 0
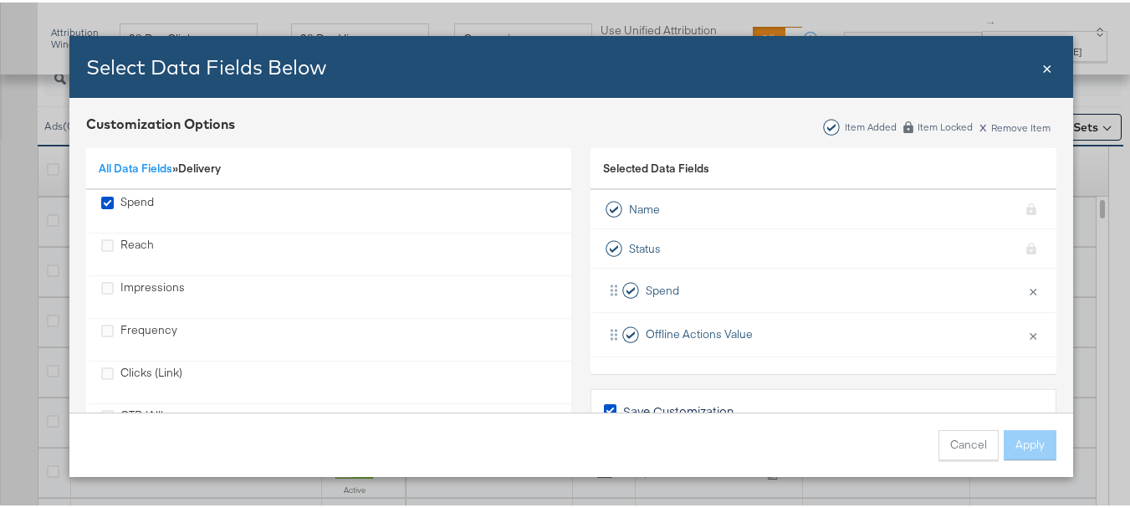
click at [128, 177] on div "All Data Fields » Delivery" at bounding box center [328, 167] width 485 height 43
click at [136, 168] on link "All Data Fields" at bounding box center [136, 165] width 74 height 15
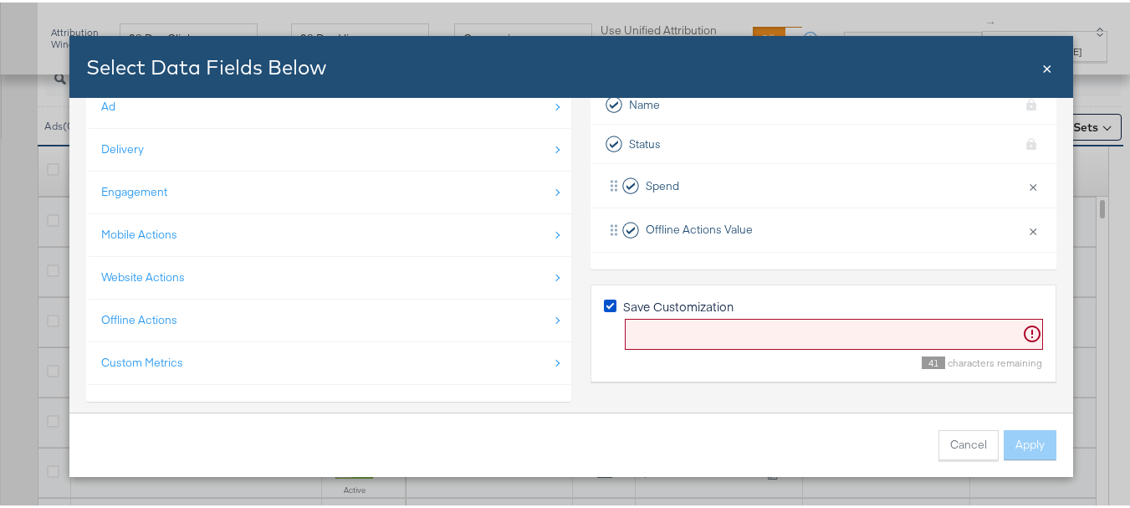
scroll to position [105, 0]
click at [736, 331] on input "Bulk Add Locations Modal" at bounding box center [834, 330] width 418 height 31
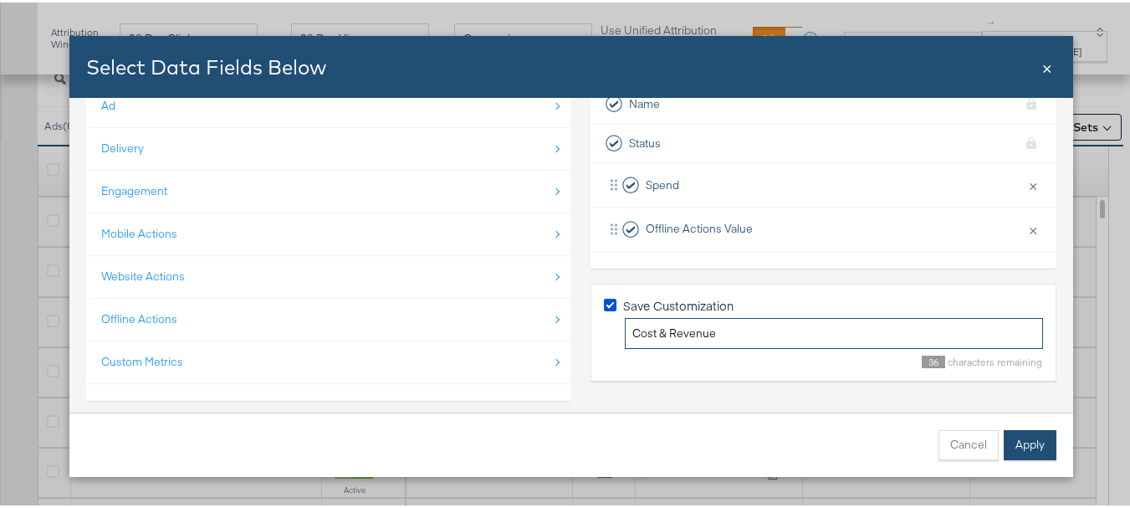
type input "Cost & Revenue"
click at [1030, 446] on button "Apply" at bounding box center [1030, 442] width 53 height 30
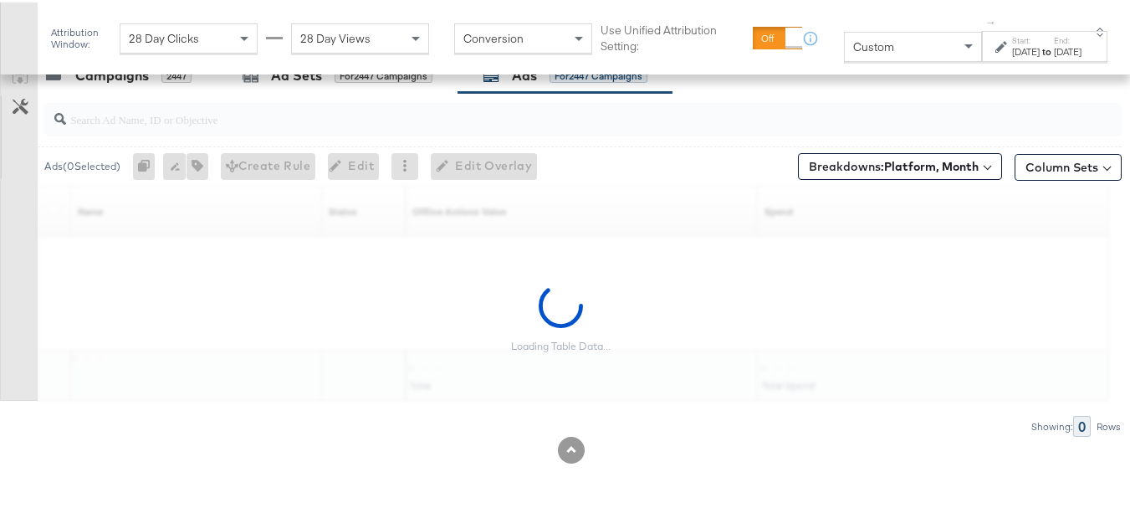
scroll to position [402, 0]
click at [1053, 160] on span "Custom" at bounding box center [1075, 164] width 45 height 15
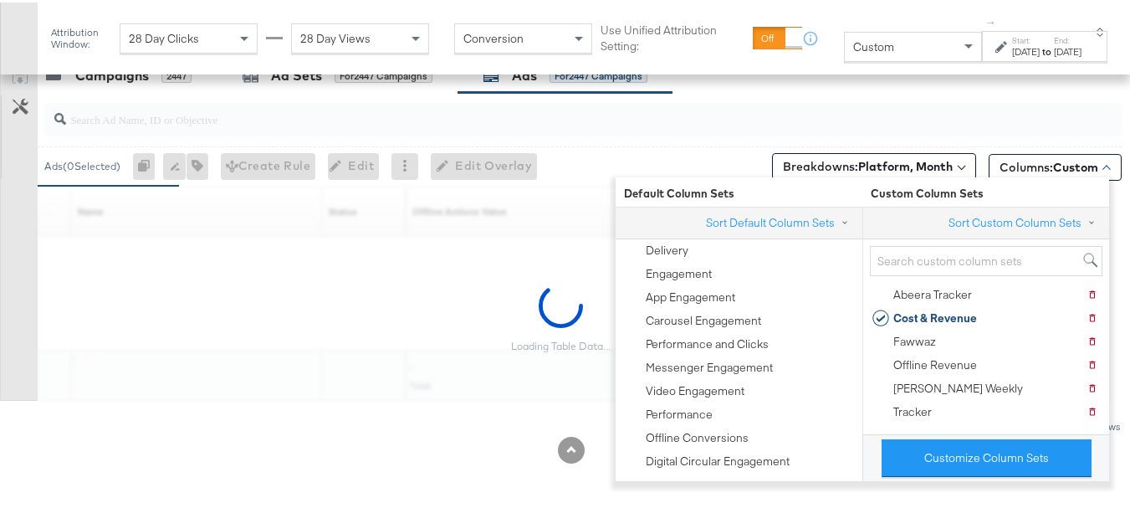
click at [970, 109] on input "search" at bounding box center [546, 110] width 960 height 33
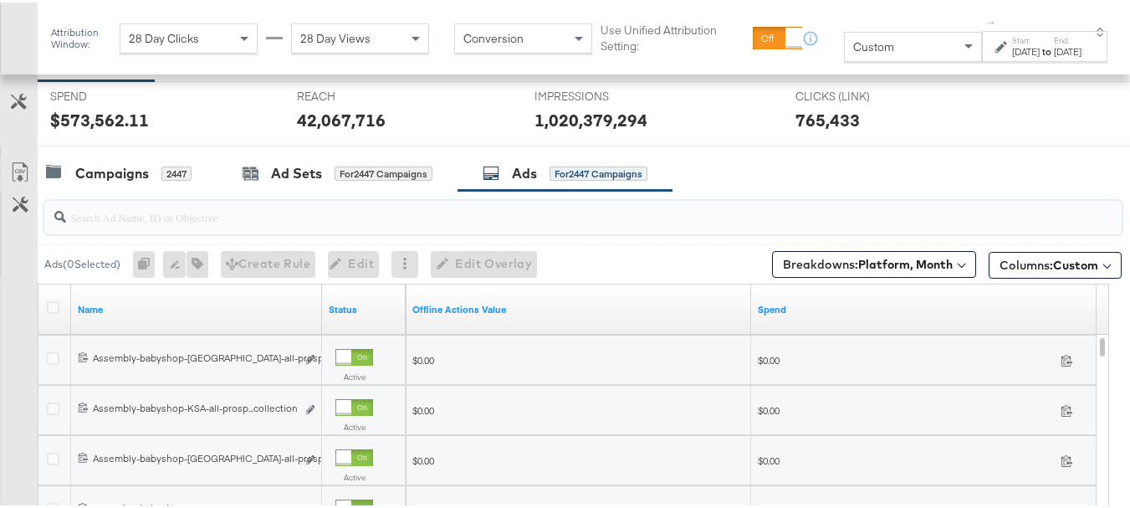
scroll to position [299, 0]
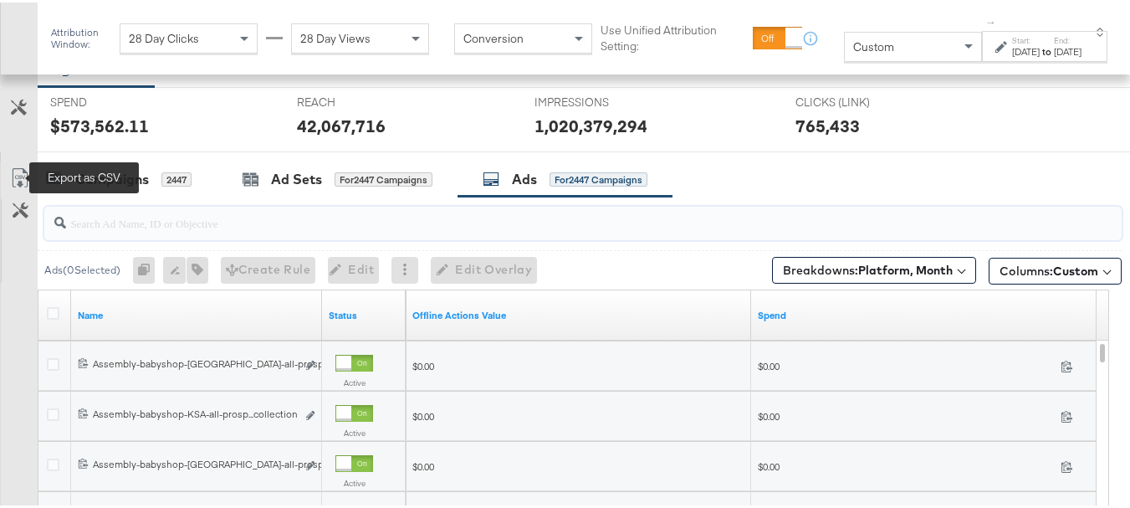
click at [12, 167] on icon at bounding box center [20, 176] width 20 height 20
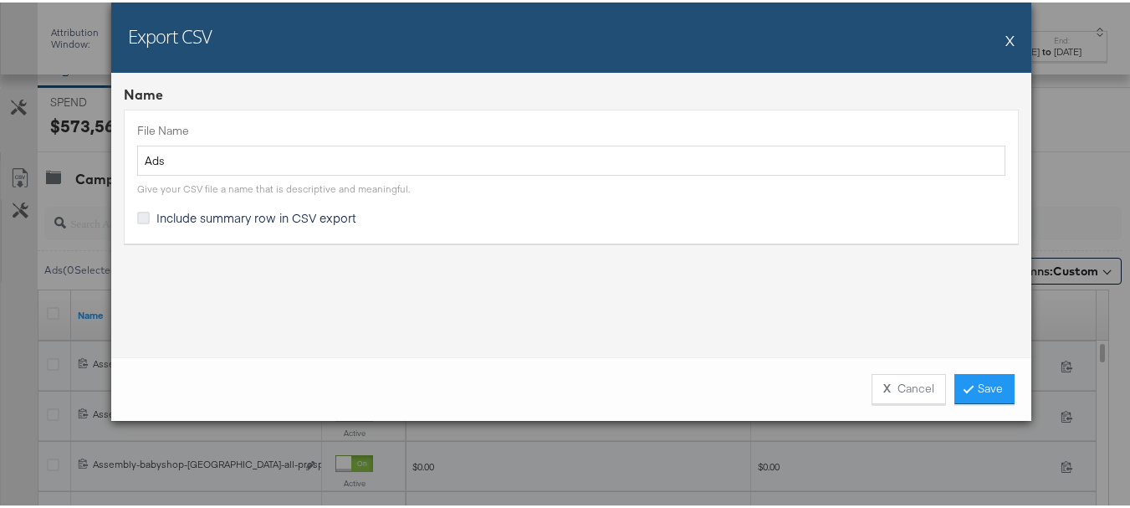
click at [142, 213] on icon at bounding box center [143, 215] width 13 height 13
click at [0, 0] on input "Include summary row in CSV export" at bounding box center [0, 0] width 0 height 0
click at [972, 387] on link "Save" at bounding box center [985, 386] width 60 height 30
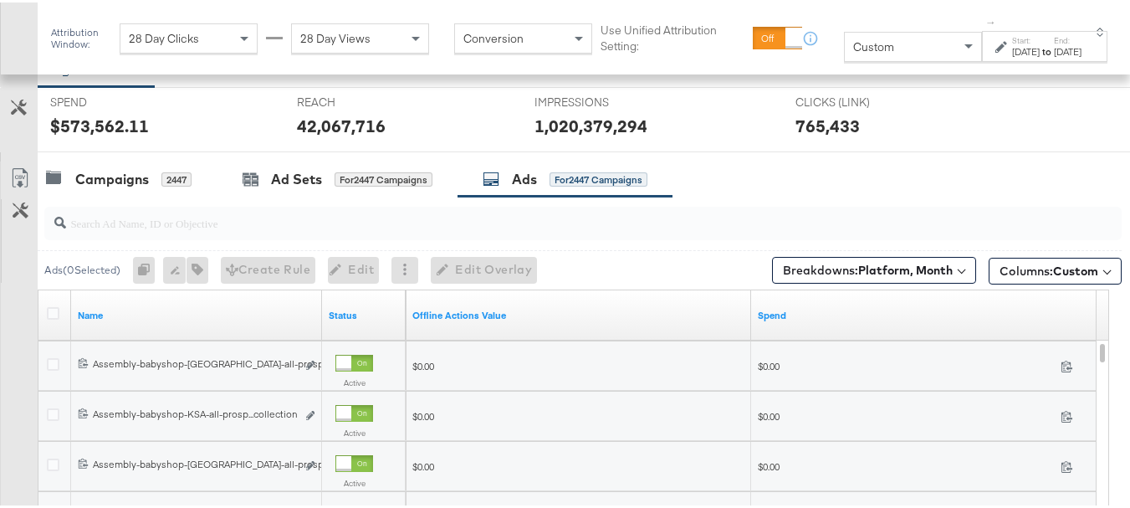
click at [852, 161] on div "Campaigns 2447 Ad Sets for 2447 Campaigns Ads for 2447 Campaigns" at bounding box center [590, 177] width 1105 height 36
click at [168, 176] on div "2447" at bounding box center [176, 177] width 30 height 15
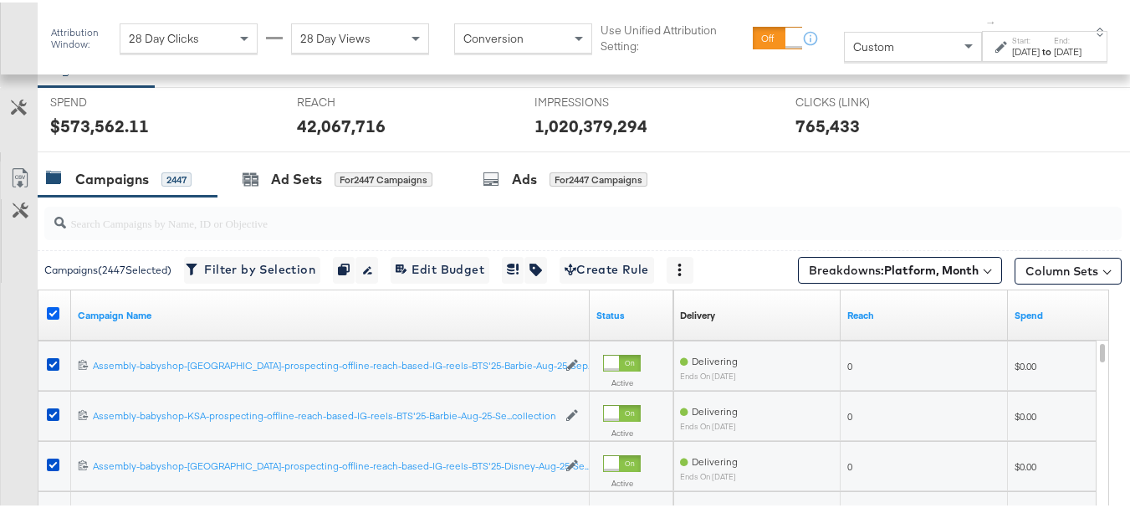
click at [54, 310] on icon at bounding box center [53, 311] width 13 height 13
click at [0, 0] on input "checkbox" at bounding box center [0, 0] width 0 height 0
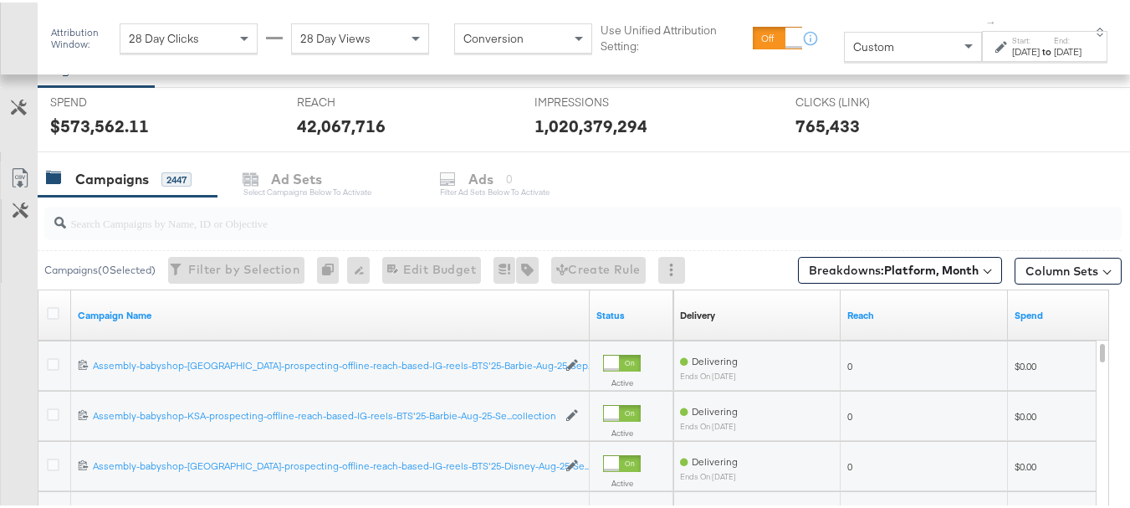
click at [1012, 53] on div "[DATE]" at bounding box center [1026, 49] width 28 height 13
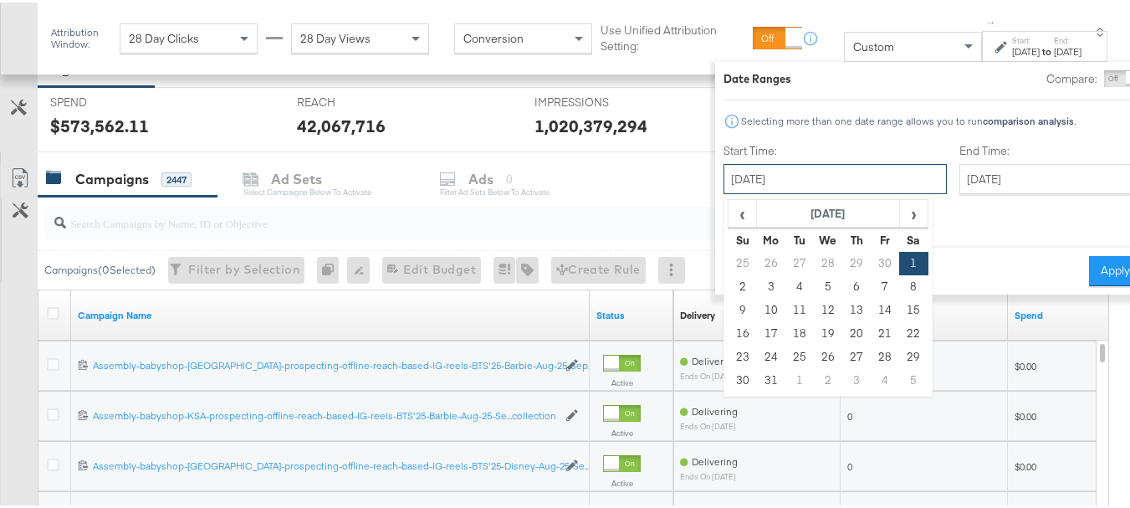
click at [803, 182] on input "[DATE]" at bounding box center [835, 176] width 223 height 30
click at [822, 210] on th "[DATE]" at bounding box center [828, 211] width 143 height 28
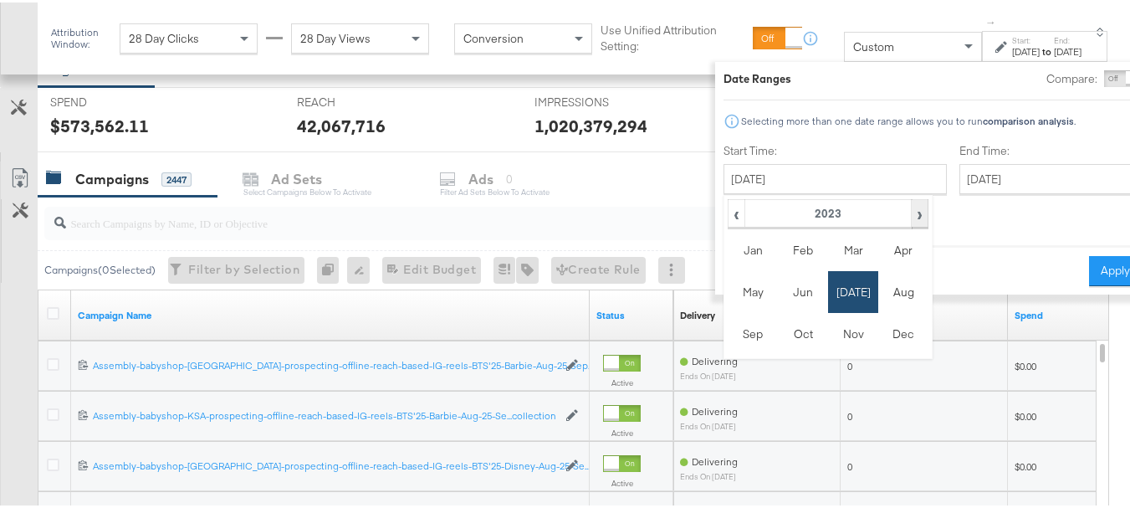
click at [913, 210] on span "›" at bounding box center [920, 210] width 14 height 25
click at [778, 279] on td "Jun" at bounding box center [803, 290] width 50 height 42
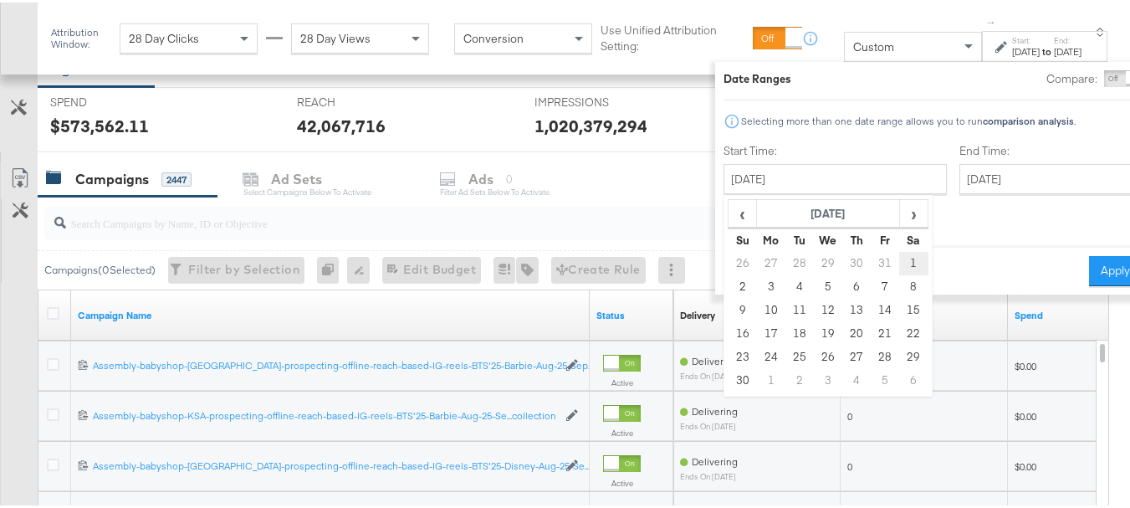
click at [900, 259] on td "1" at bounding box center [914, 260] width 28 height 23
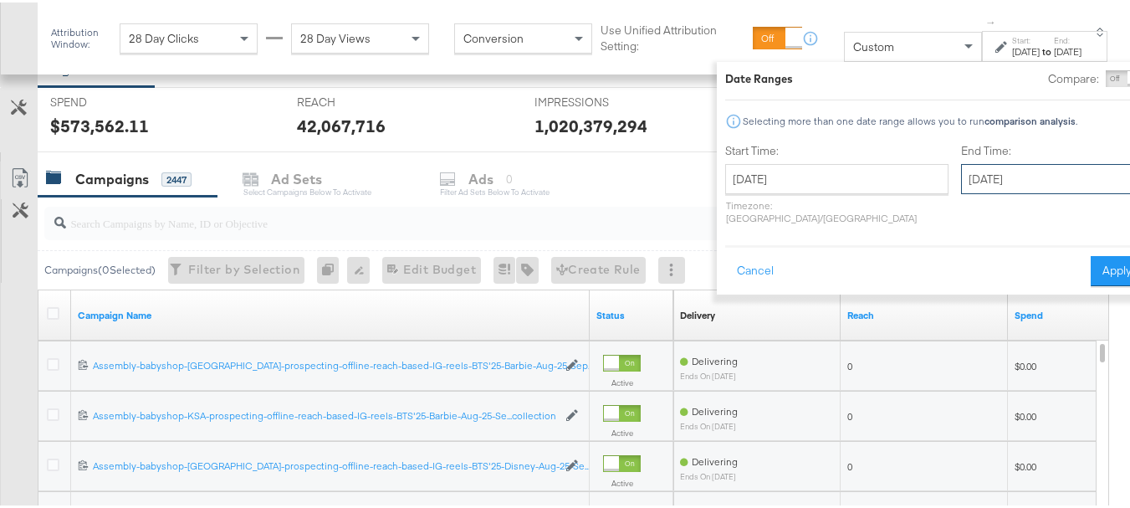
click at [961, 177] on input "[DATE]" at bounding box center [1049, 176] width 176 height 30
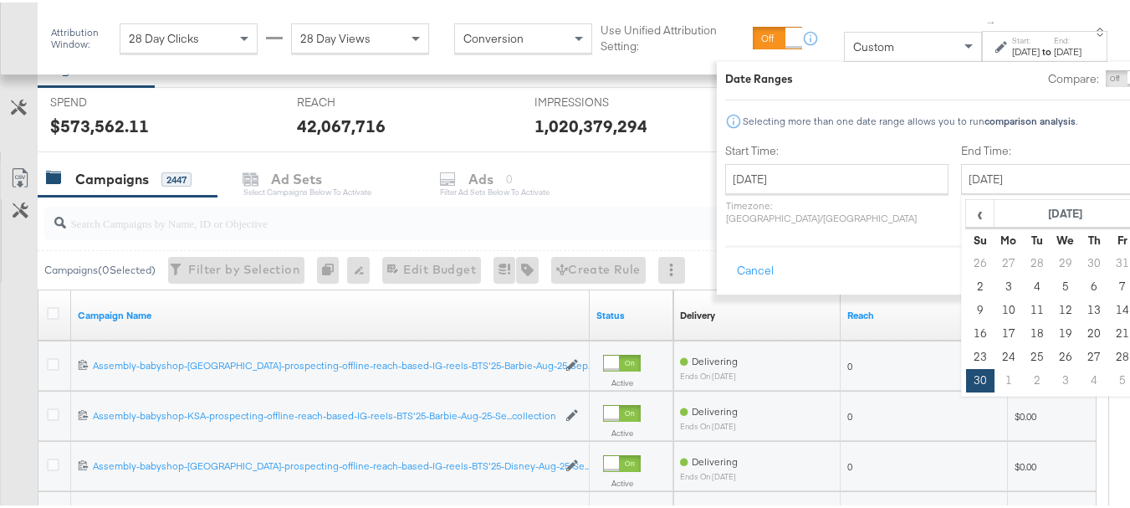
click at [1139, 207] on span "›" at bounding box center [1152, 210] width 26 height 25
click at [995, 211] on th "[DATE]" at bounding box center [1066, 211] width 143 height 28
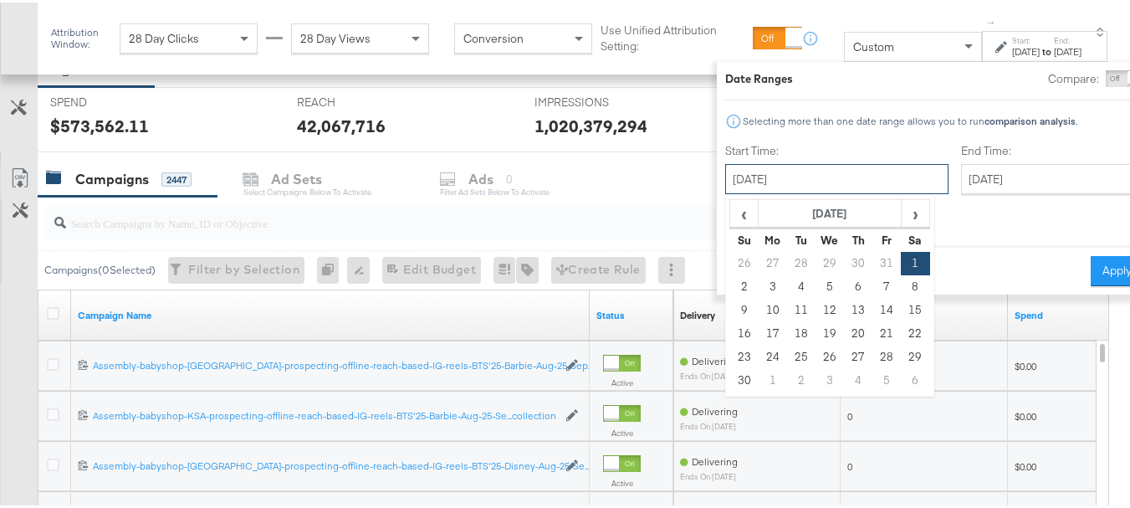
click at [788, 181] on input "June 1st 2024" at bounding box center [836, 176] width 223 height 30
click at [903, 218] on span "›" at bounding box center [916, 210] width 26 height 25
click at [759, 265] on td "1" at bounding box center [773, 260] width 28 height 23
type input "July 1st 2024"
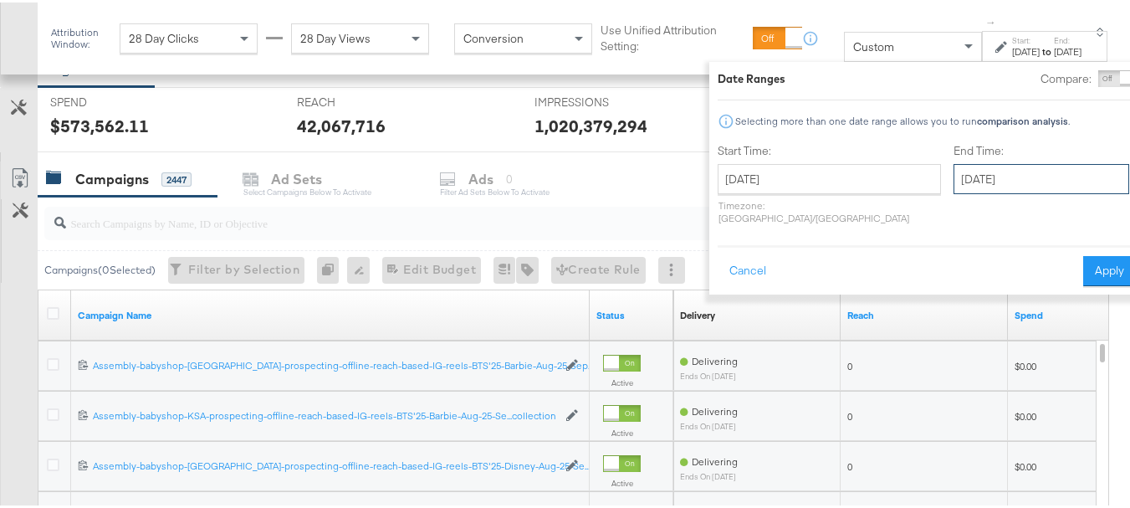
click at [954, 172] on input "July 1st 2024" at bounding box center [1042, 176] width 176 height 30
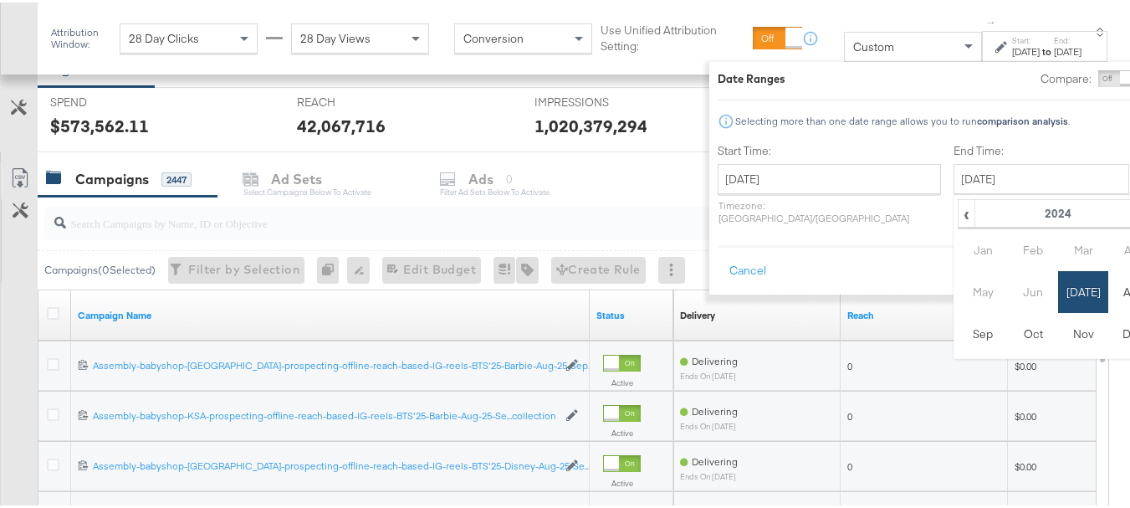
click at [1142, 210] on span "›" at bounding box center [1150, 210] width 14 height 25
click at [1008, 294] on td "Jun" at bounding box center [1033, 290] width 50 height 42
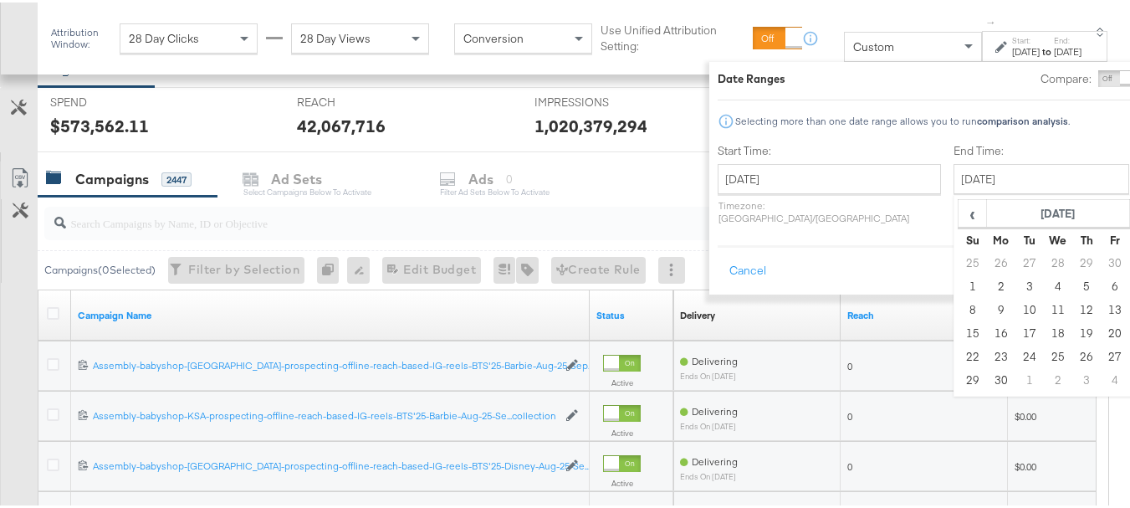
click at [1075, 180] on div "Start Time: July 1st 2024 ‹ July 2024 › Su Mo Tu We Th Fr Sa 30 1 2 3 4 5 6 7 8…" at bounding box center [927, 185] width 418 height 89
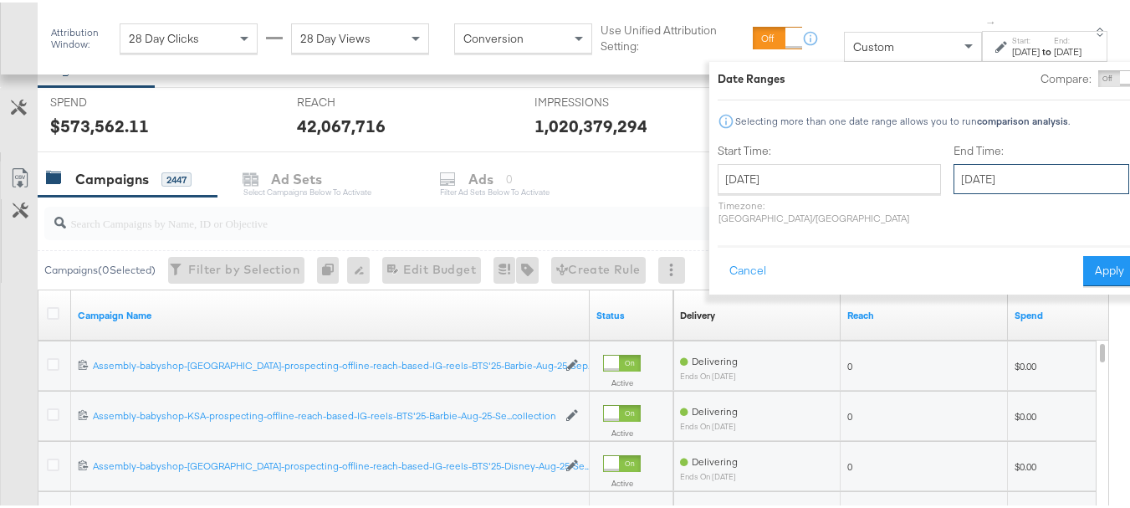
click at [986, 177] on input "July 1st 2024" at bounding box center [1042, 176] width 176 height 30
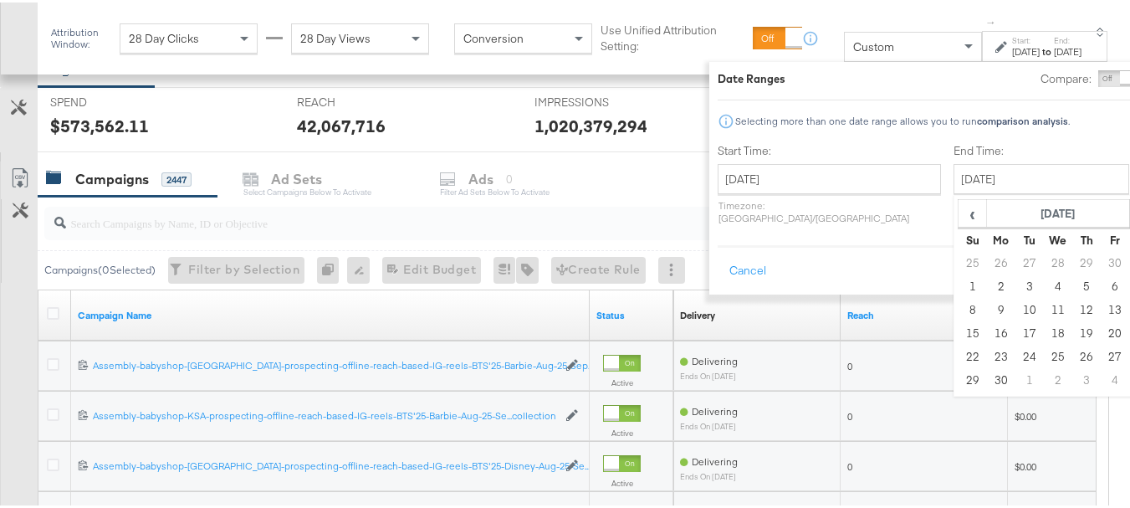
click at [1131, 213] on span "›" at bounding box center [1144, 210] width 26 height 25
click at [960, 208] on span "‹" at bounding box center [973, 210] width 26 height 25
click at [987, 378] on td "30" at bounding box center [1001, 377] width 28 height 23
type input "June 30th 2025"
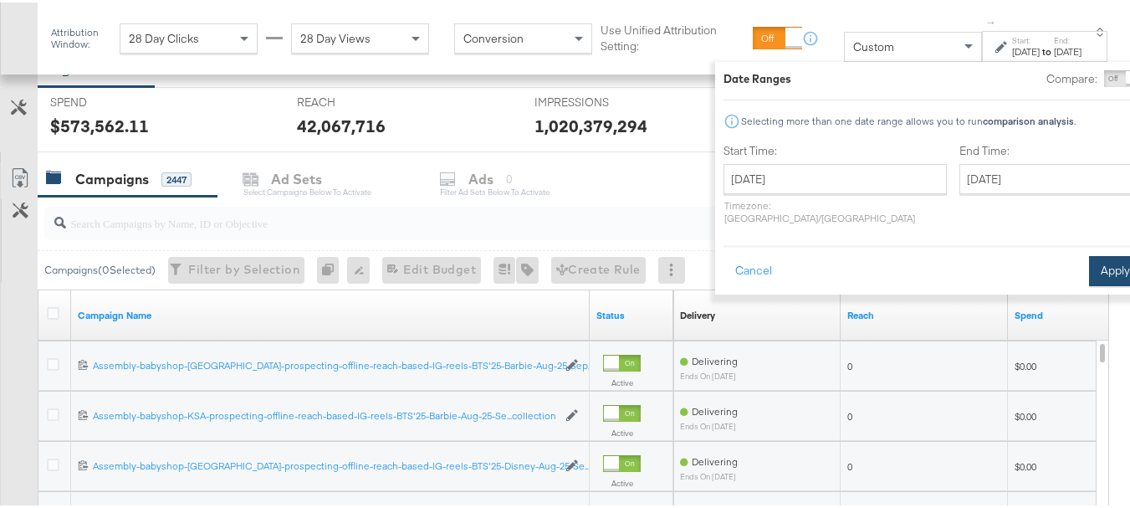
click at [1089, 259] on button "Apply" at bounding box center [1115, 268] width 53 height 30
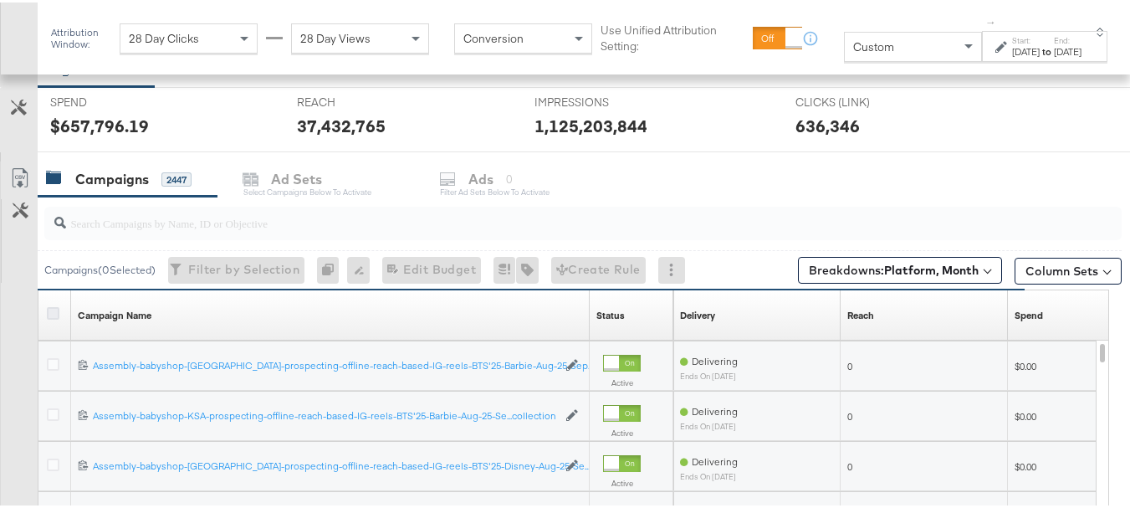
click at [52, 313] on icon at bounding box center [53, 311] width 13 height 13
click at [0, 0] on input "checkbox" at bounding box center [0, 0] width 0 height 0
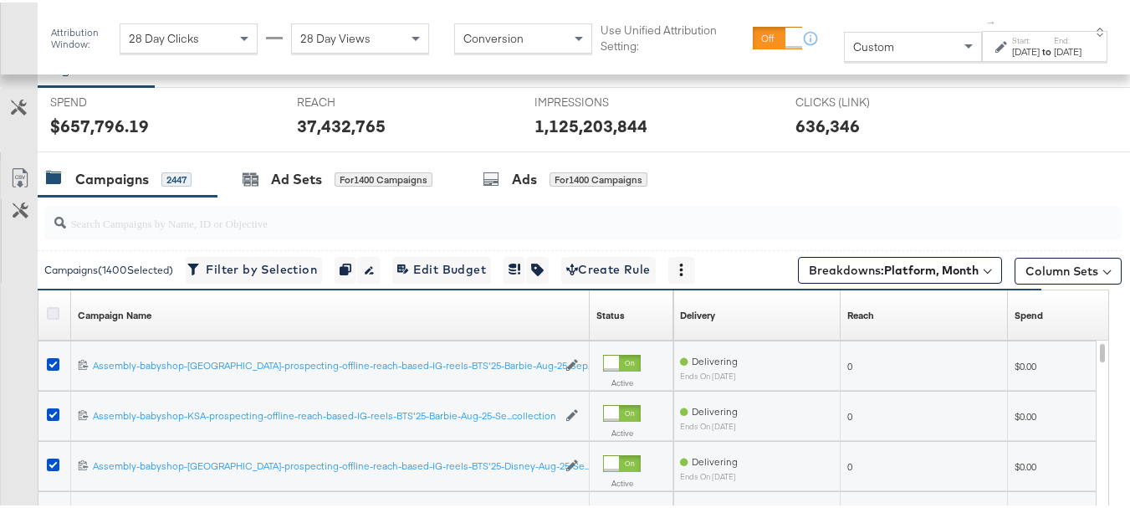
click at [56, 315] on icon at bounding box center [53, 311] width 13 height 13
click at [0, 0] on input "checkbox" at bounding box center [0, 0] width 0 height 0
click at [56, 315] on icon at bounding box center [53, 311] width 13 height 13
click at [0, 0] on input "checkbox" at bounding box center [0, 0] width 0 height 0
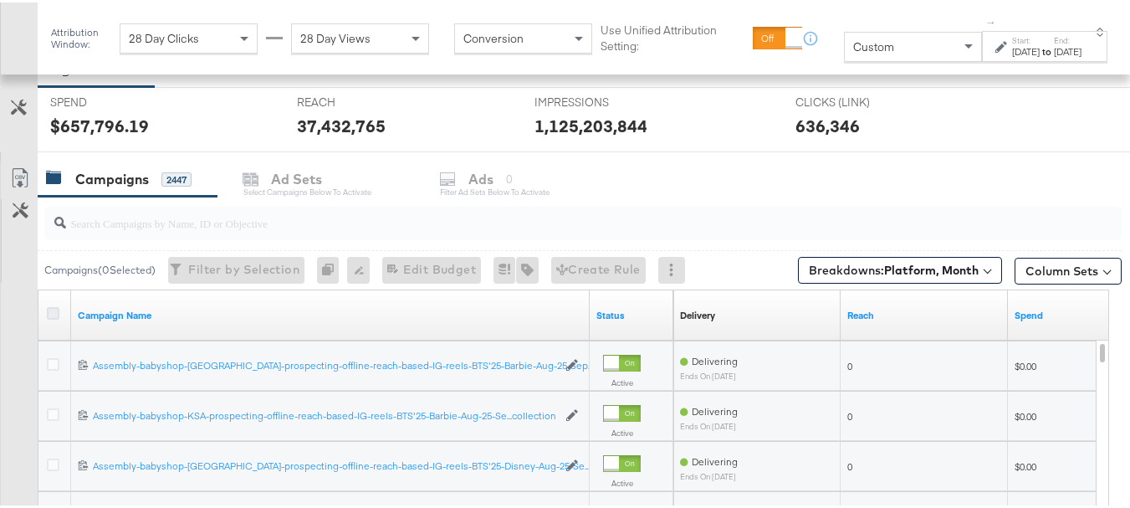
click at [54, 312] on icon at bounding box center [53, 311] width 13 height 13
click at [0, 0] on input "checkbox" at bounding box center [0, 0] width 0 height 0
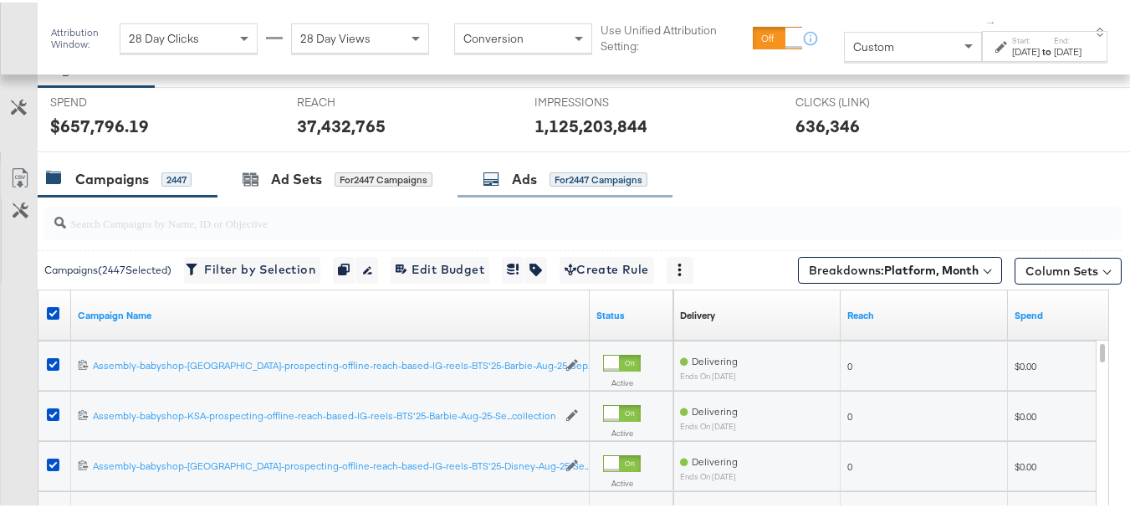
click at [533, 179] on div "Ads" at bounding box center [524, 176] width 25 height 19
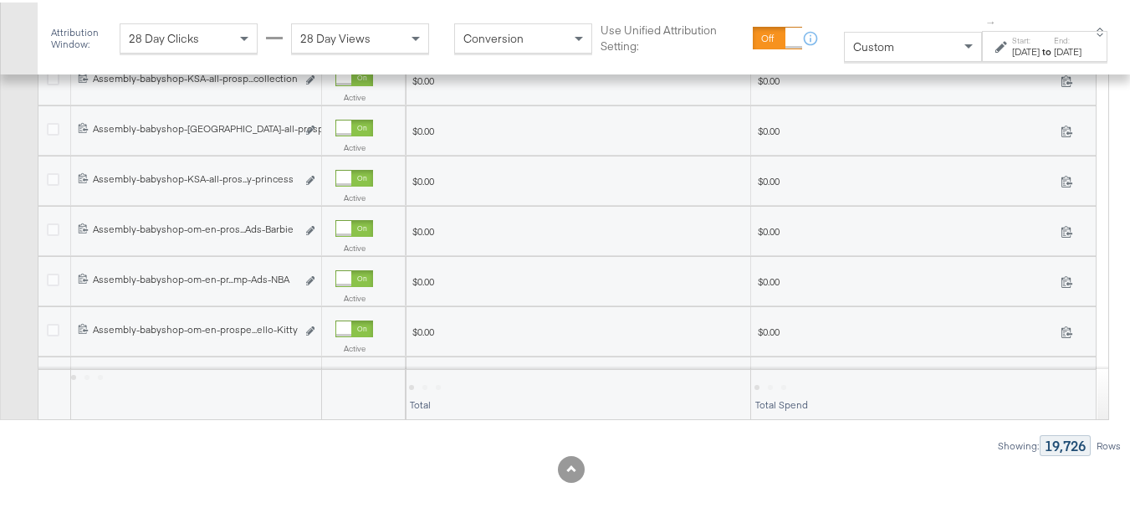
scroll to position [653, 0]
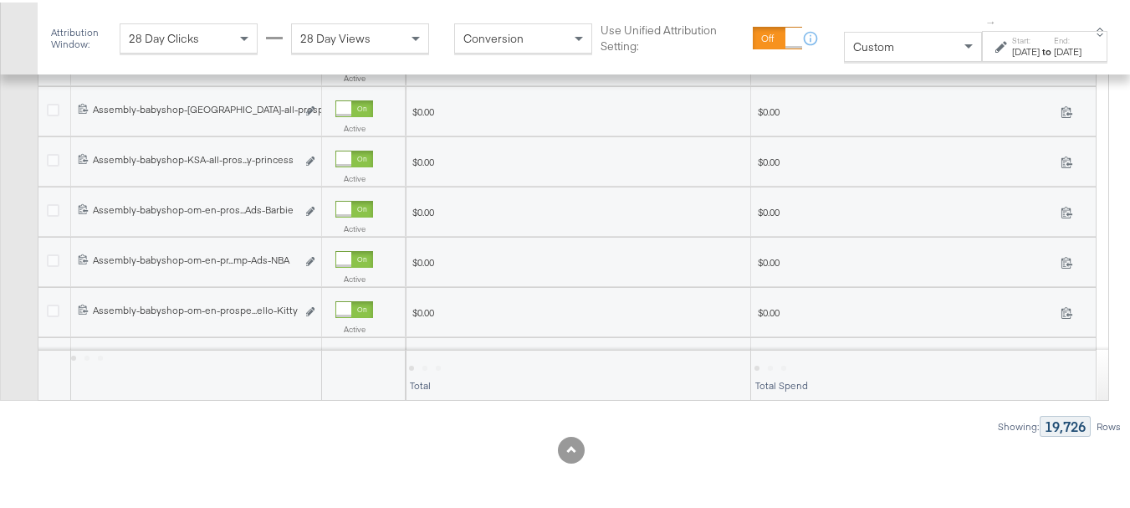
click at [752, 371] on div "Total Spend" at bounding box center [923, 373] width 345 height 50
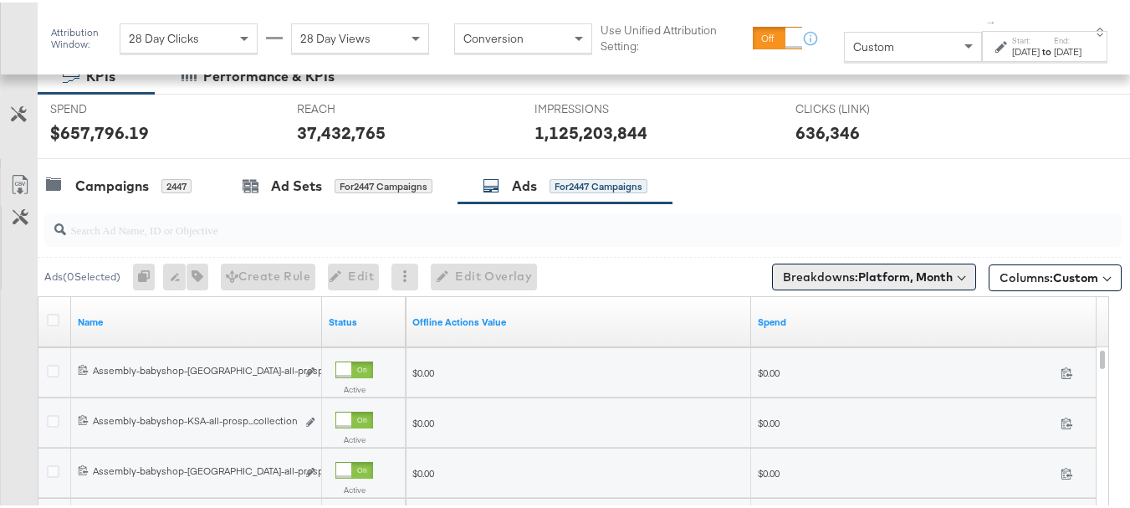
scroll to position [285, 0]
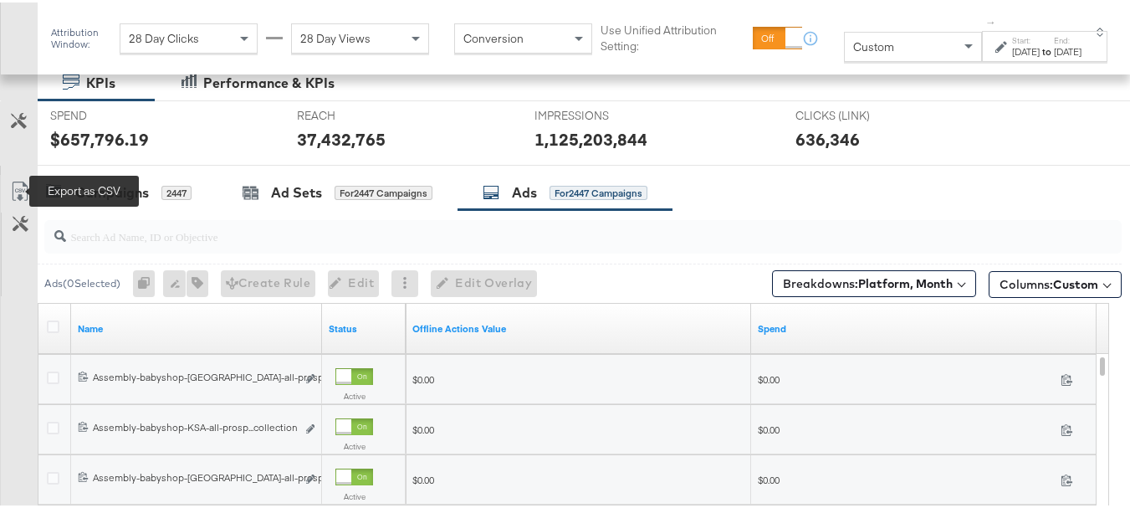
click at [17, 191] on icon at bounding box center [20, 189] width 20 height 20
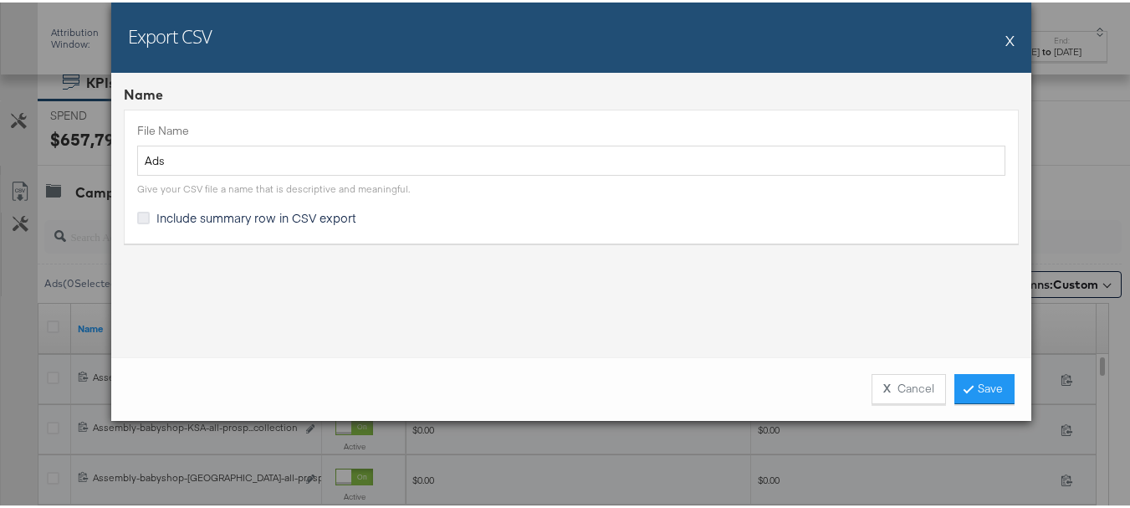
click at [141, 221] on icon at bounding box center [143, 215] width 13 height 13
click at [0, 0] on input "Include summary row in CSV export" at bounding box center [0, 0] width 0 height 0
click at [987, 383] on link "Save" at bounding box center [985, 386] width 60 height 30
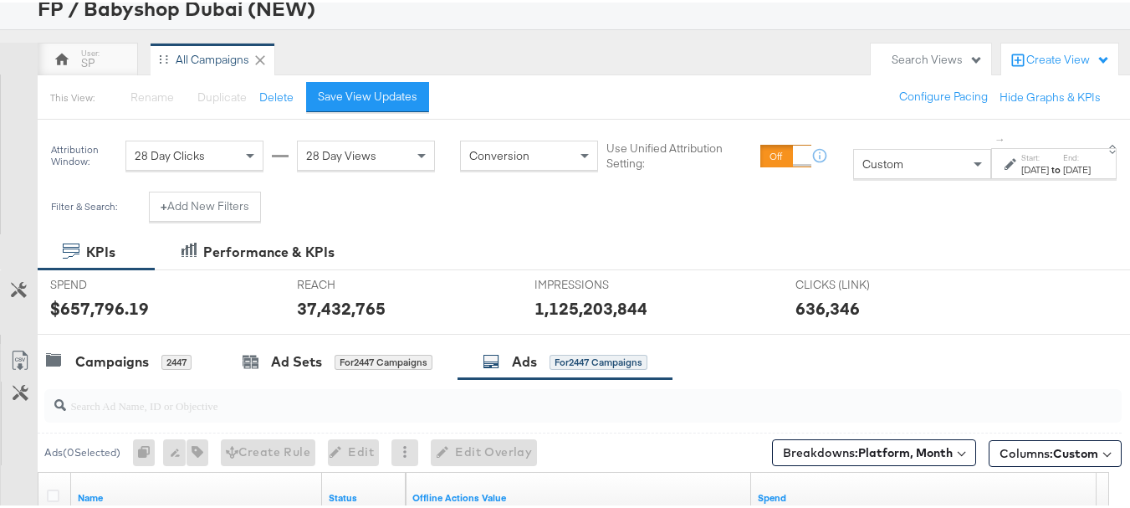
scroll to position [114, 0]
